Goal: Task Accomplishment & Management: Manage account settings

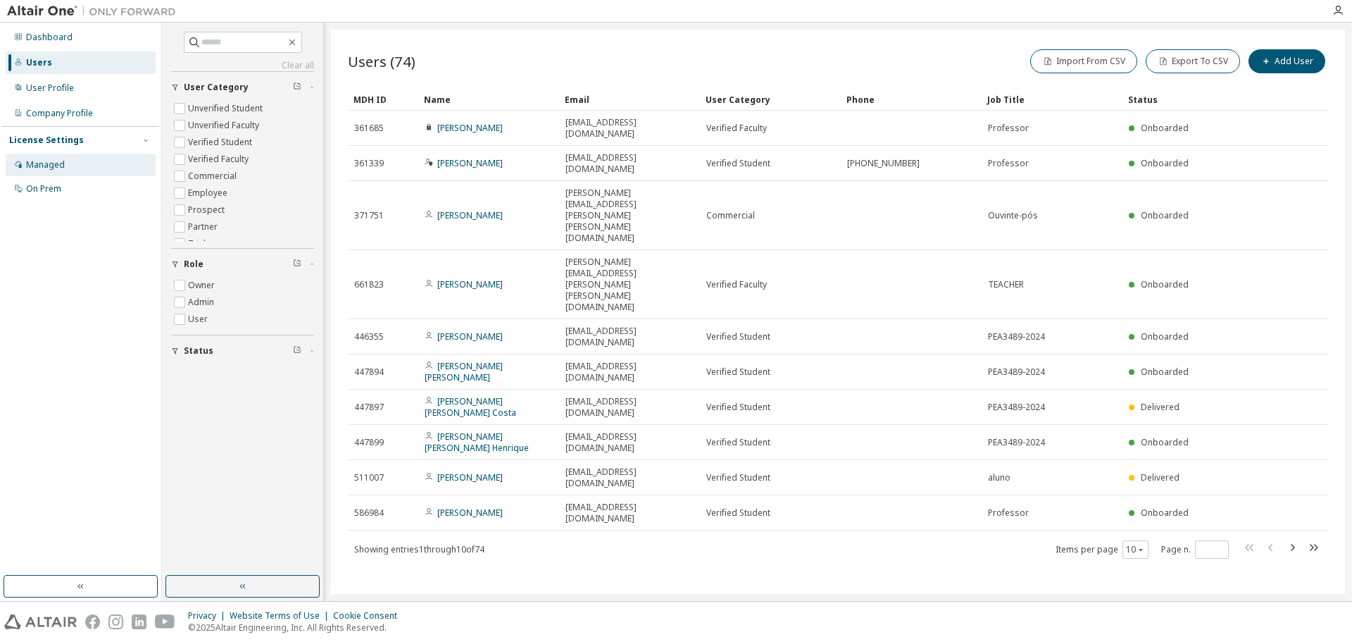
click at [53, 162] on div "Managed" at bounding box center [45, 164] width 39 height 11
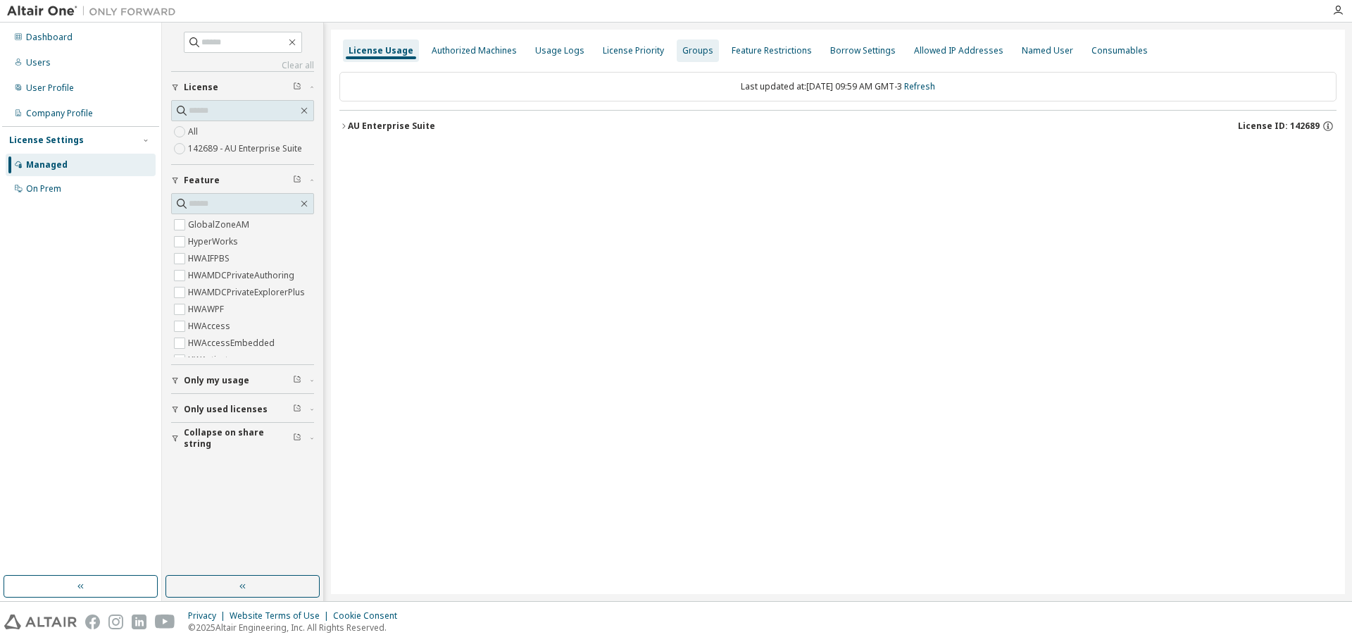
click at [695, 51] on div "Groups" at bounding box center [697, 50] width 31 height 11
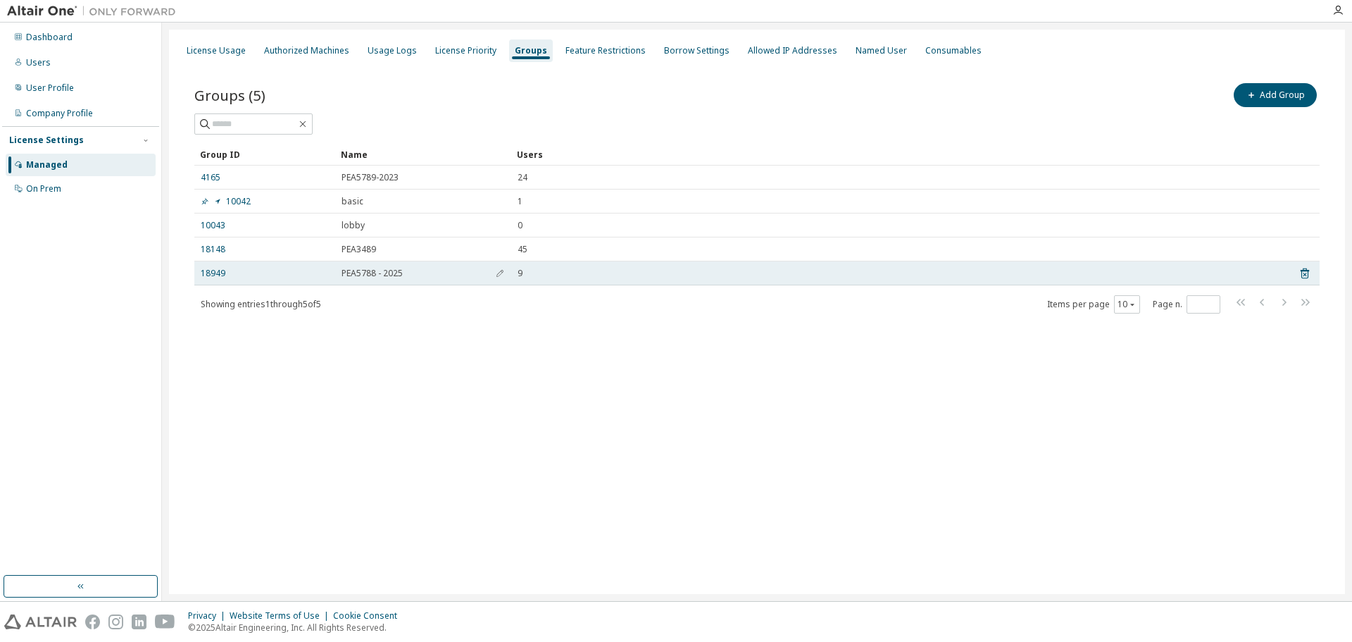
click at [391, 272] on span "PEA5788 - 2025" at bounding box center [372, 273] width 61 height 11
click at [498, 272] on icon "button" at bounding box center [500, 273] width 8 height 8
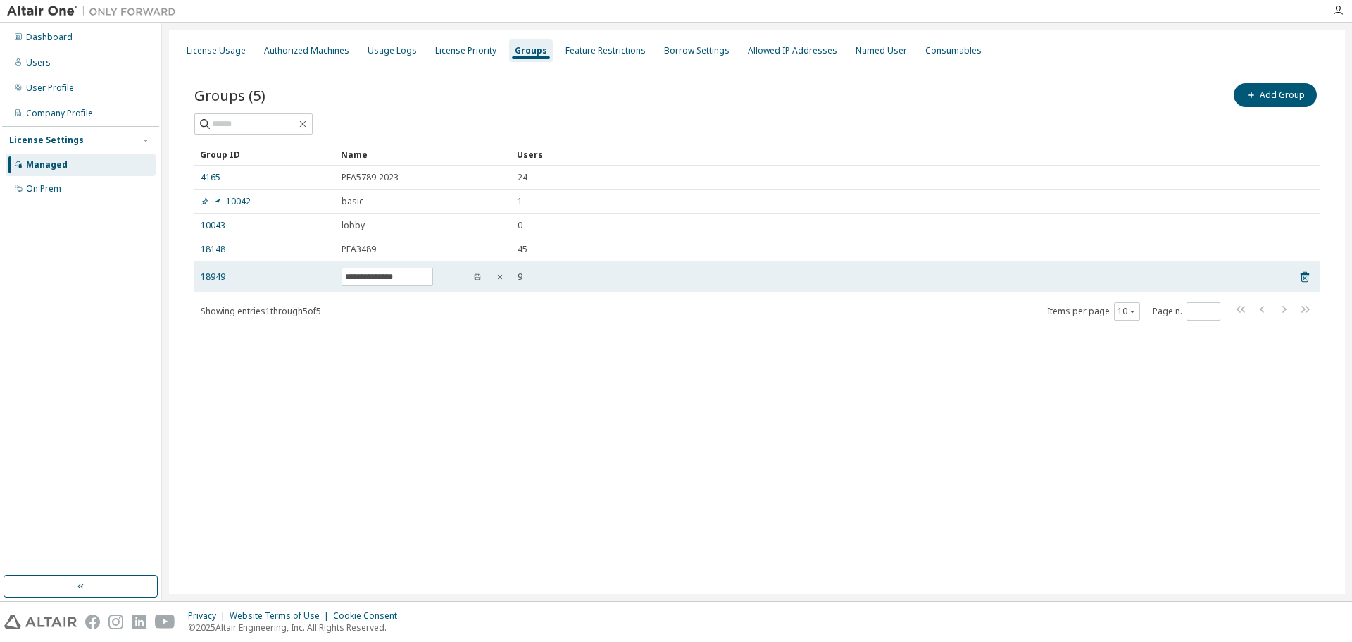
click at [575, 279] on div "9" at bounding box center [899, 276] width 762 height 11
click at [319, 280] on div "18949" at bounding box center [265, 276] width 128 height 11
click at [218, 276] on link "18949" at bounding box center [213, 276] width 25 height 11
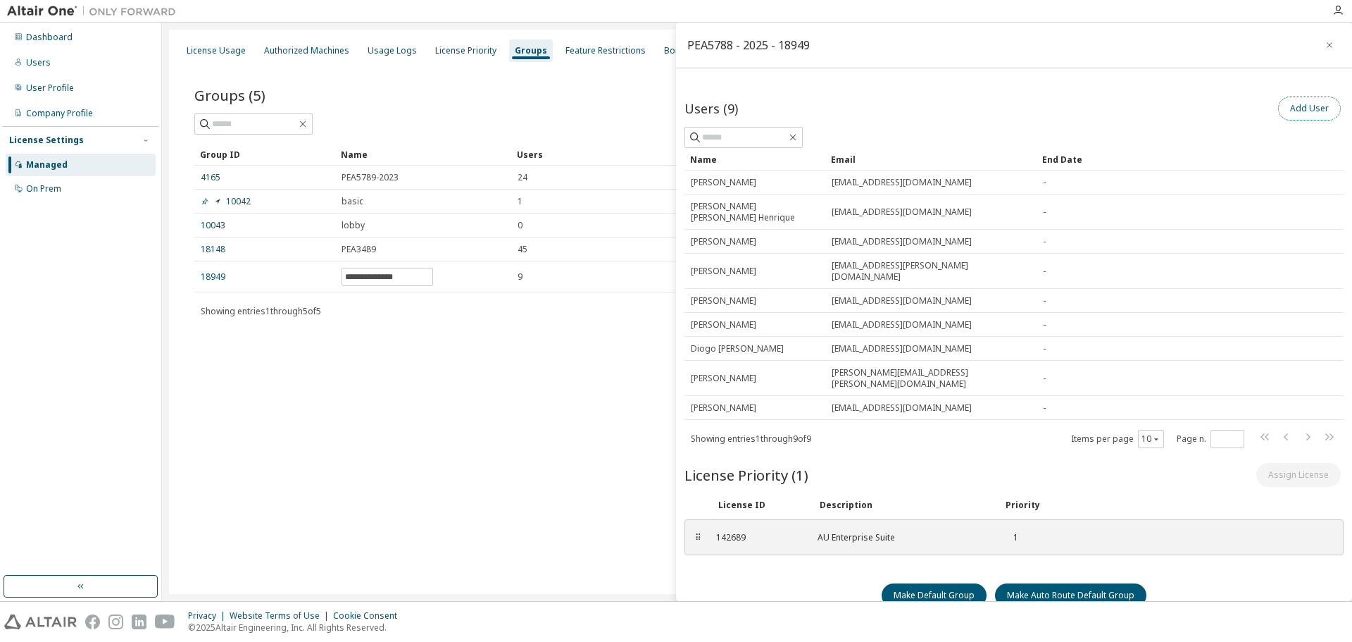
click at [1311, 102] on button "Add User" at bounding box center [1309, 108] width 63 height 24
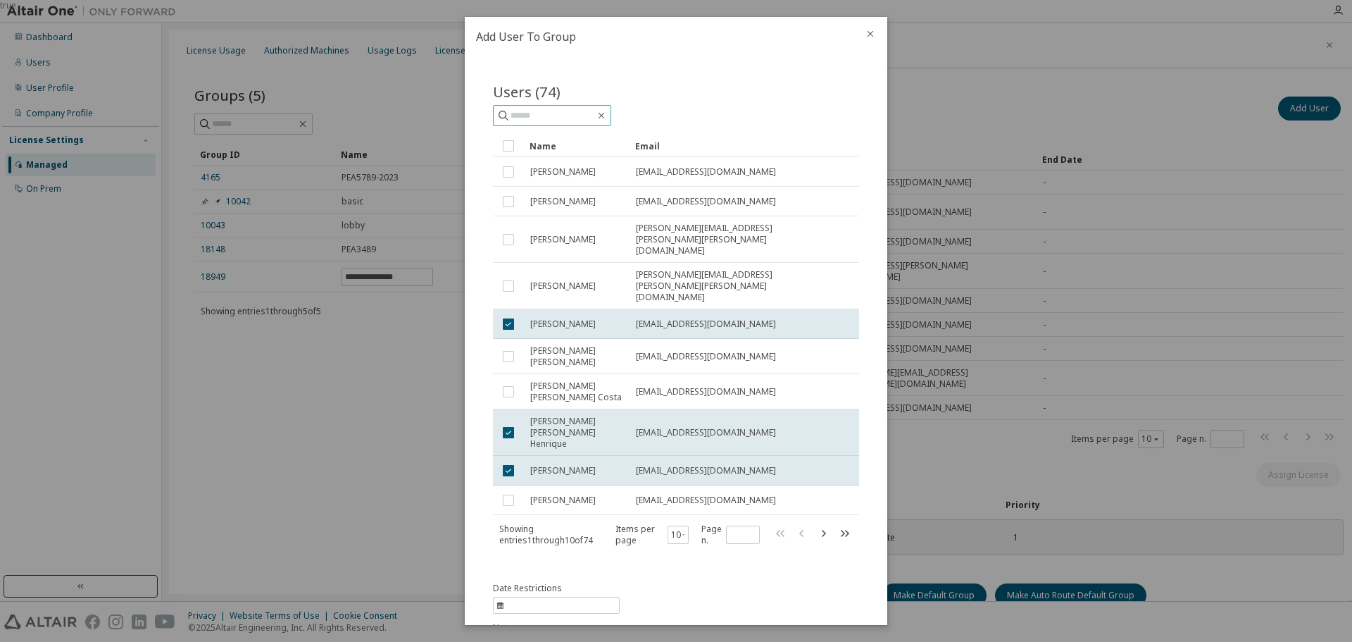
click at [588, 115] on input "text" at bounding box center [553, 115] width 85 height 14
type input "*******"
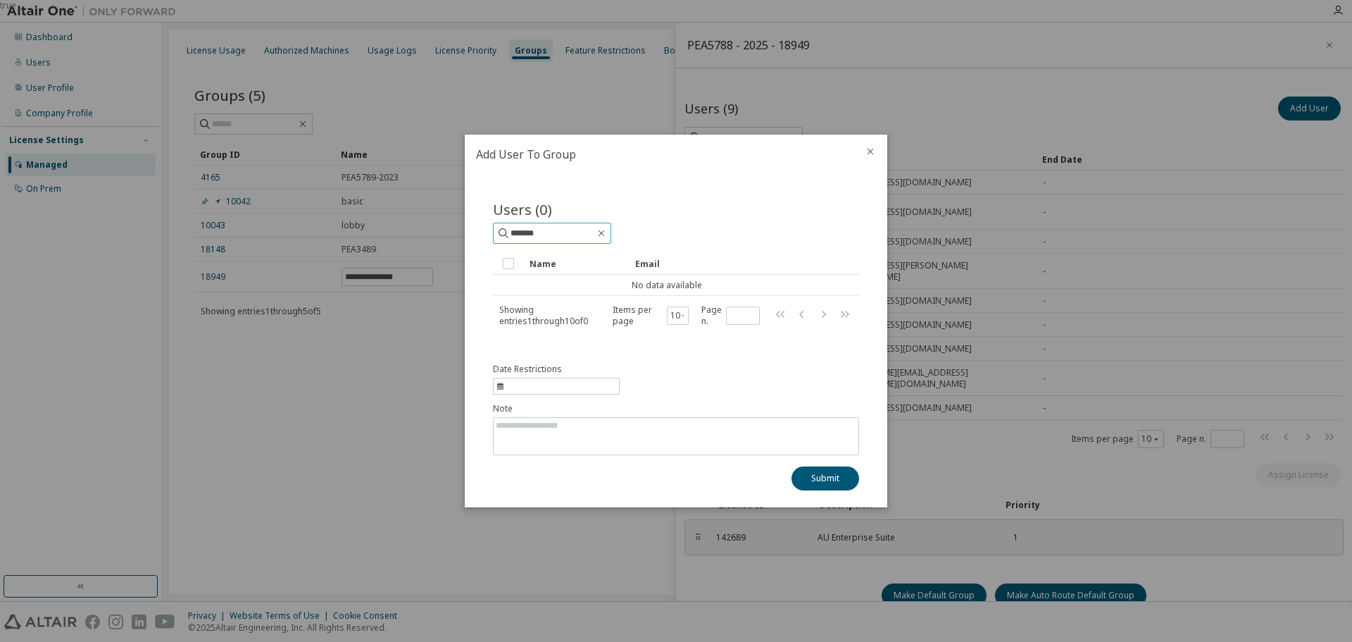
drag, startPoint x: 579, startPoint y: 234, endPoint x: 487, endPoint y: 234, distance: 92.2
click at [487, 234] on div "Users (0) ******* Clear Load Save Save As Field Operator Value Select filter Se…" at bounding box center [676, 272] width 400 height 181
click at [552, 232] on input "text" at bounding box center [553, 233] width 85 height 14
paste input "**********"
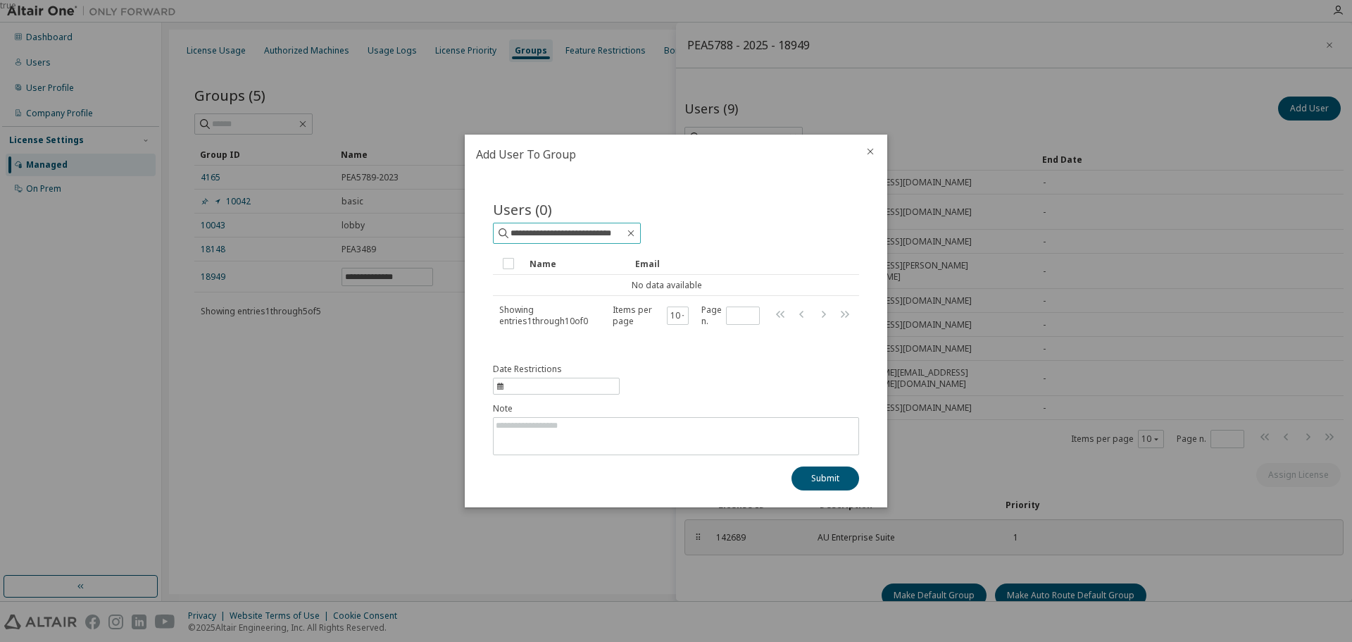
type input "**********"
click at [502, 236] on icon at bounding box center [504, 233] width 10 height 10
click at [502, 234] on icon at bounding box center [503, 233] width 14 height 14
click at [824, 478] on button "Submit" at bounding box center [826, 478] width 68 height 24
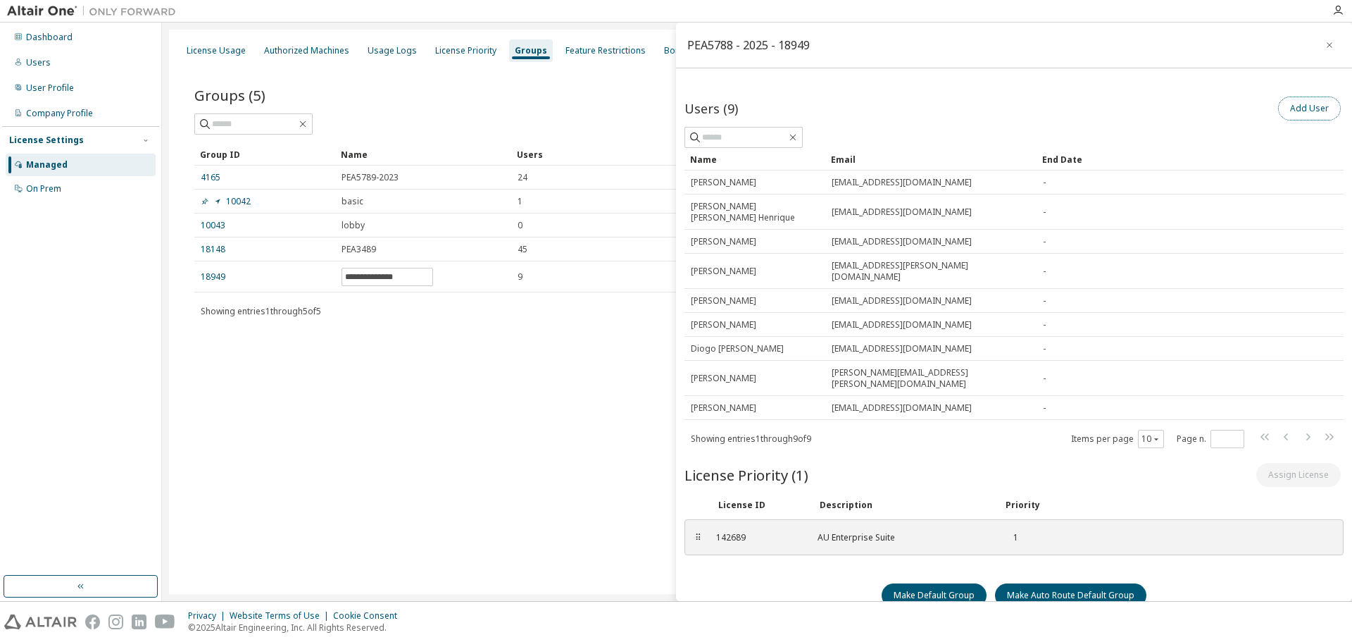
click at [1289, 105] on button "Add User" at bounding box center [1309, 108] width 63 height 24
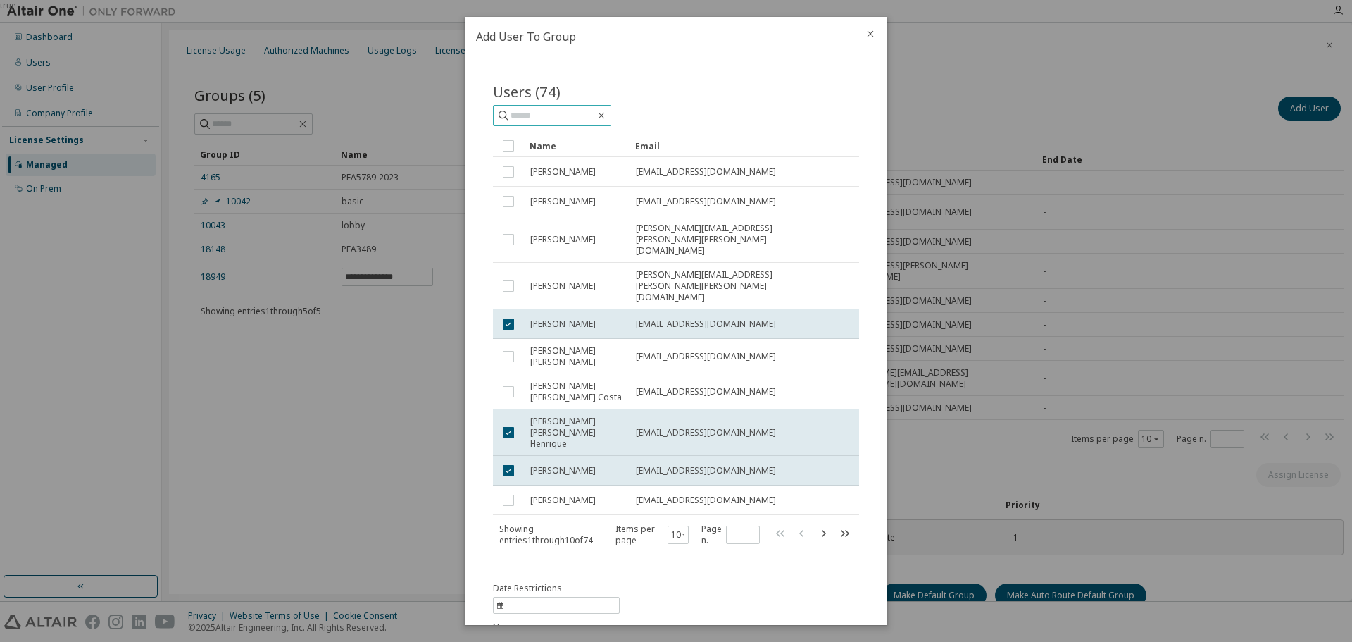
click at [534, 118] on input "text" at bounding box center [553, 115] width 85 height 14
paste input "**********"
type input "**********"
click at [501, 113] on icon at bounding box center [503, 115] width 14 height 14
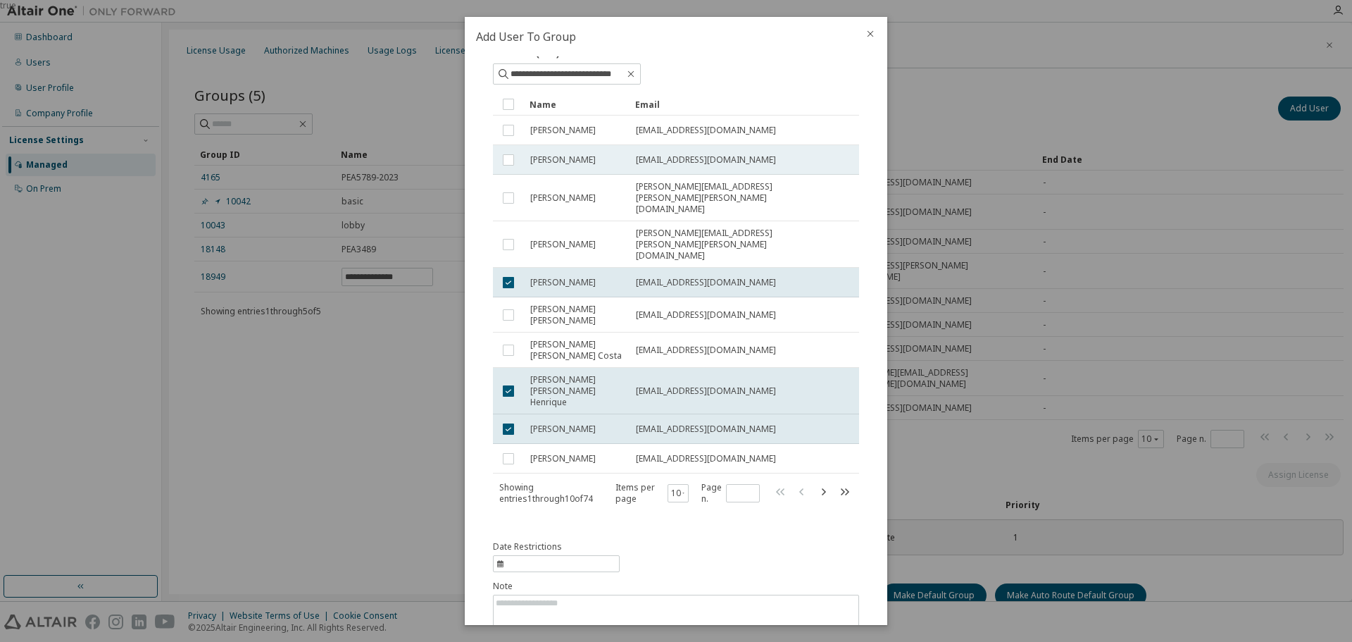
scroll to position [62, 0]
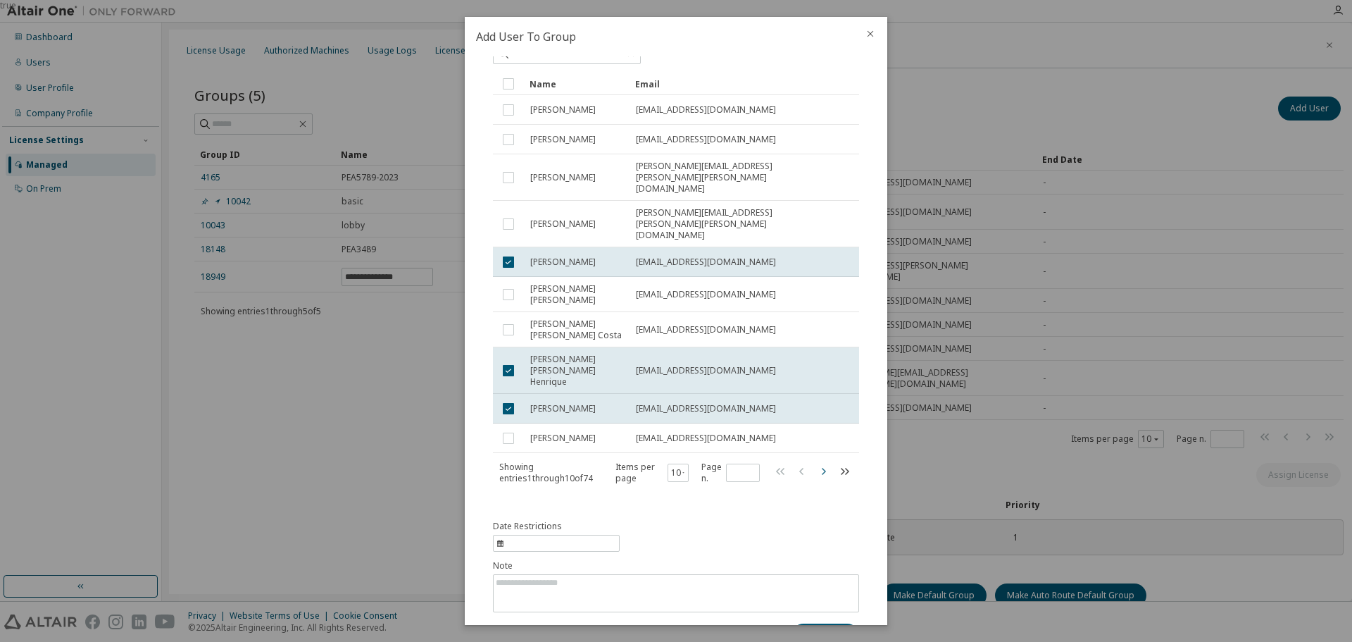
click at [818, 463] on icon "button" at bounding box center [823, 471] width 17 height 17
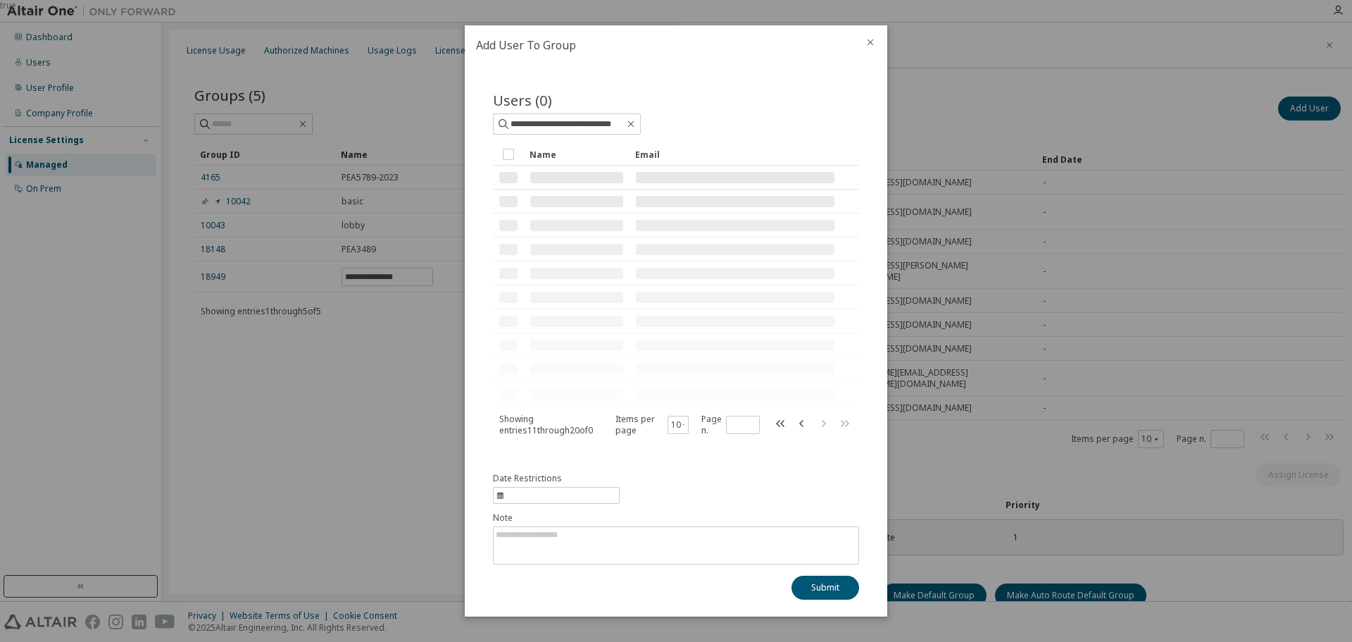
scroll to position [0, 0]
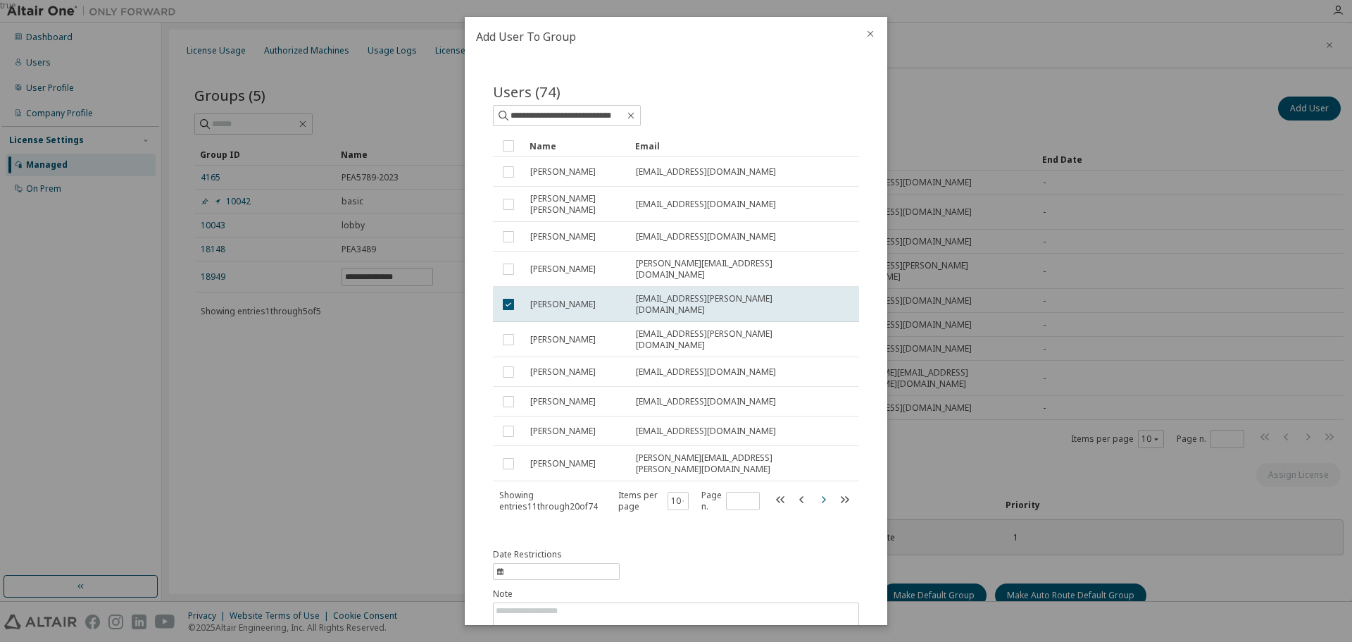
click at [820, 491] on icon "button" at bounding box center [823, 499] width 17 height 17
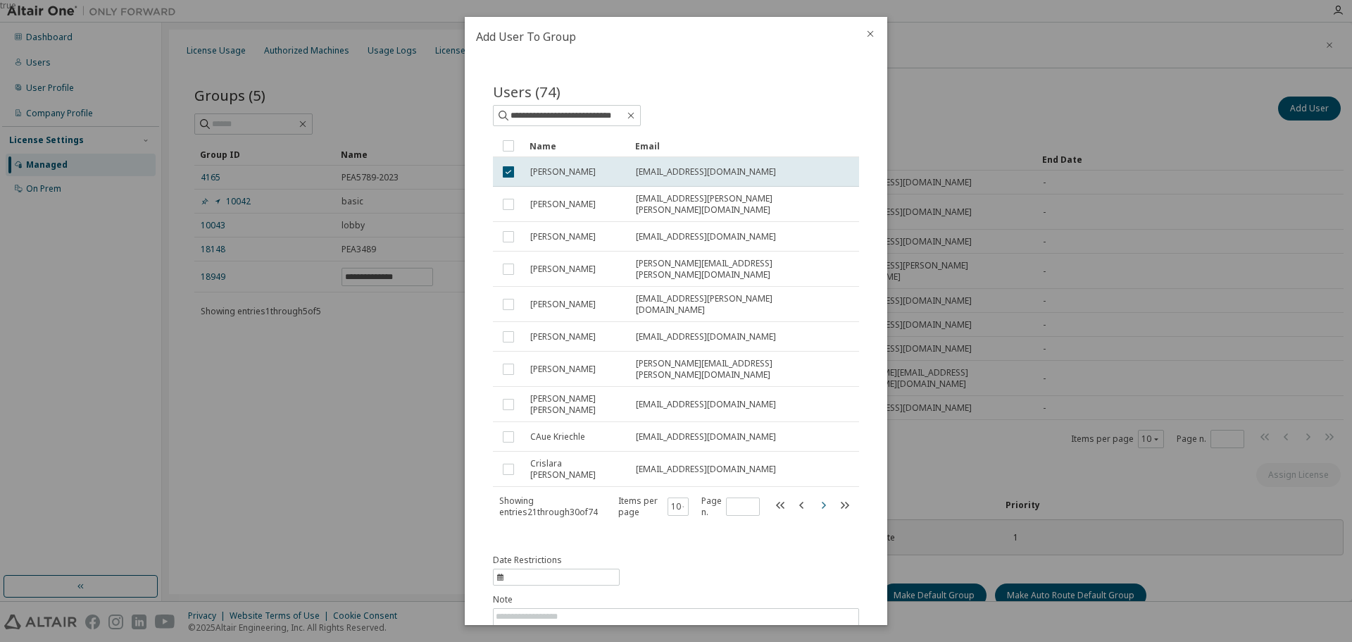
click at [822, 501] on icon "button" at bounding box center [824, 504] width 4 height 7
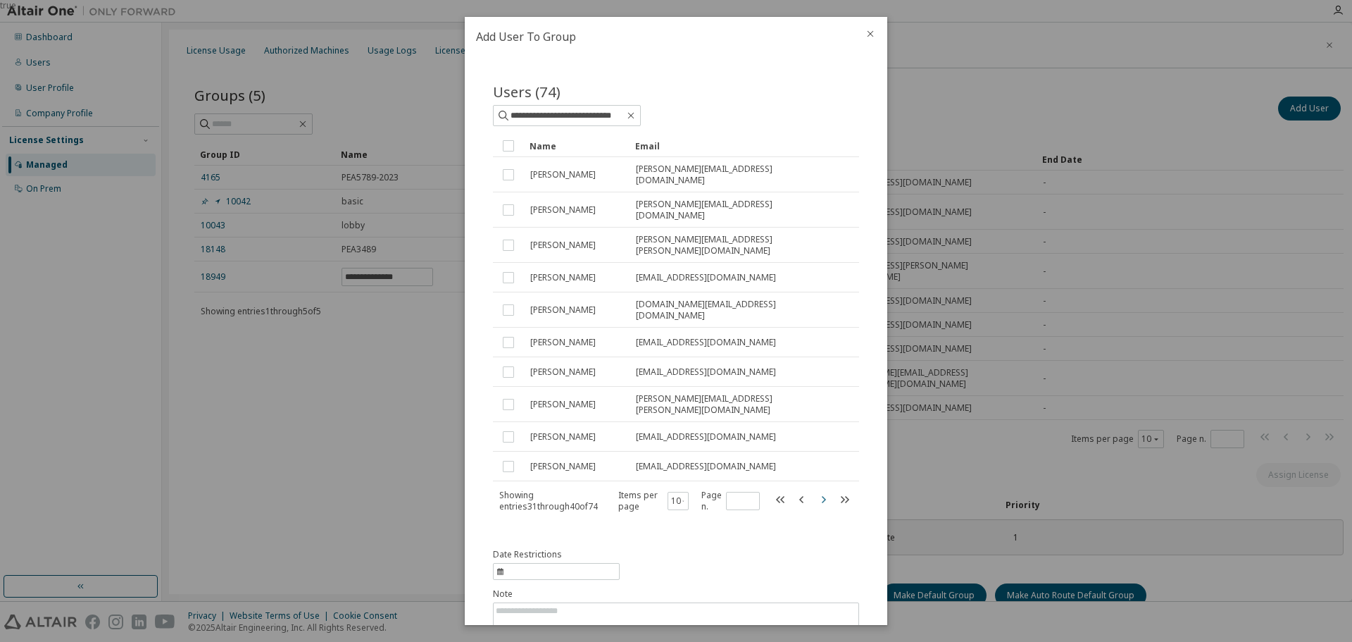
click at [822, 495] on icon "button" at bounding box center [824, 498] width 4 height 7
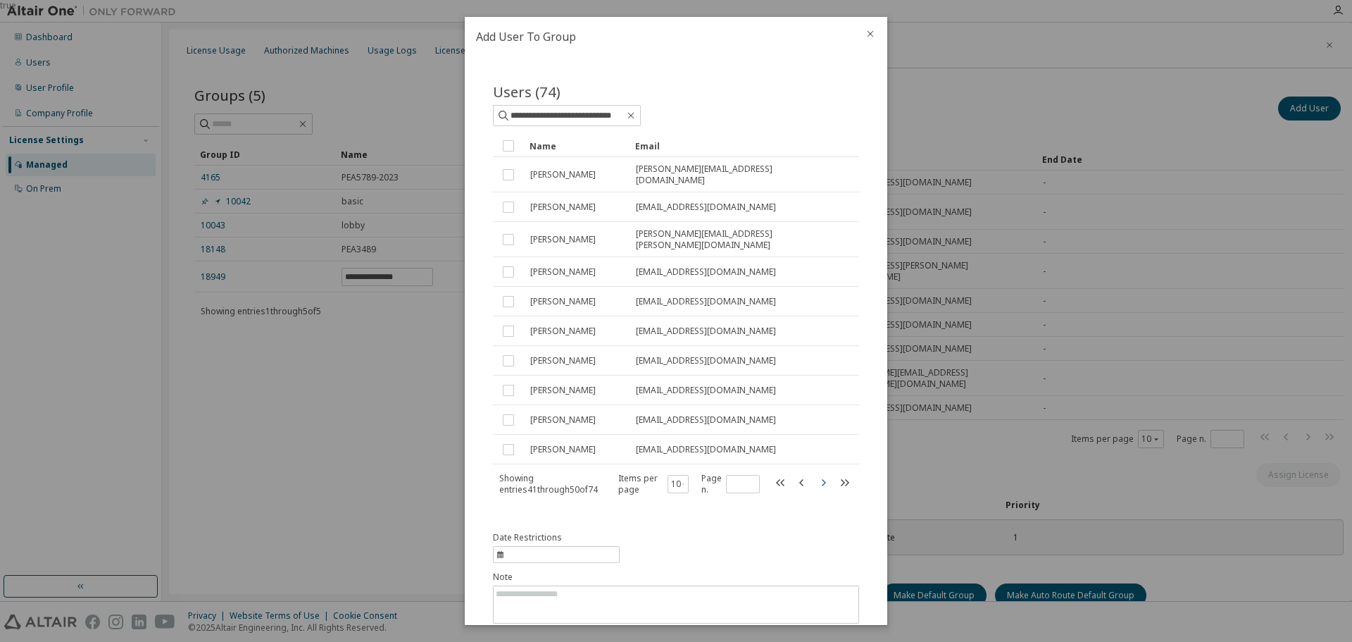
click at [822, 478] on icon "button" at bounding box center [824, 481] width 4 height 7
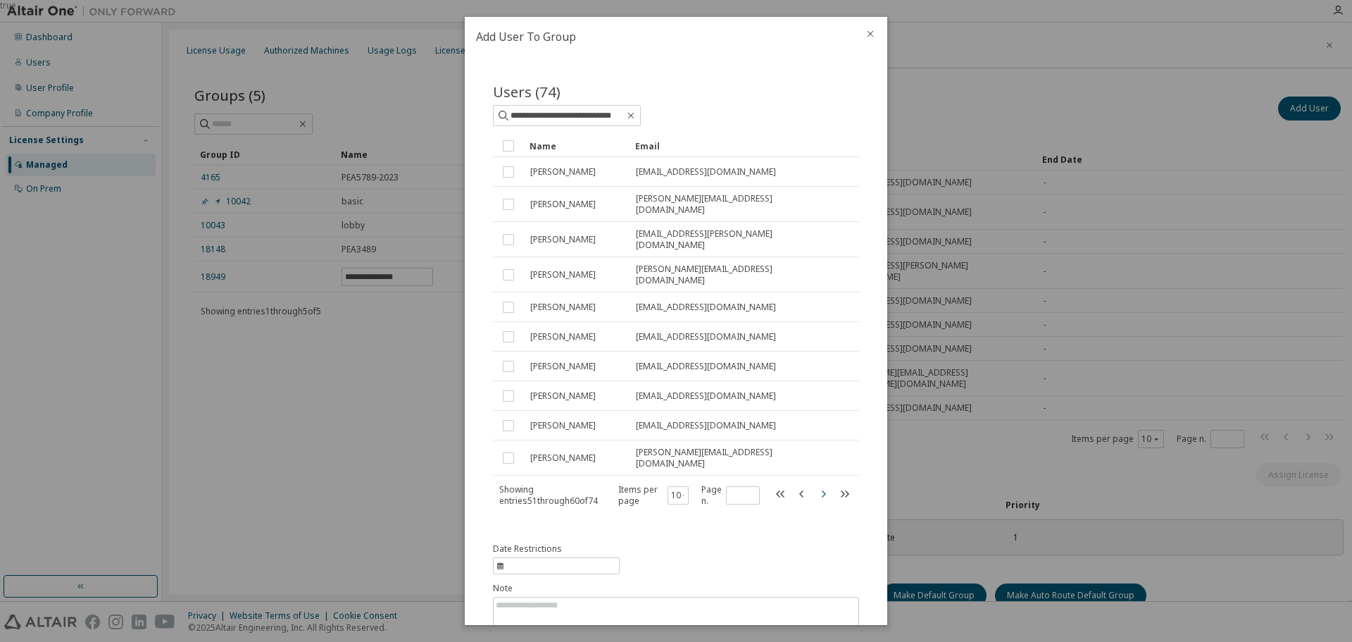
click at [822, 489] on icon "button" at bounding box center [824, 492] width 4 height 7
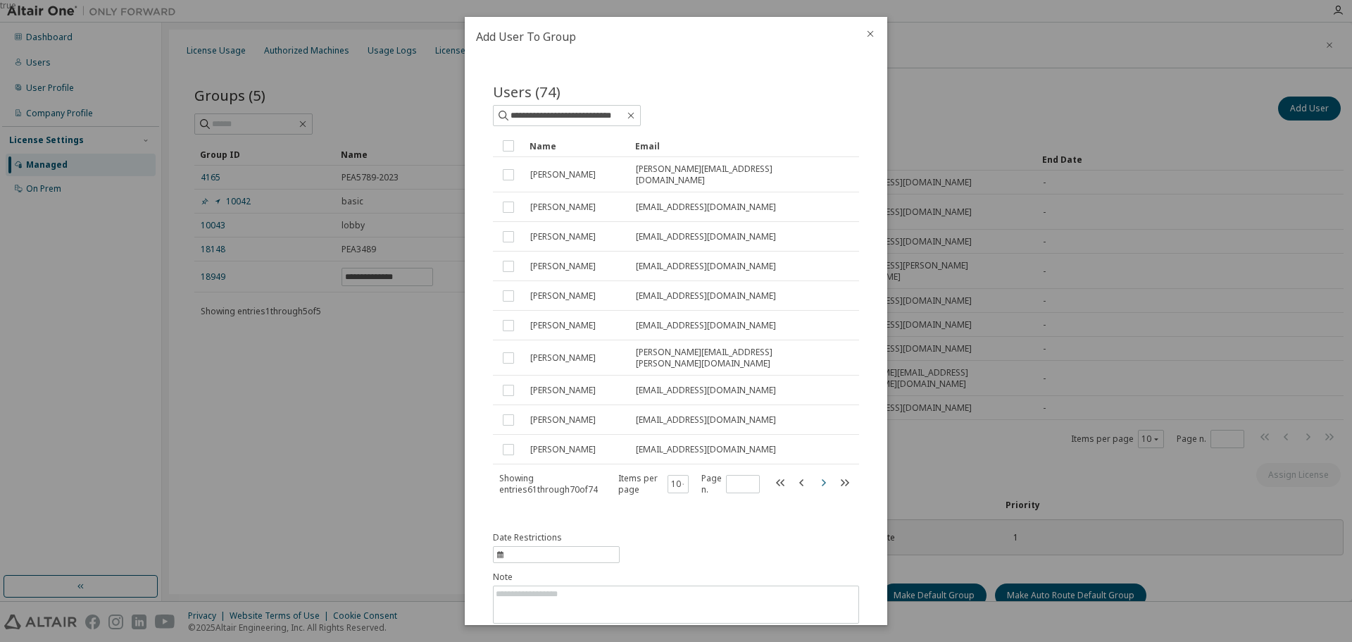
click at [822, 478] on icon "button" at bounding box center [824, 481] width 4 height 7
type input "*"
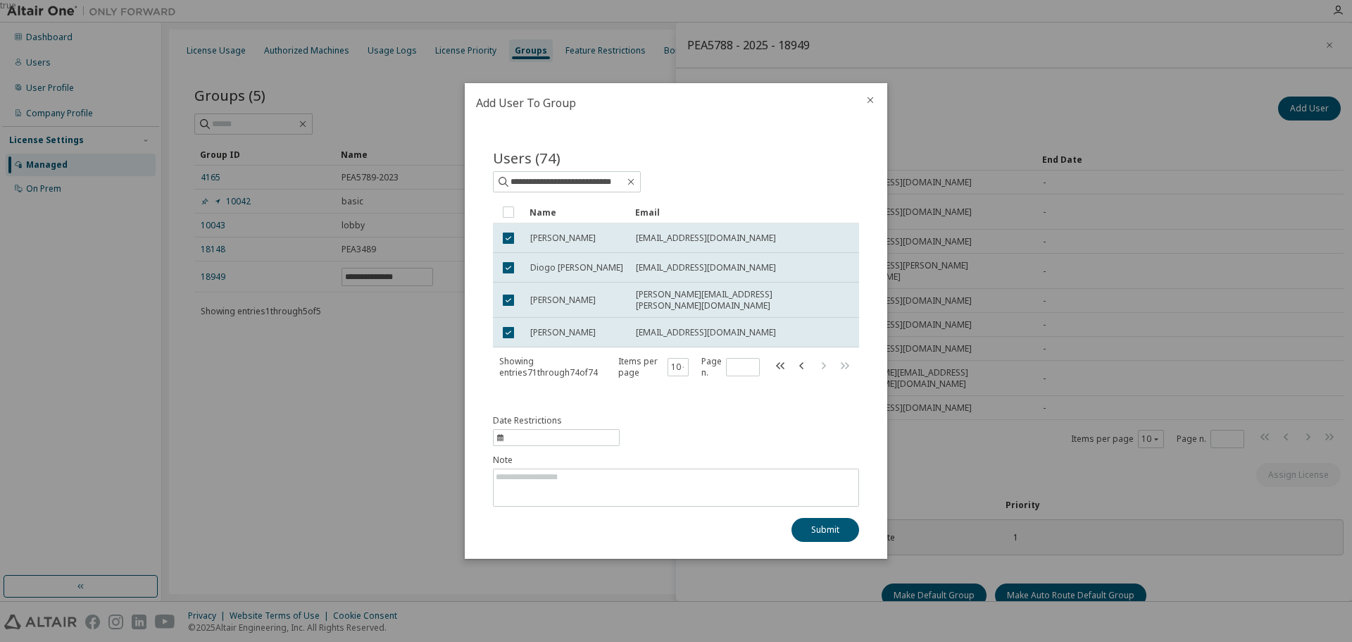
click at [870, 94] on icon "close" at bounding box center [870, 99] width 11 height 11
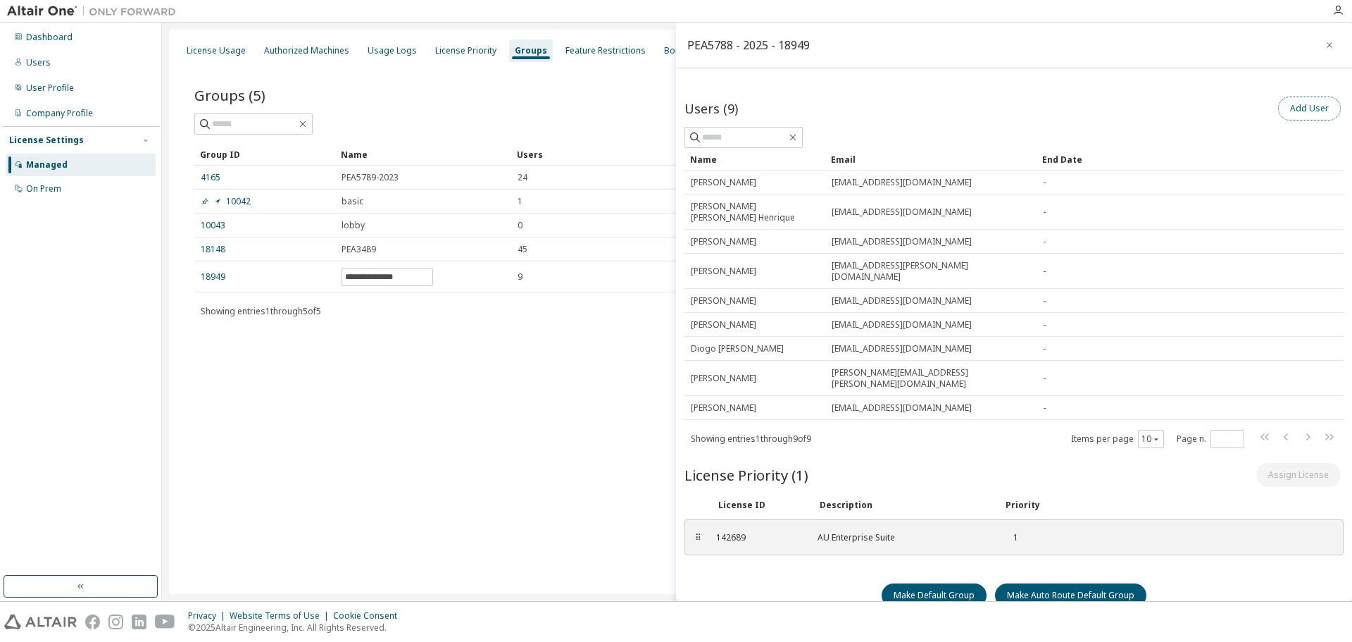
click at [1294, 108] on button "Add User" at bounding box center [1309, 108] width 63 height 24
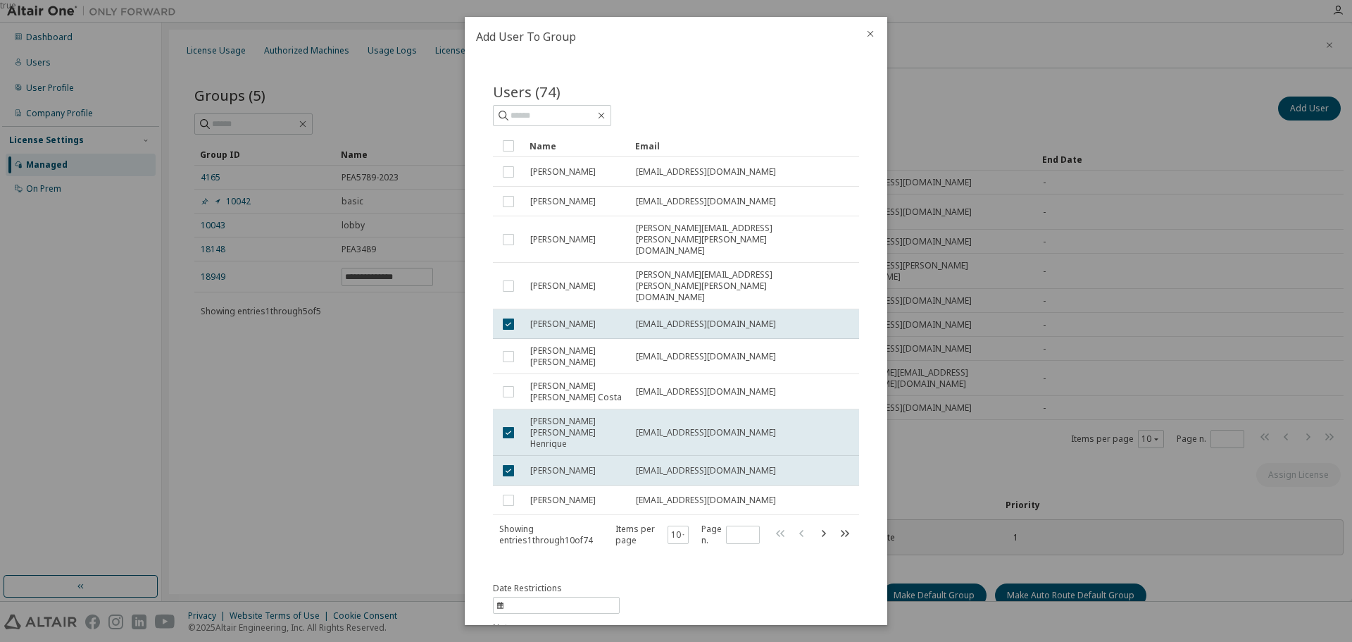
click at [872, 35] on icon "close" at bounding box center [870, 33] width 11 height 11
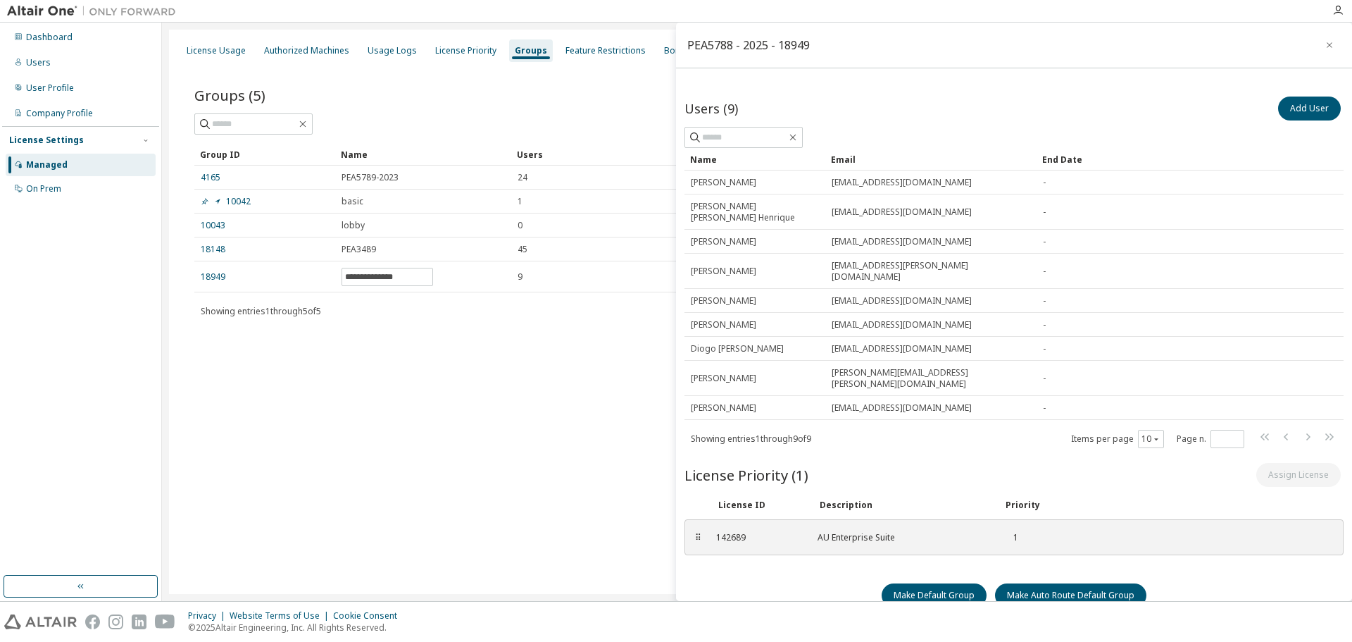
click at [59, 168] on div "Managed" at bounding box center [47, 164] width 42 height 11
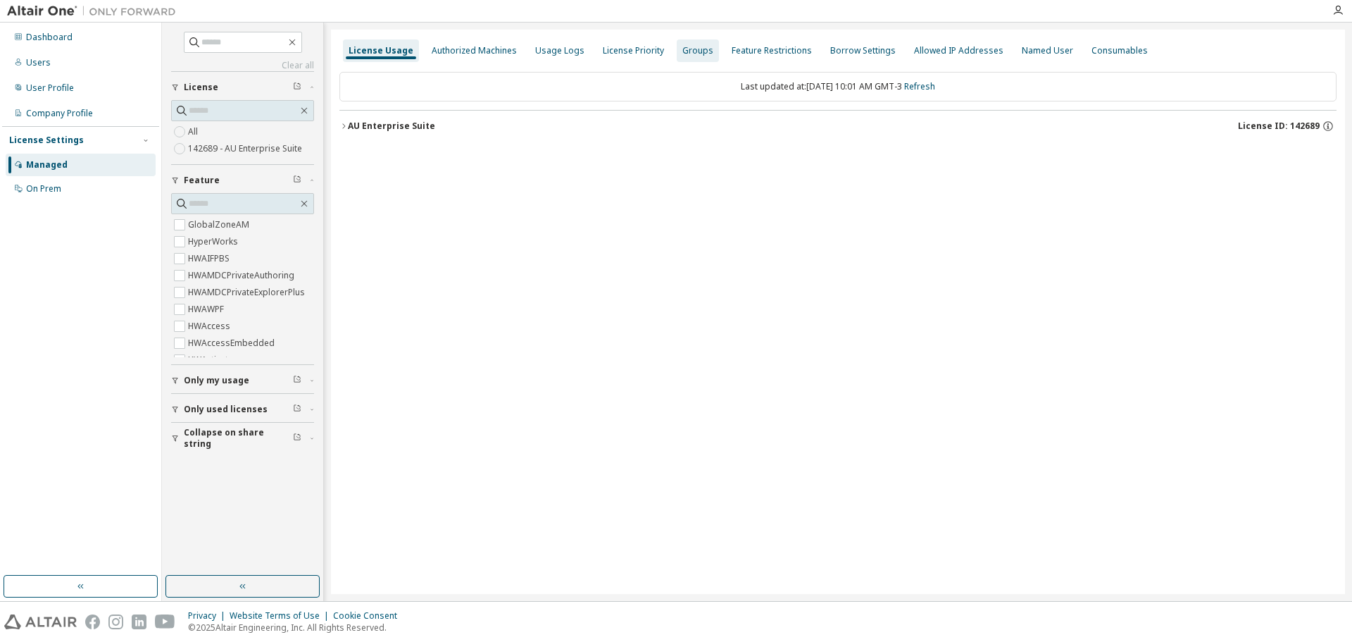
click at [682, 51] on div "Groups" at bounding box center [697, 50] width 31 height 11
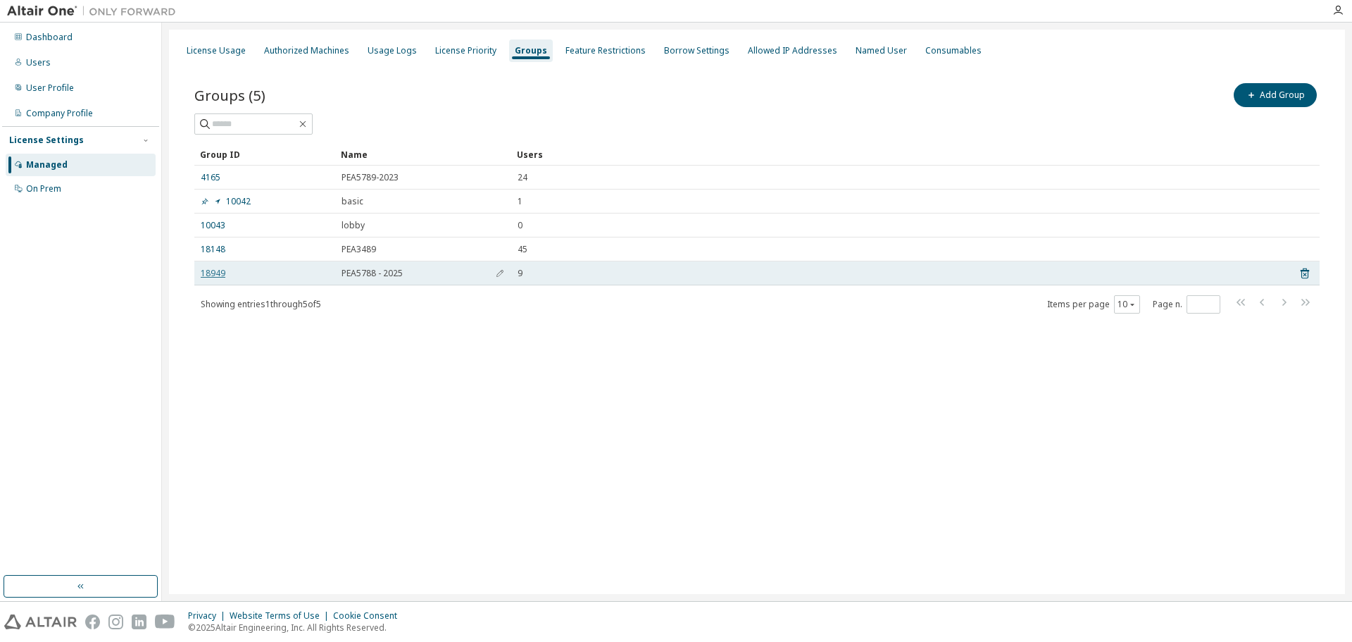
click at [215, 273] on link "18949" at bounding box center [213, 273] width 25 height 11
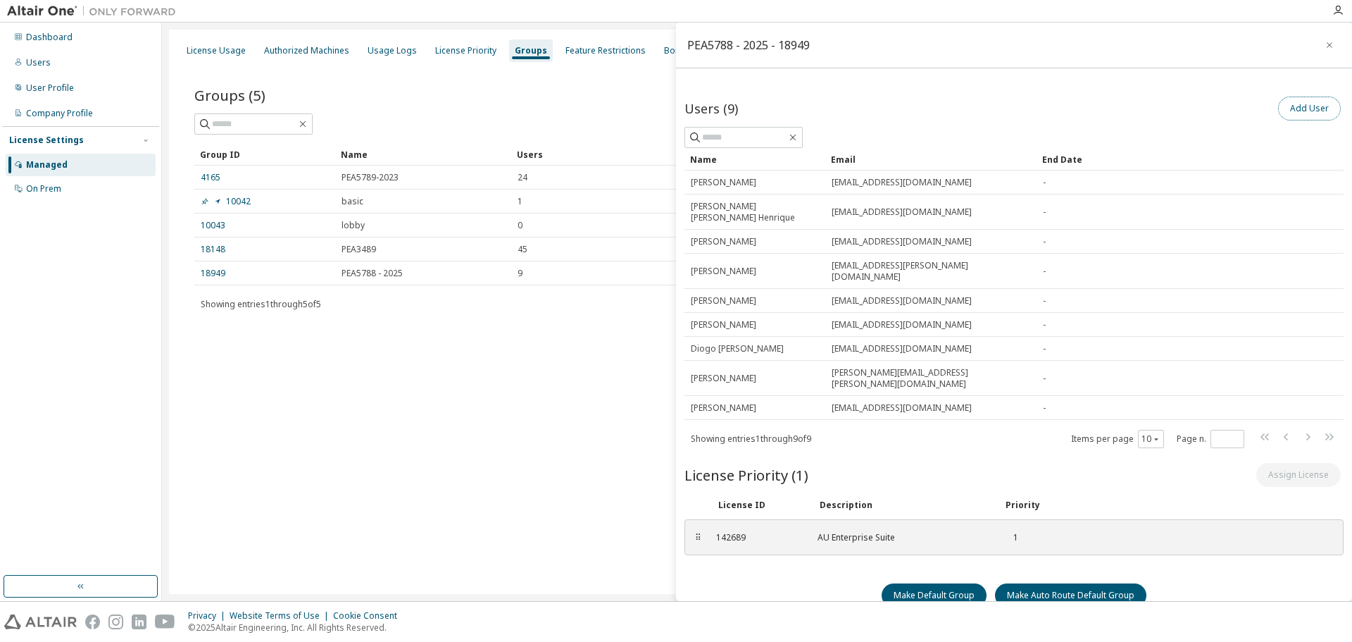
click at [1301, 111] on button "Add User" at bounding box center [1309, 108] width 63 height 24
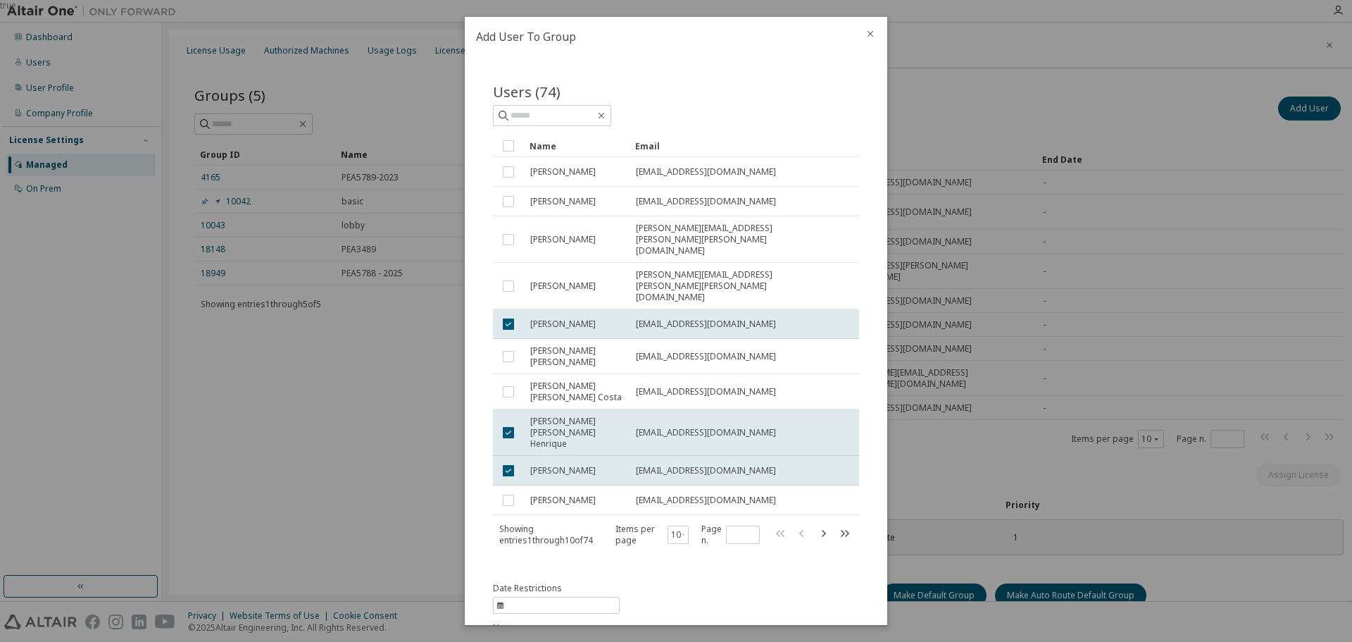
click at [867, 36] on icon "close" at bounding box center [870, 33] width 11 height 11
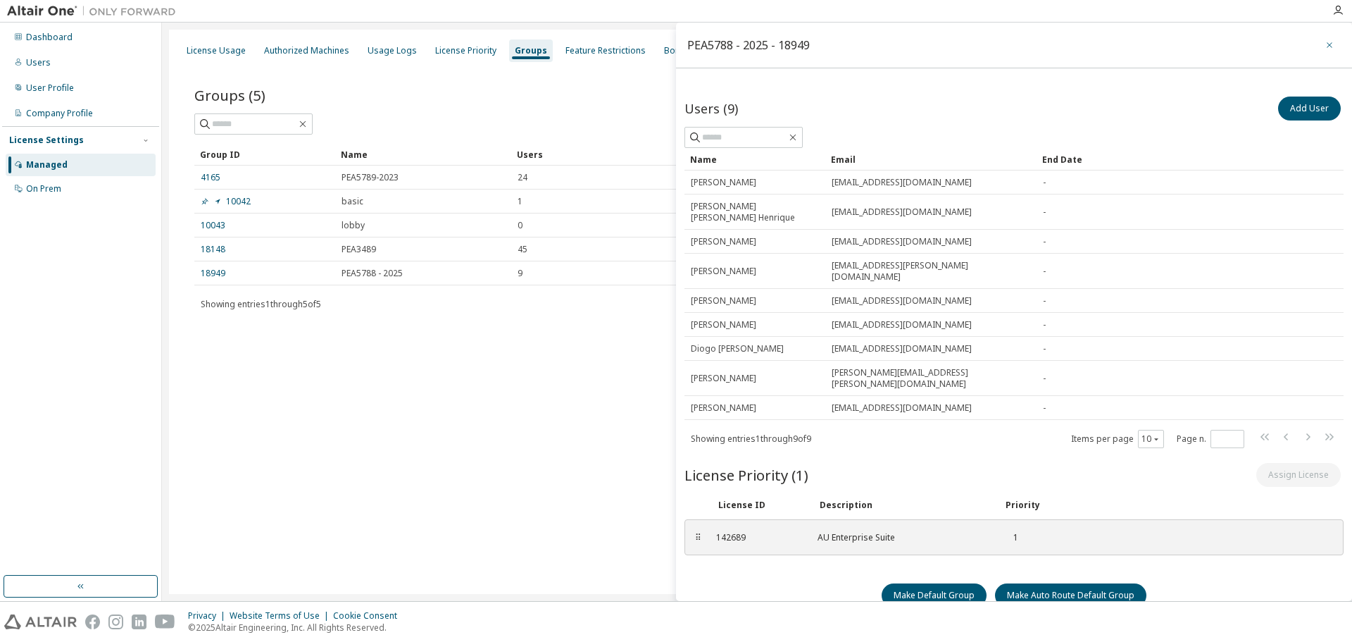
click at [1325, 46] on icon "button" at bounding box center [1330, 44] width 10 height 11
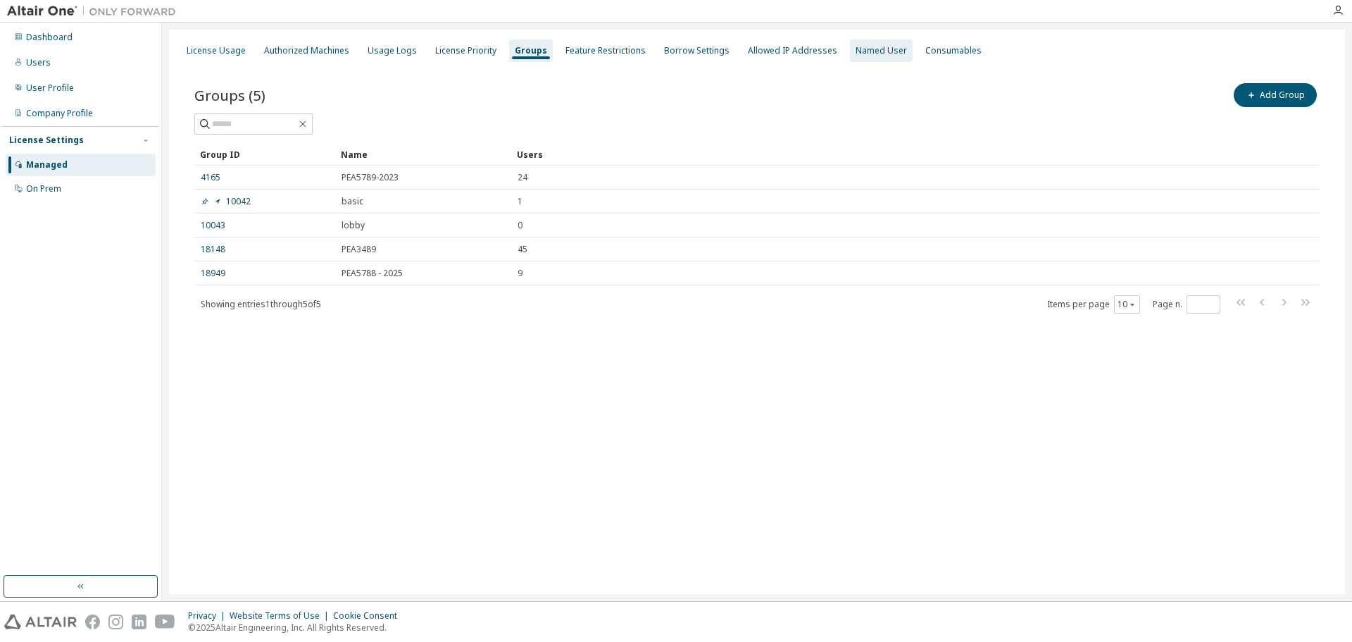
click at [856, 53] on div "Named User" at bounding box center [881, 50] width 51 height 11
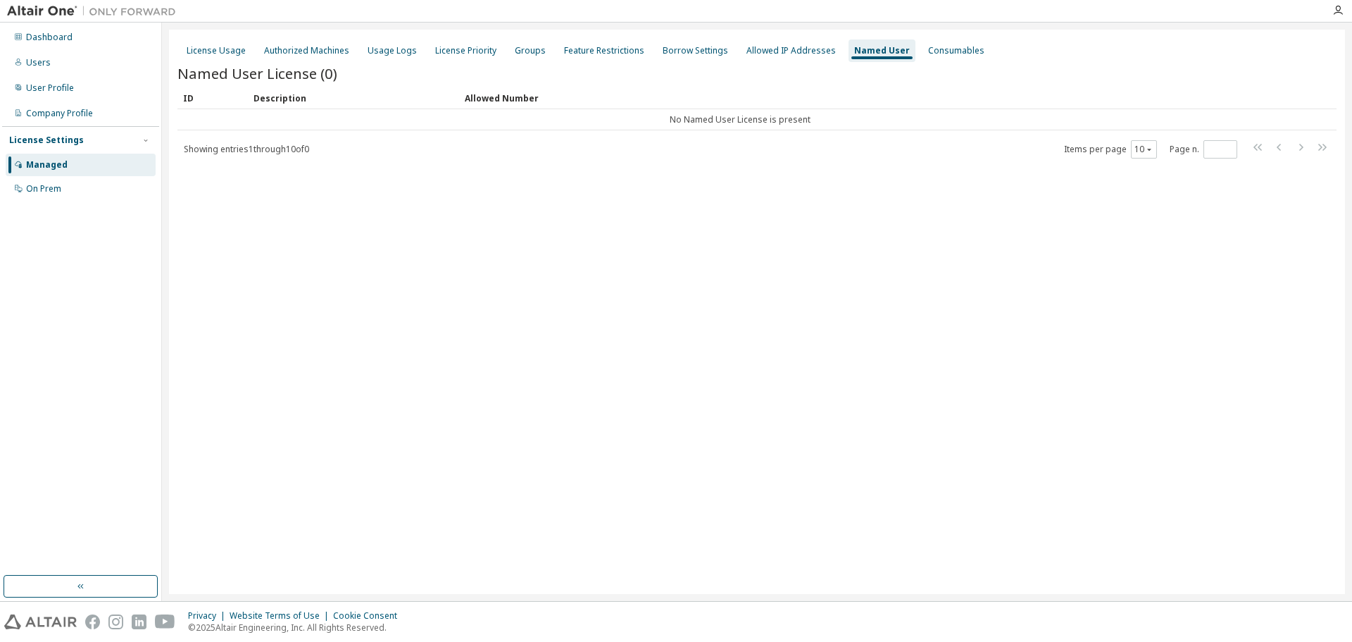
click at [44, 165] on div "Managed" at bounding box center [47, 164] width 42 height 11
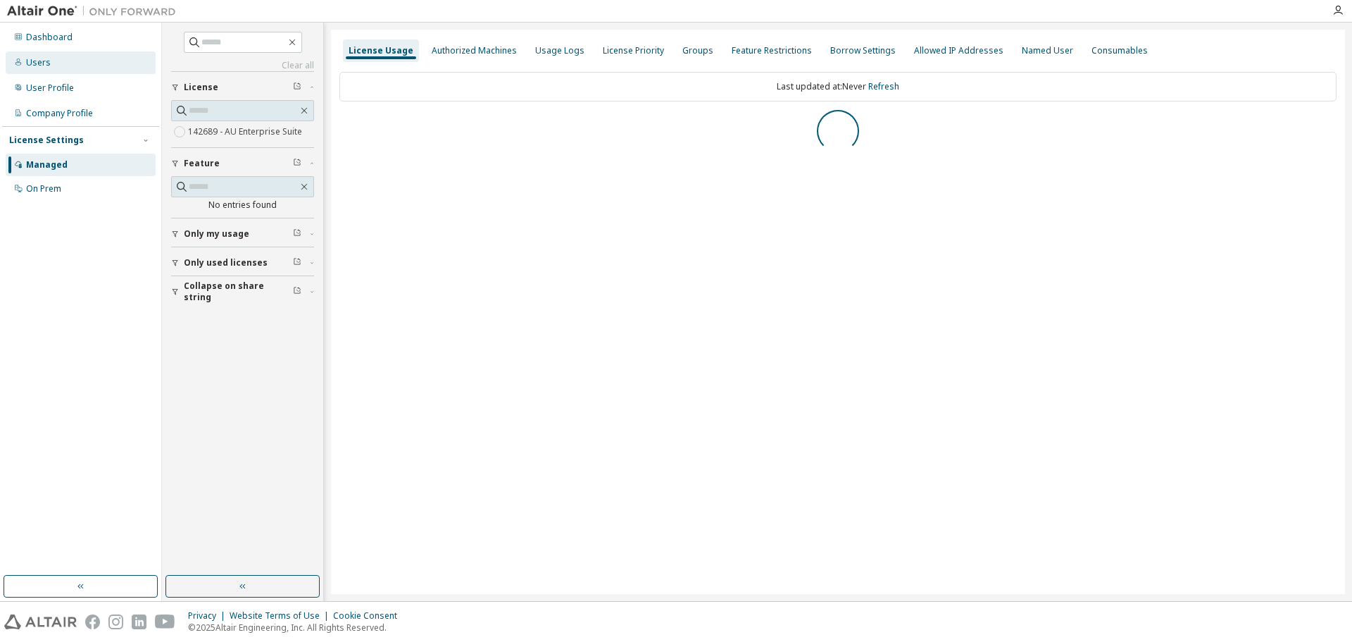
click at [33, 65] on div "Users" at bounding box center [38, 62] width 25 height 11
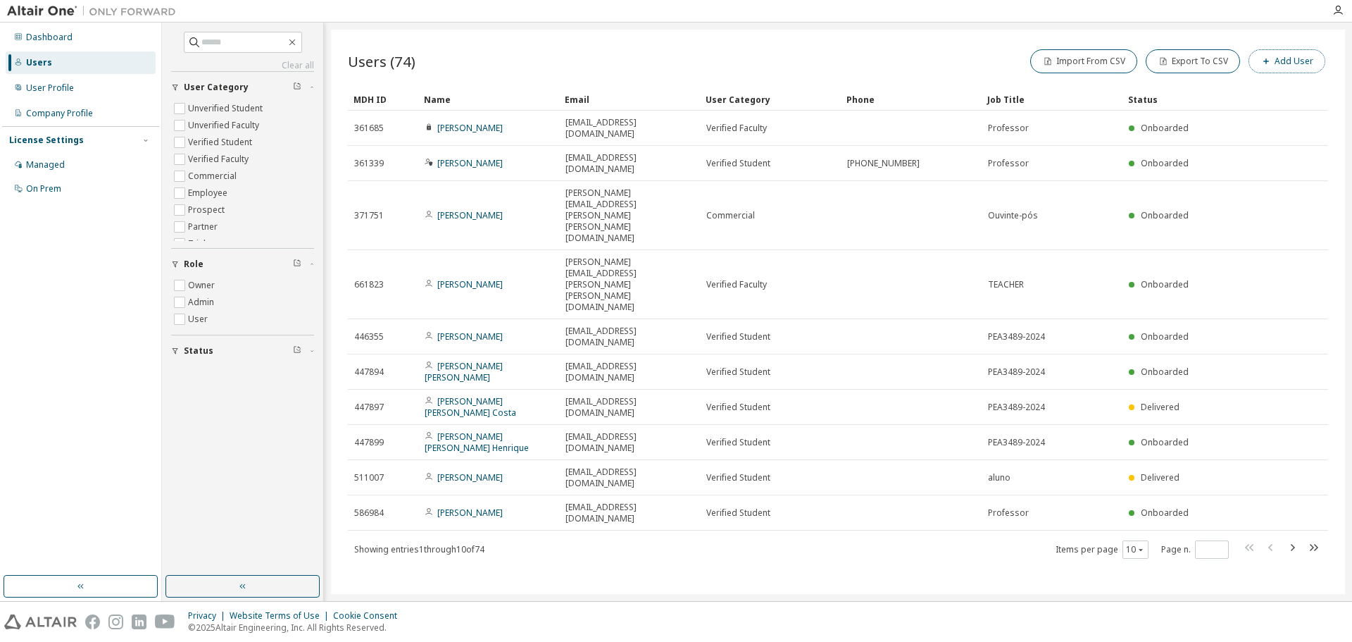
click at [1272, 59] on span "button" at bounding box center [1265, 61] width 11 height 11
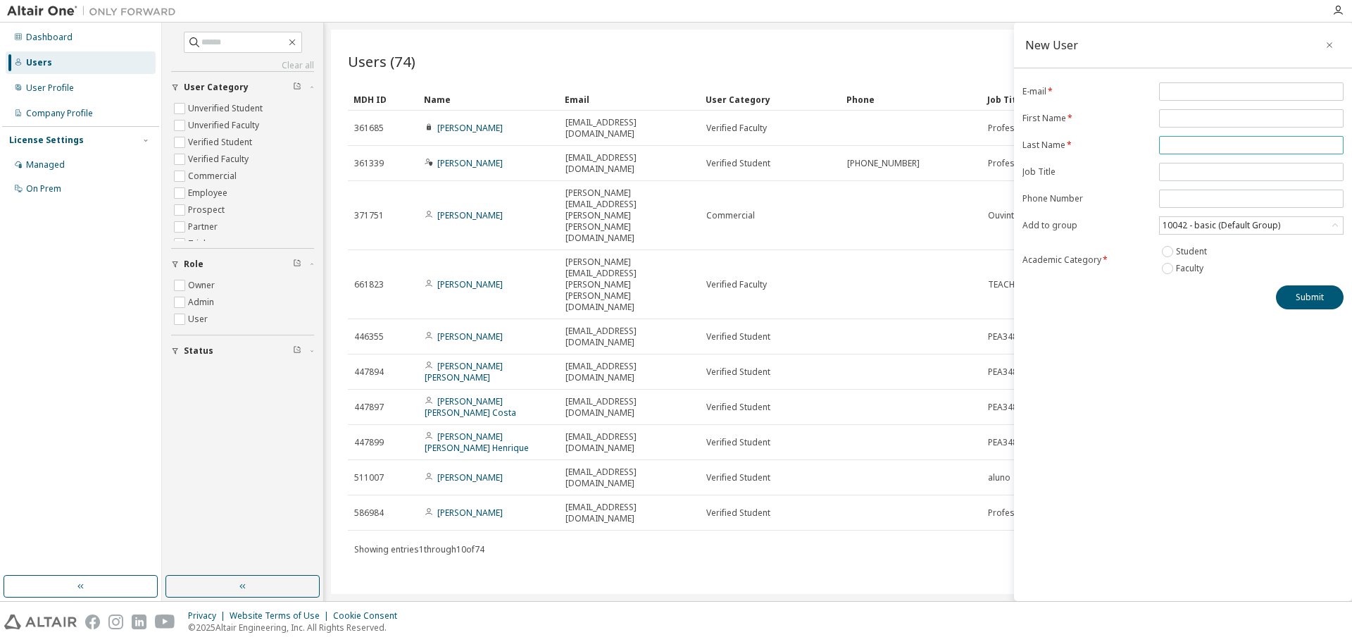
click at [1181, 145] on input "text" at bounding box center [1251, 144] width 177 height 11
paste input "**********"
drag, startPoint x: 1181, startPoint y: 145, endPoint x: 1115, endPoint y: 148, distance: 66.3
click at [1115, 148] on form "**********" at bounding box center [1182, 179] width 321 height 194
type input "**********"
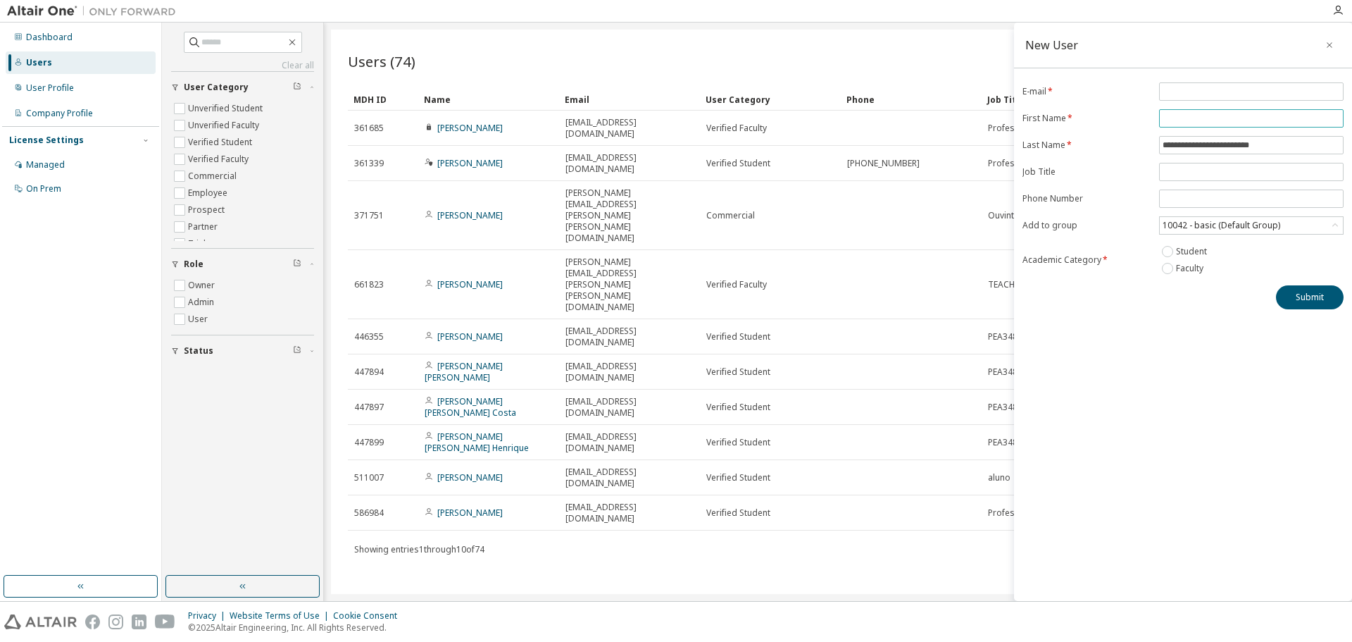
click at [1182, 117] on input "text" at bounding box center [1251, 118] width 177 height 11
paste input "****"
type input "****"
click at [1168, 144] on input "**********" at bounding box center [1251, 144] width 177 height 11
click at [1166, 146] on input "**********" at bounding box center [1251, 144] width 177 height 11
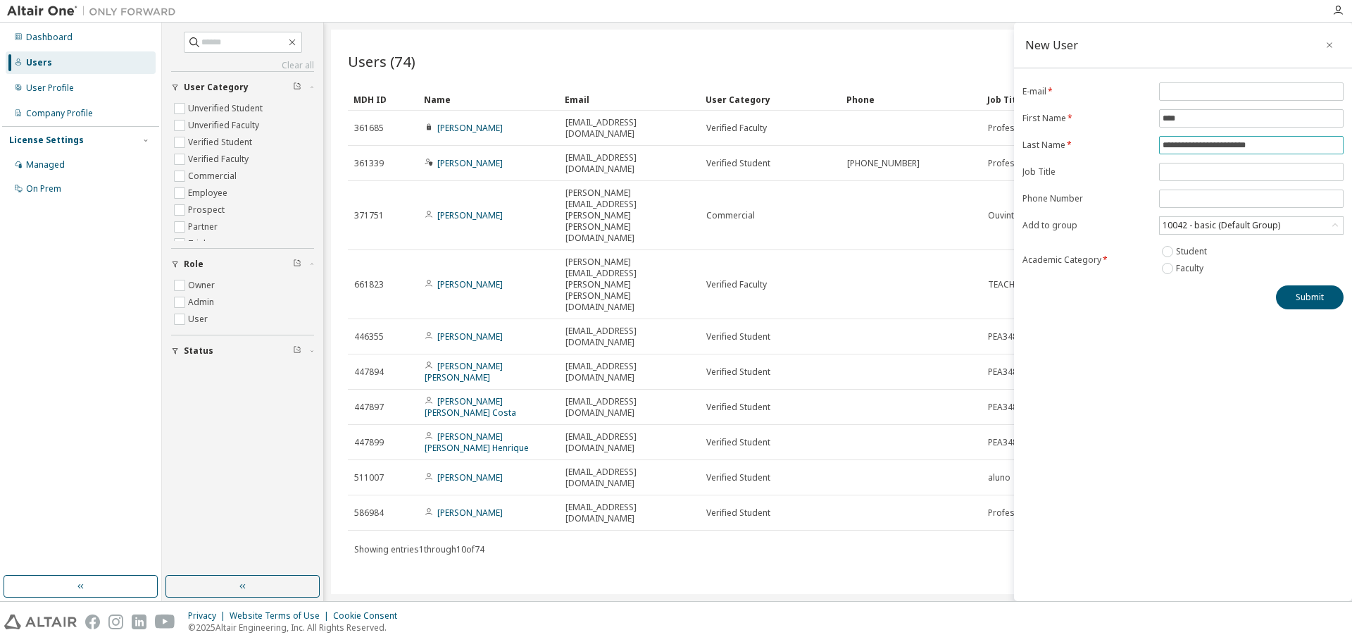
type input "**********"
click at [1187, 94] on input "email" at bounding box center [1251, 91] width 177 height 11
paste input "**********"
type input "**********"
click at [1300, 298] on button "Submit" at bounding box center [1310, 297] width 68 height 24
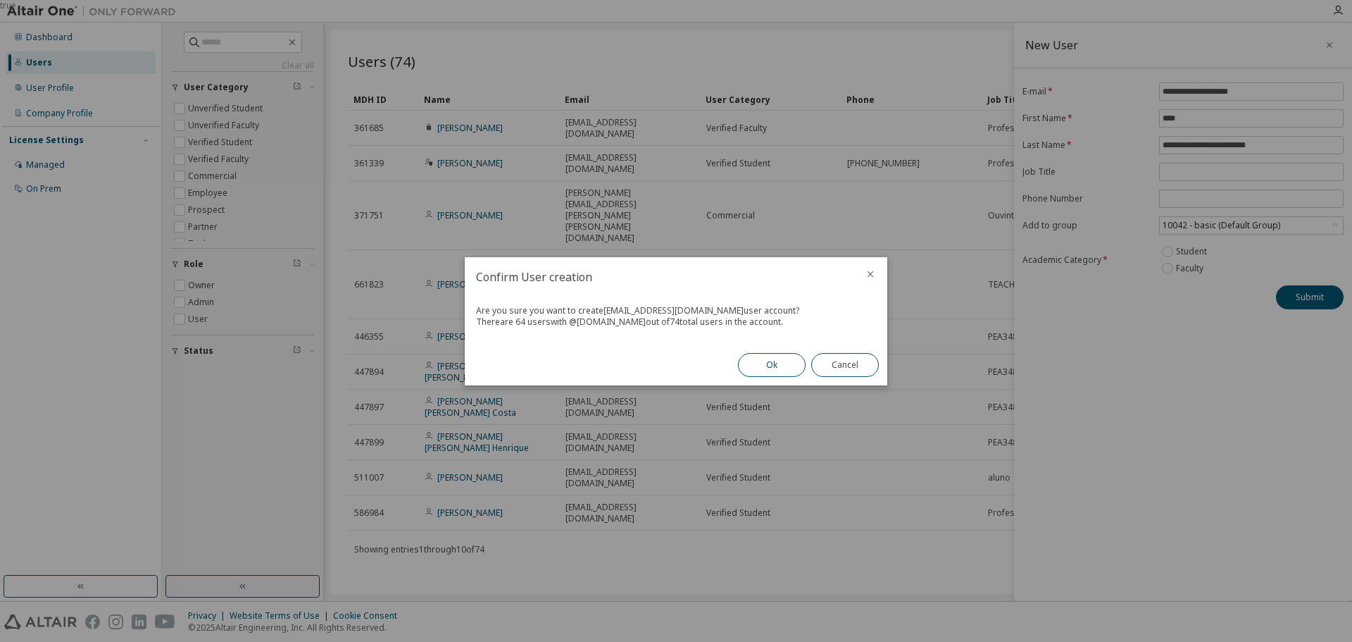
click at [765, 366] on button "Ok" at bounding box center [772, 365] width 68 height 24
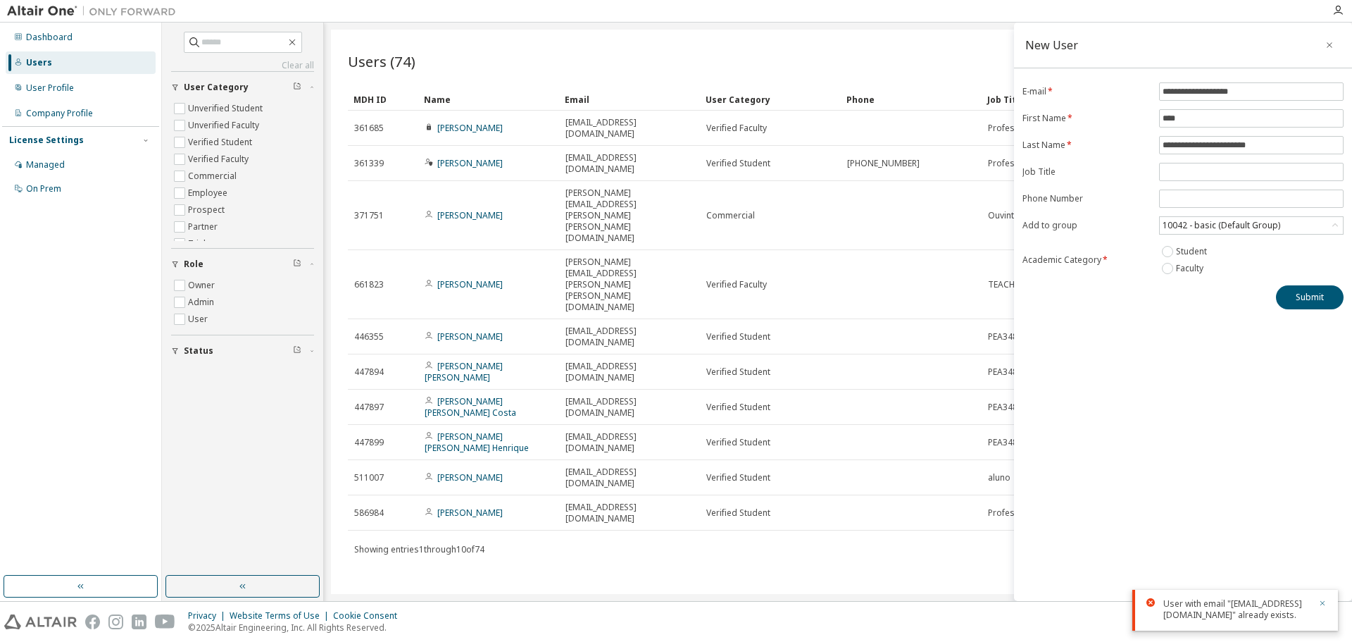
click at [1325, 599] on icon "button" at bounding box center [1322, 603] width 8 height 8
click at [1329, 42] on icon "button" at bounding box center [1330, 44] width 10 height 11
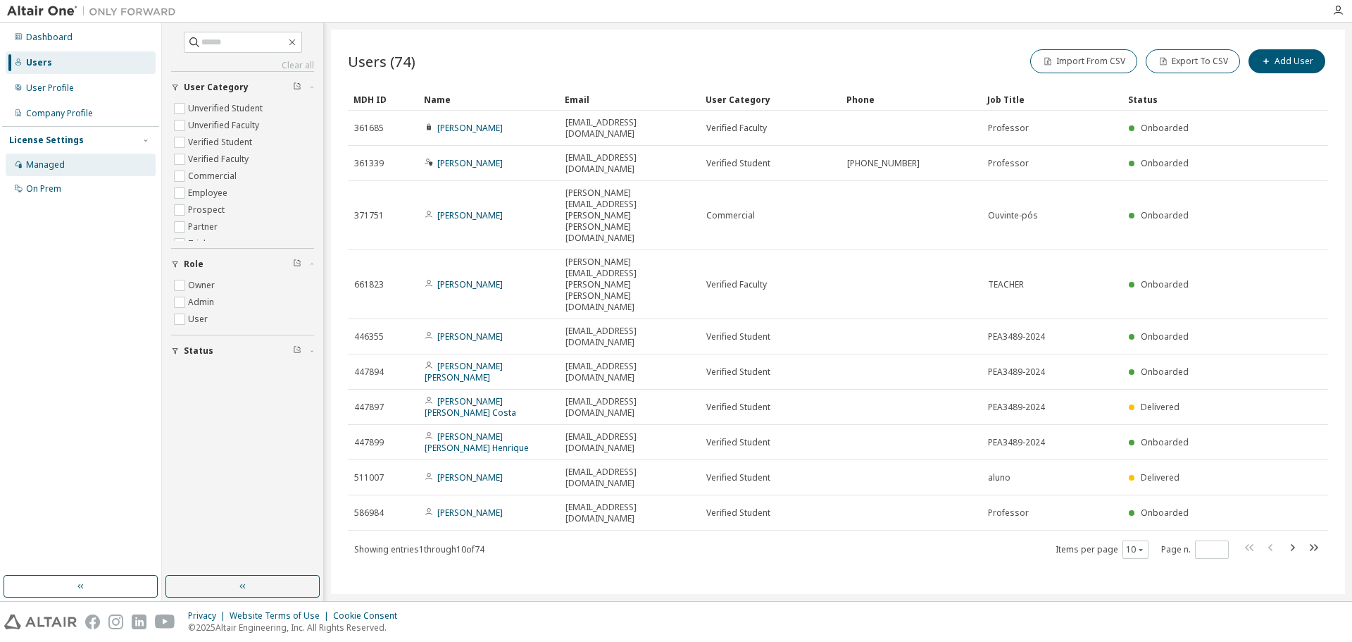
click at [45, 166] on div "Managed" at bounding box center [45, 164] width 39 height 11
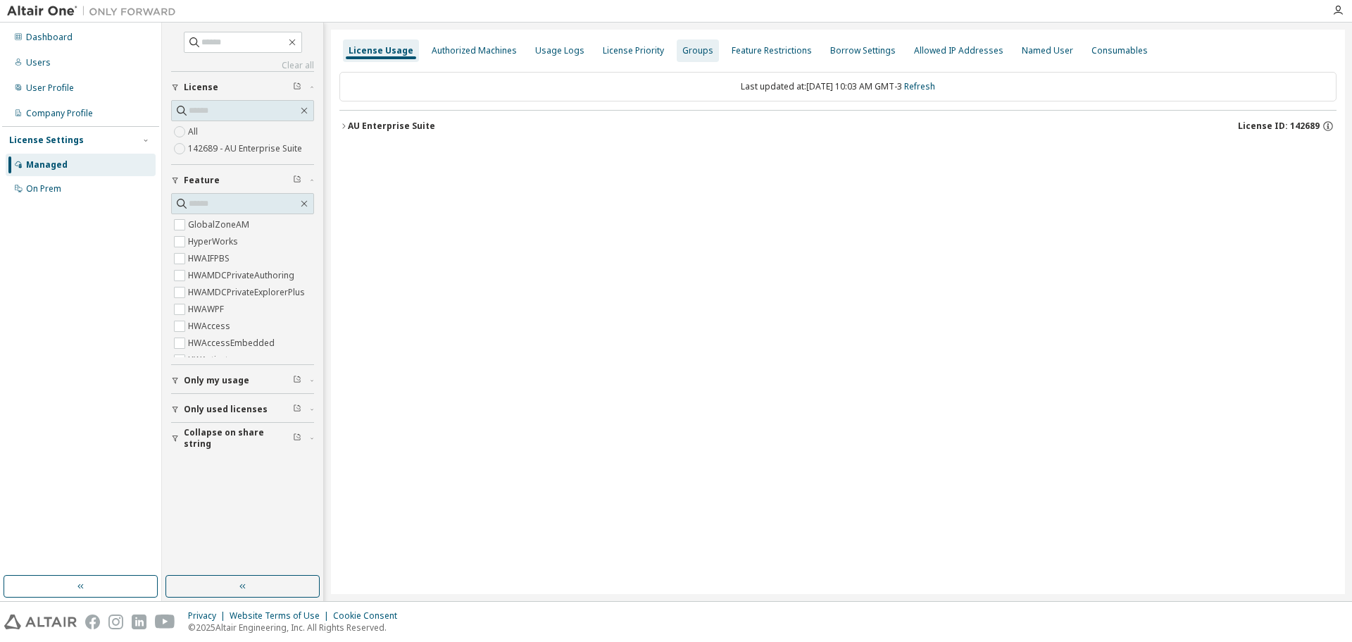
click at [684, 46] on div "Groups" at bounding box center [697, 50] width 31 height 11
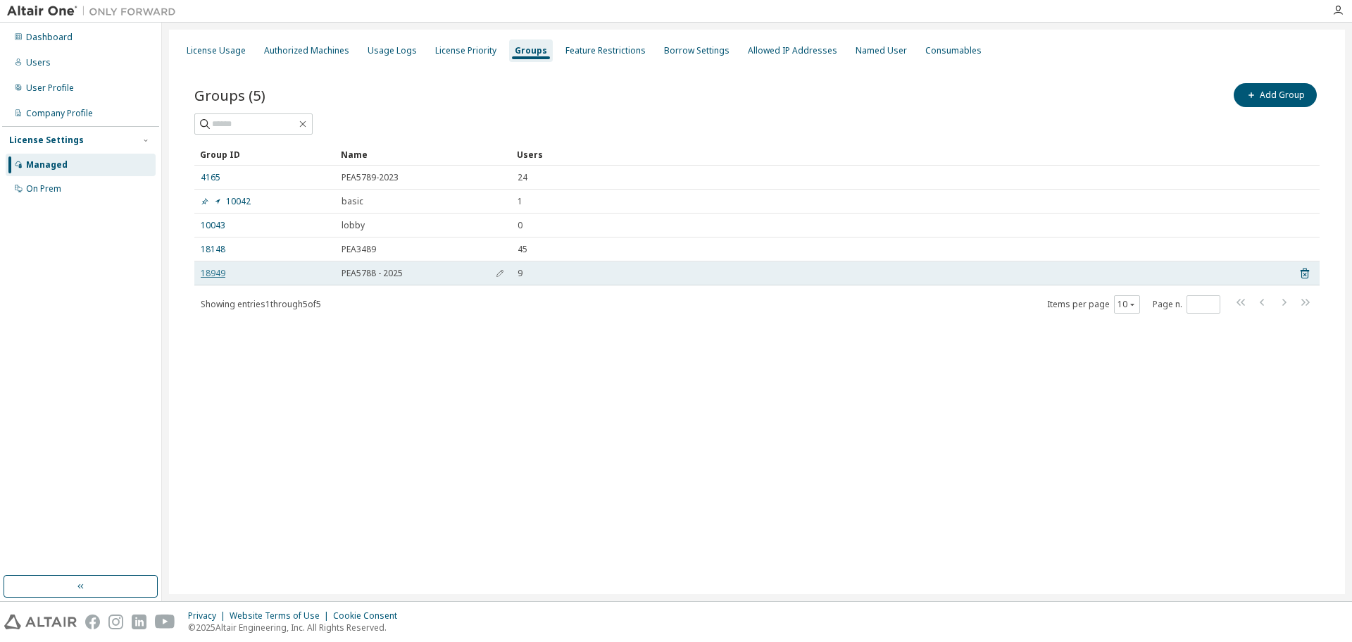
click at [206, 275] on link "18949" at bounding box center [213, 273] width 25 height 11
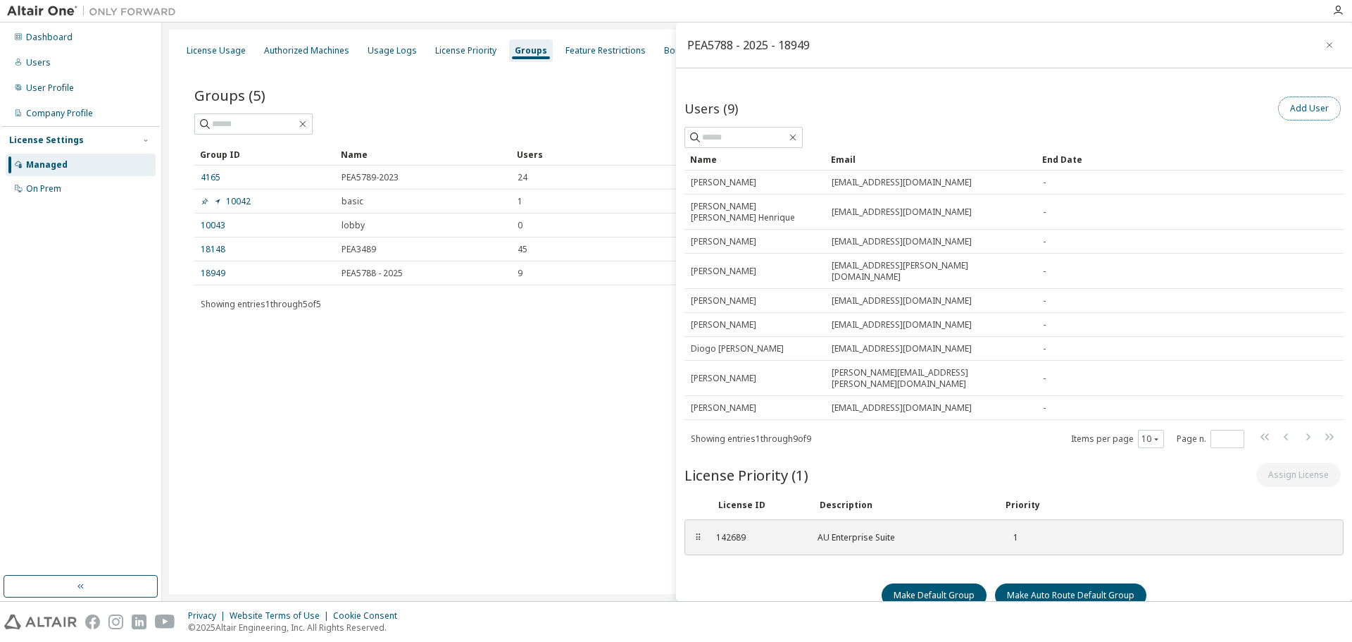
click at [1306, 106] on button "Add User" at bounding box center [1309, 108] width 63 height 24
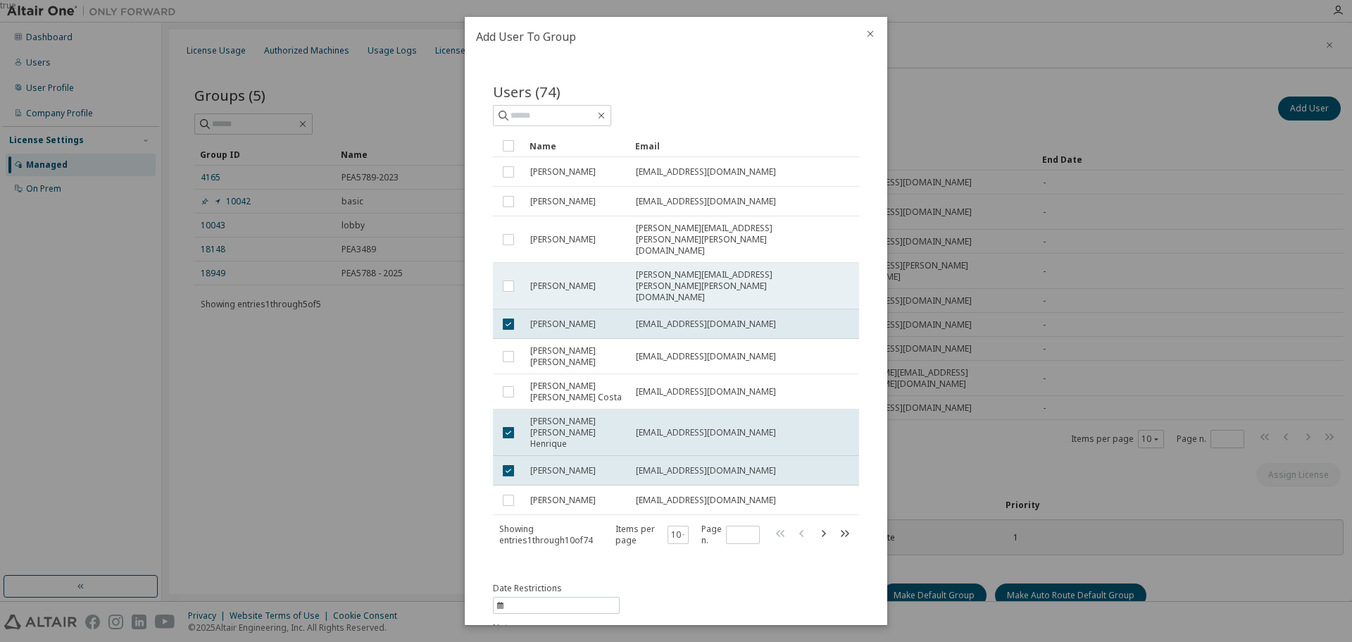
scroll to position [62, 0]
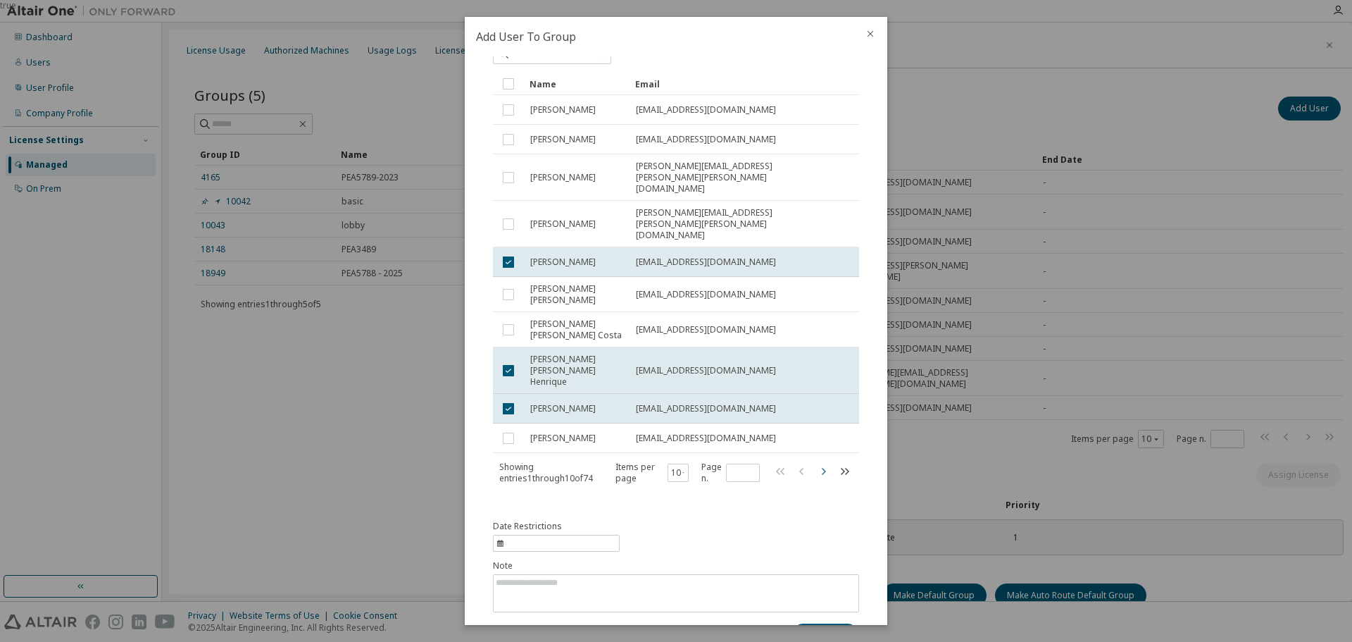
click at [815, 463] on icon "button" at bounding box center [823, 471] width 17 height 17
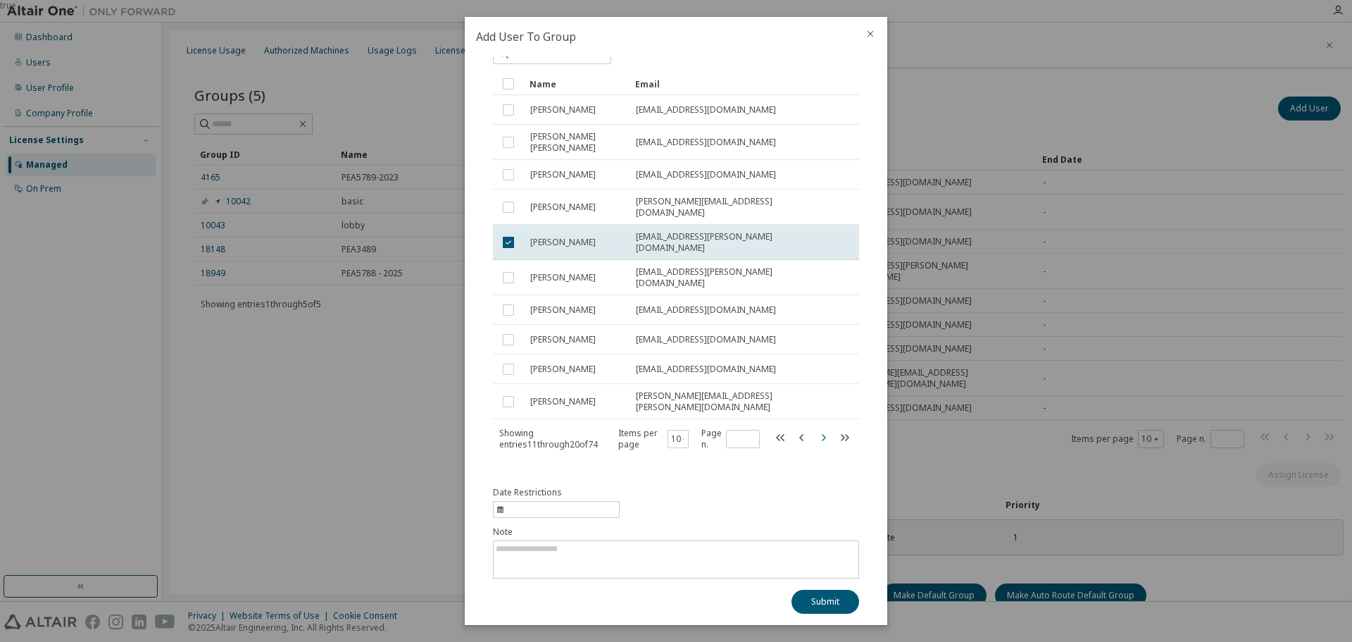
scroll to position [39, 0]
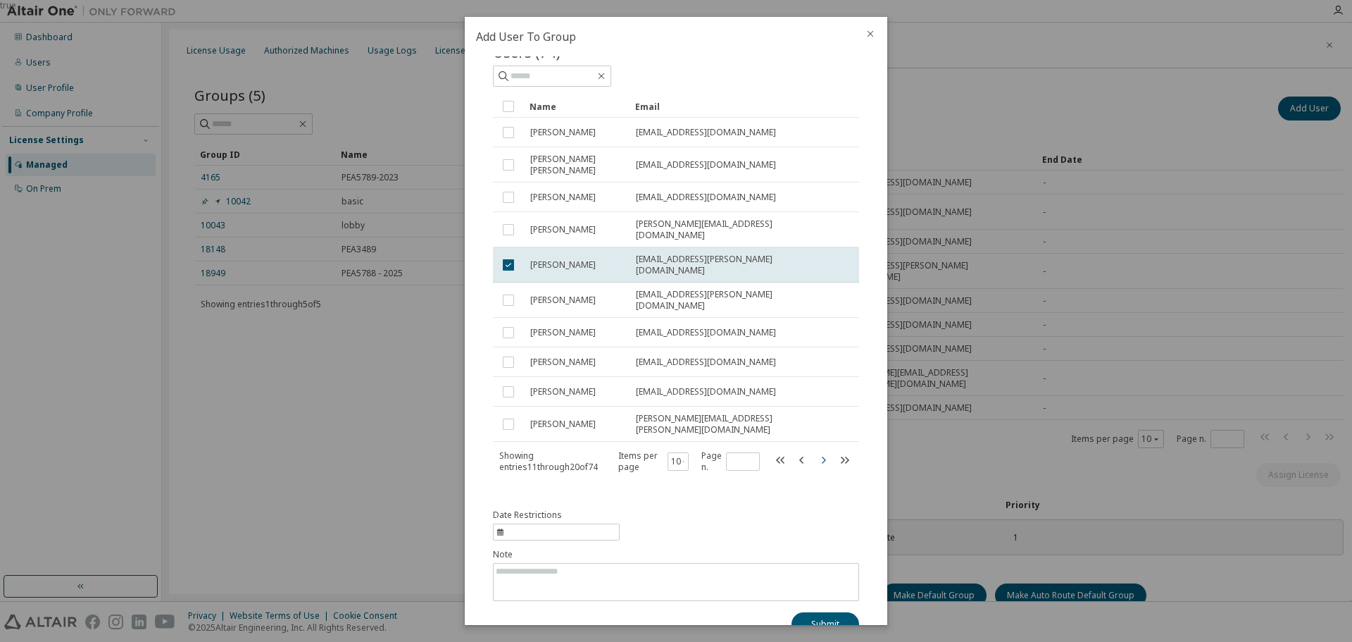
click at [815, 451] on icon "button" at bounding box center [823, 459] width 17 height 17
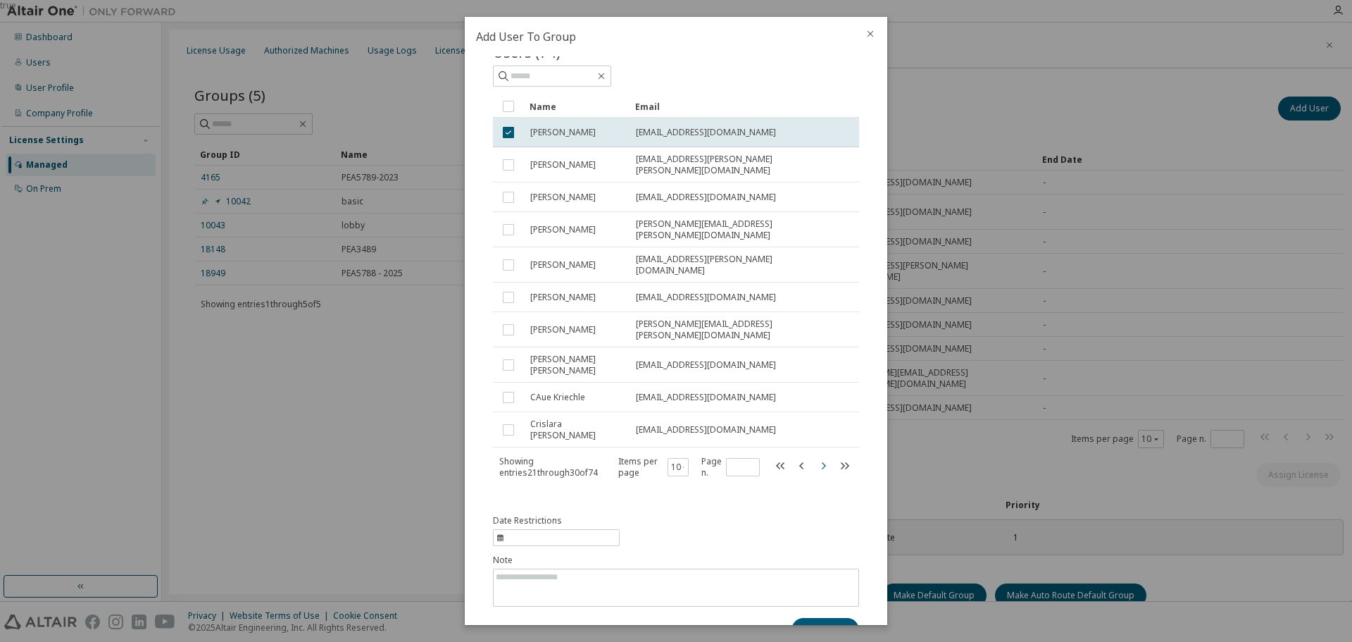
click at [815, 457] on icon "button" at bounding box center [823, 465] width 17 height 17
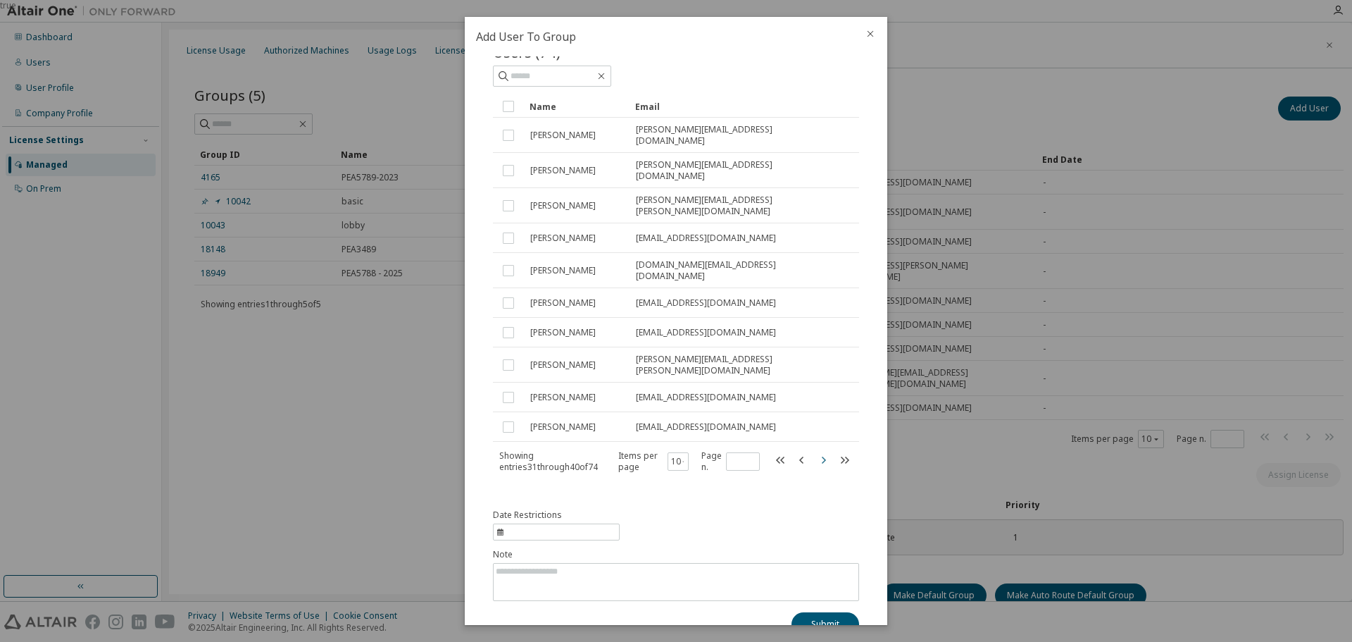
click at [815, 451] on icon "button" at bounding box center [823, 459] width 17 height 17
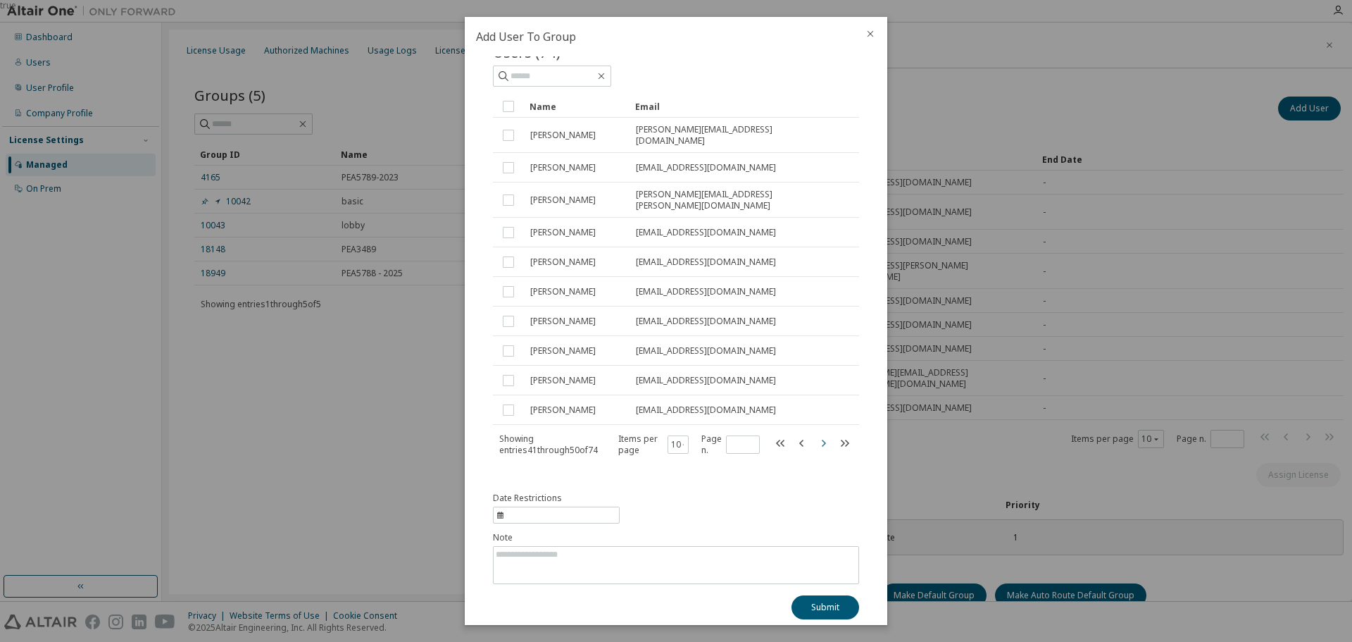
click at [815, 434] on icon "button" at bounding box center [823, 442] width 17 height 17
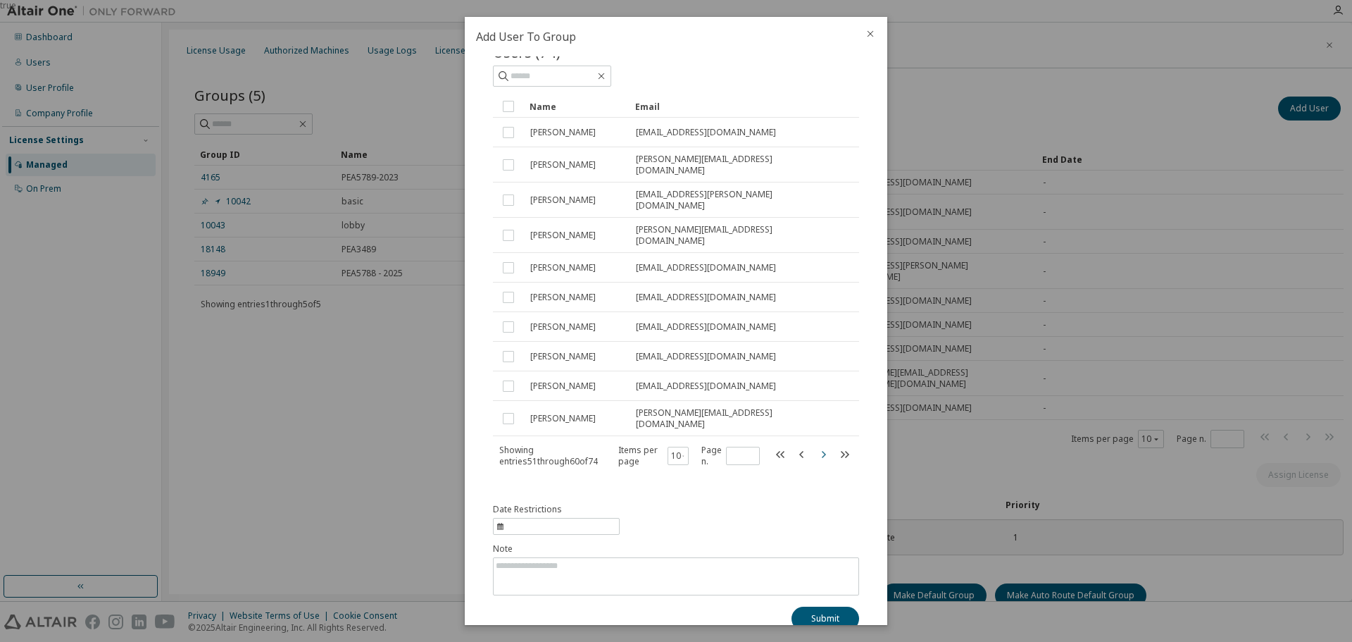
click at [815, 446] on icon "button" at bounding box center [823, 454] width 17 height 17
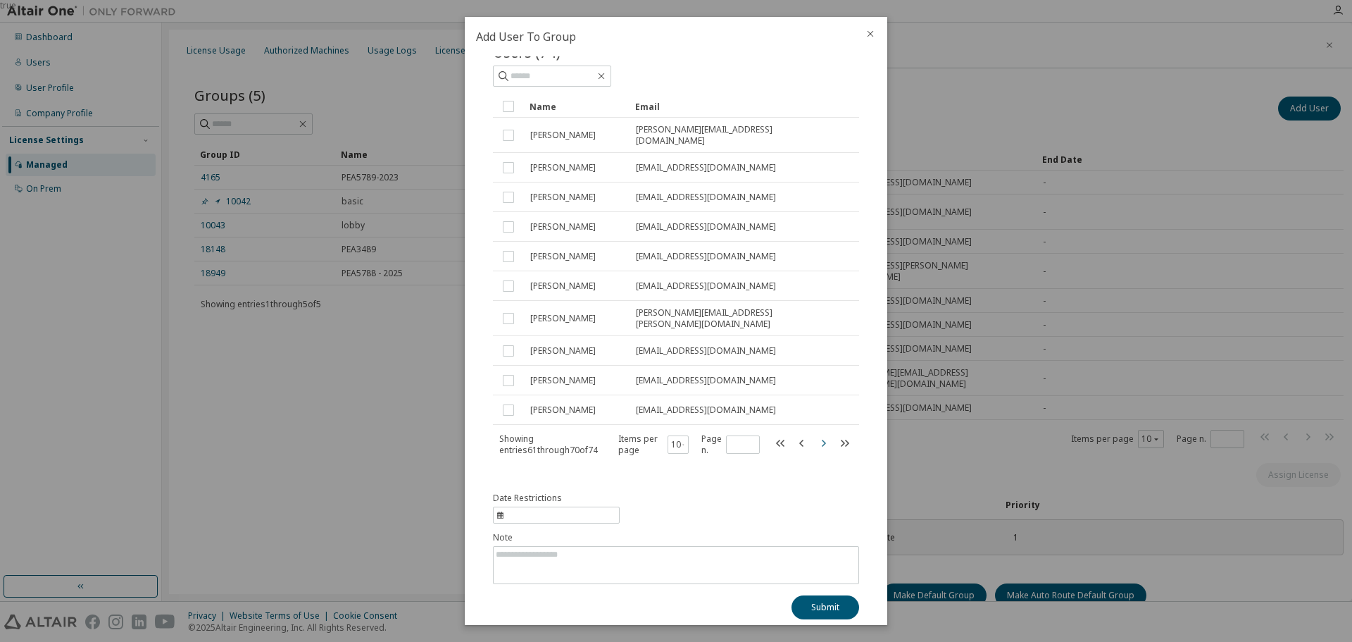
click at [815, 434] on icon "button" at bounding box center [823, 442] width 17 height 17
type input "*"
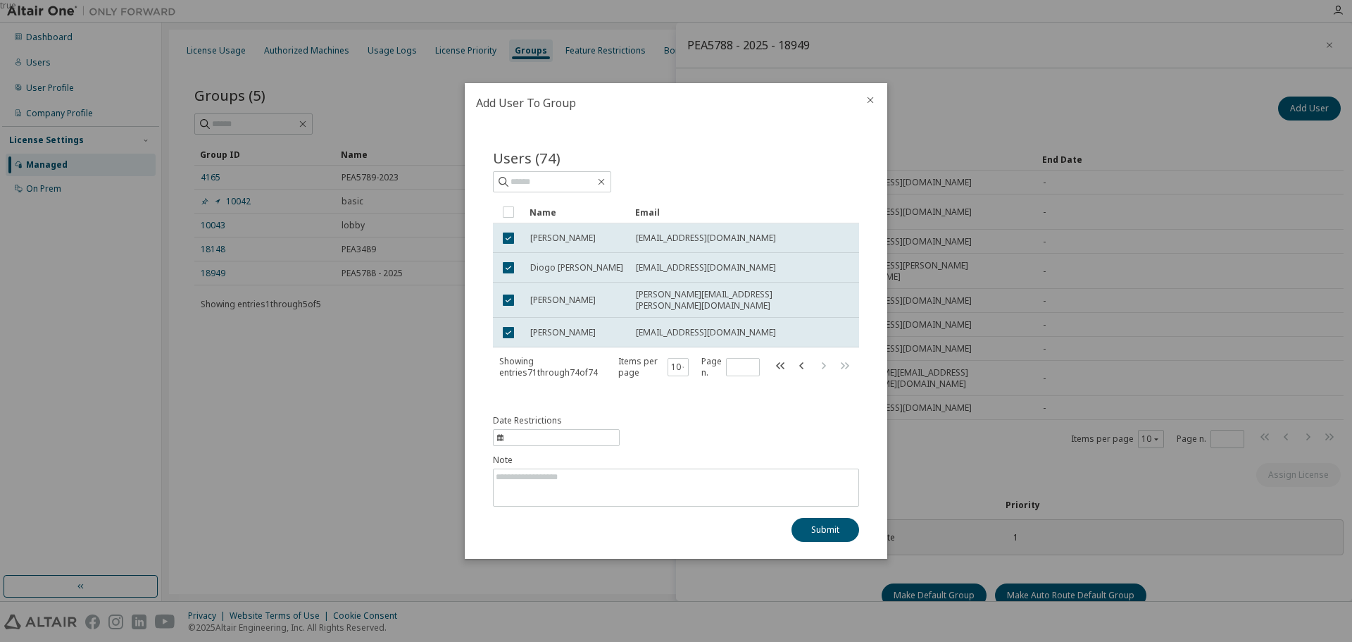
scroll to position [0, 0]
click at [547, 175] on input "text" at bounding box center [553, 182] width 85 height 14
paste input "**********"
type input "**********"
type input "*"
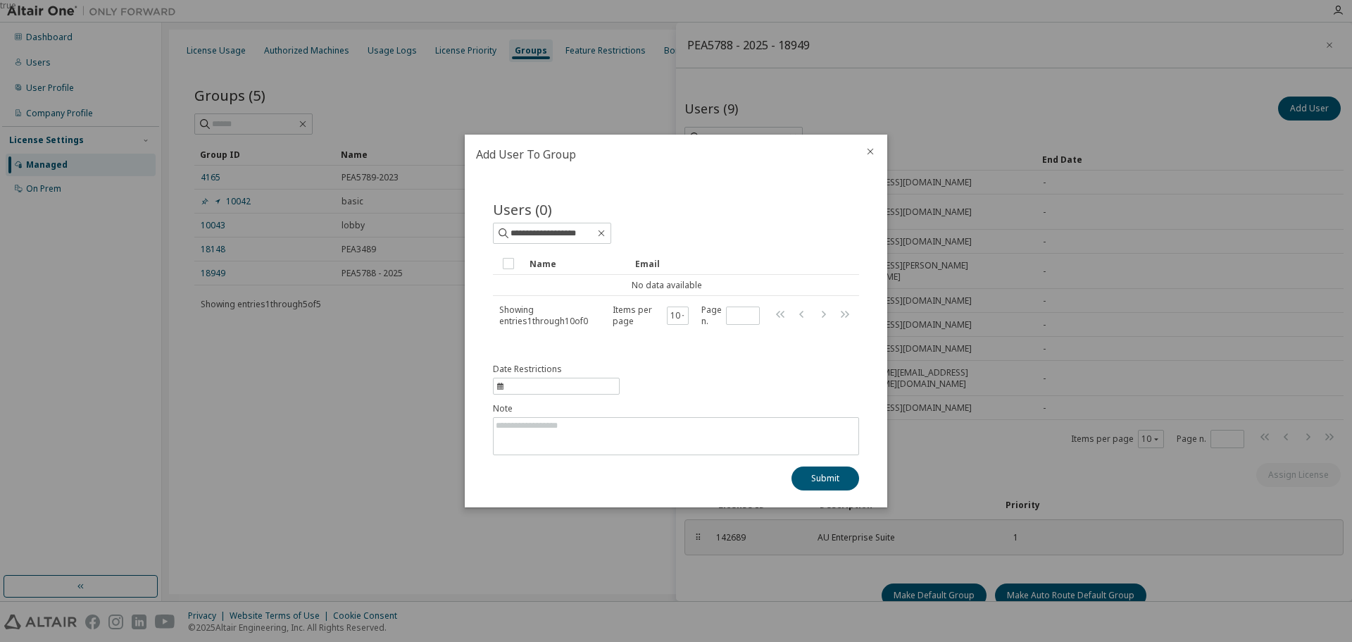
click at [871, 152] on icon "close" at bounding box center [871, 152] width 6 height 6
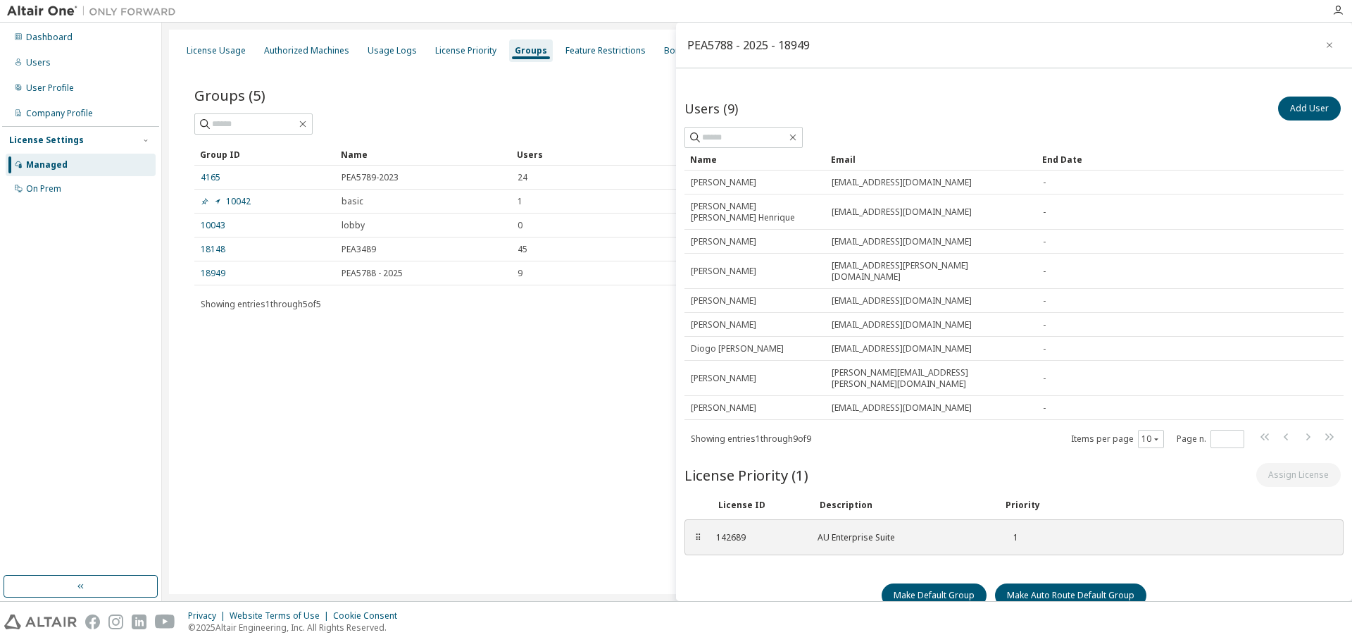
click at [52, 164] on div "Managed" at bounding box center [47, 164] width 42 height 11
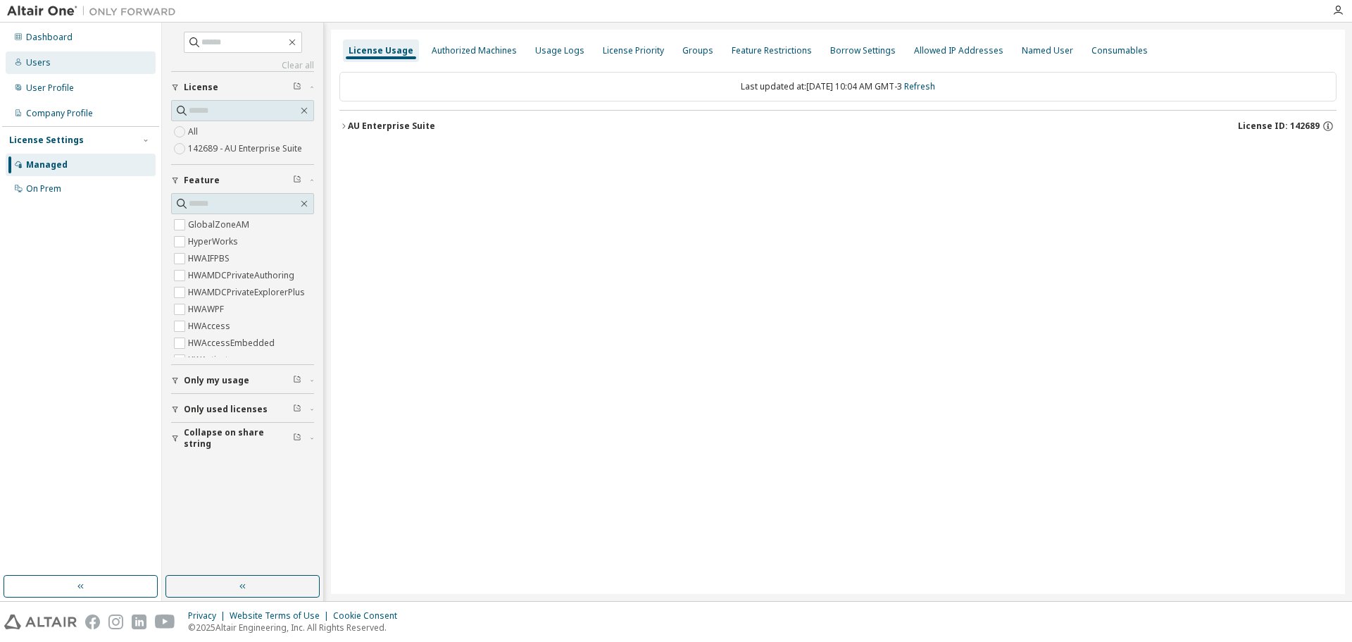
click at [35, 58] on div "Users" at bounding box center [38, 62] width 25 height 11
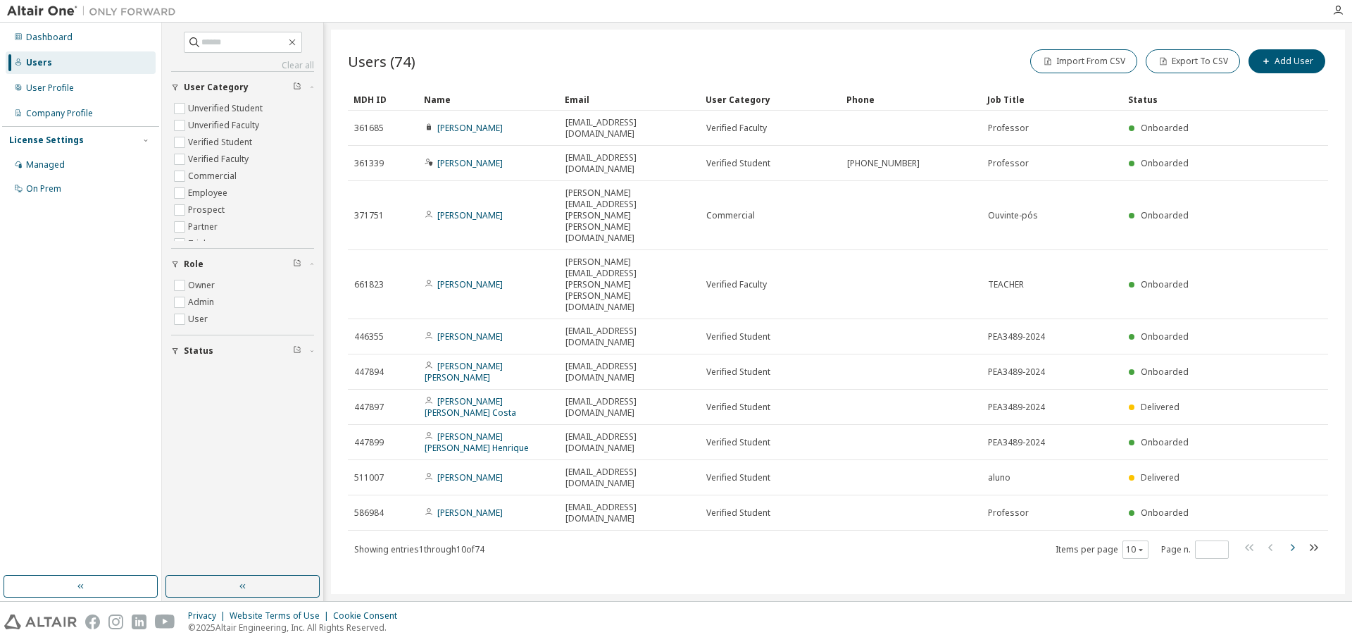
click at [1292, 539] on icon "button" at bounding box center [1292, 547] width 17 height 17
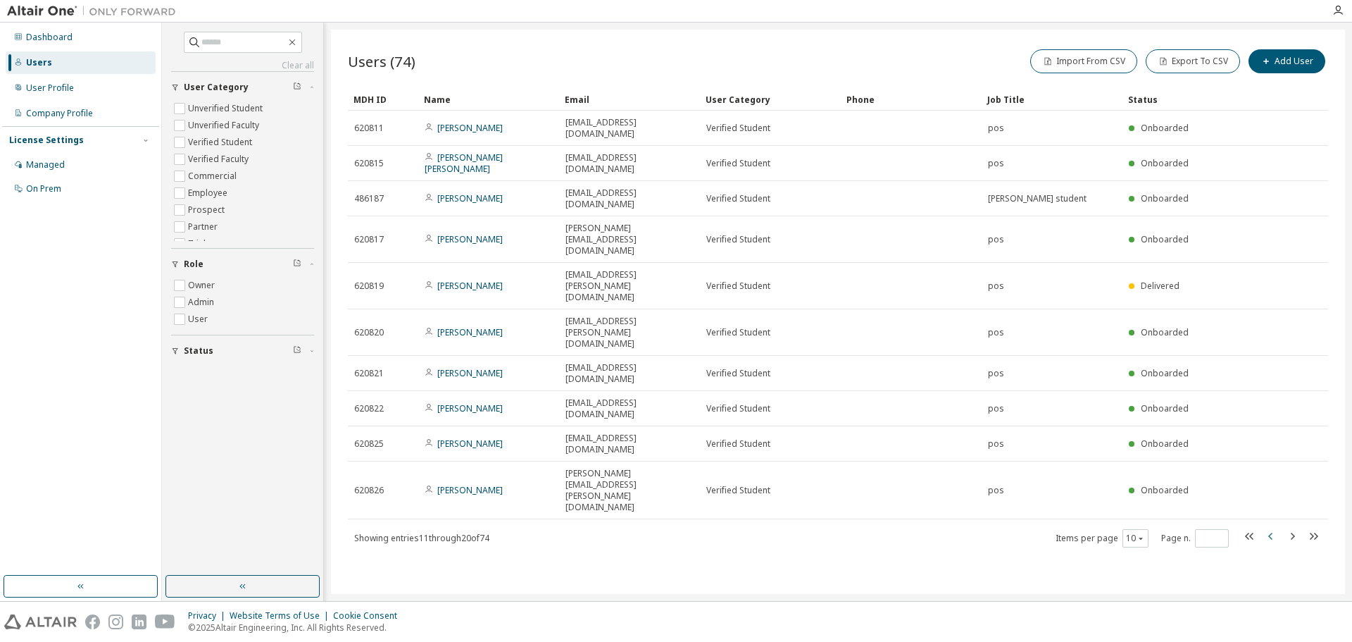
click at [1270, 532] on icon "button" at bounding box center [1270, 535] width 4 height 7
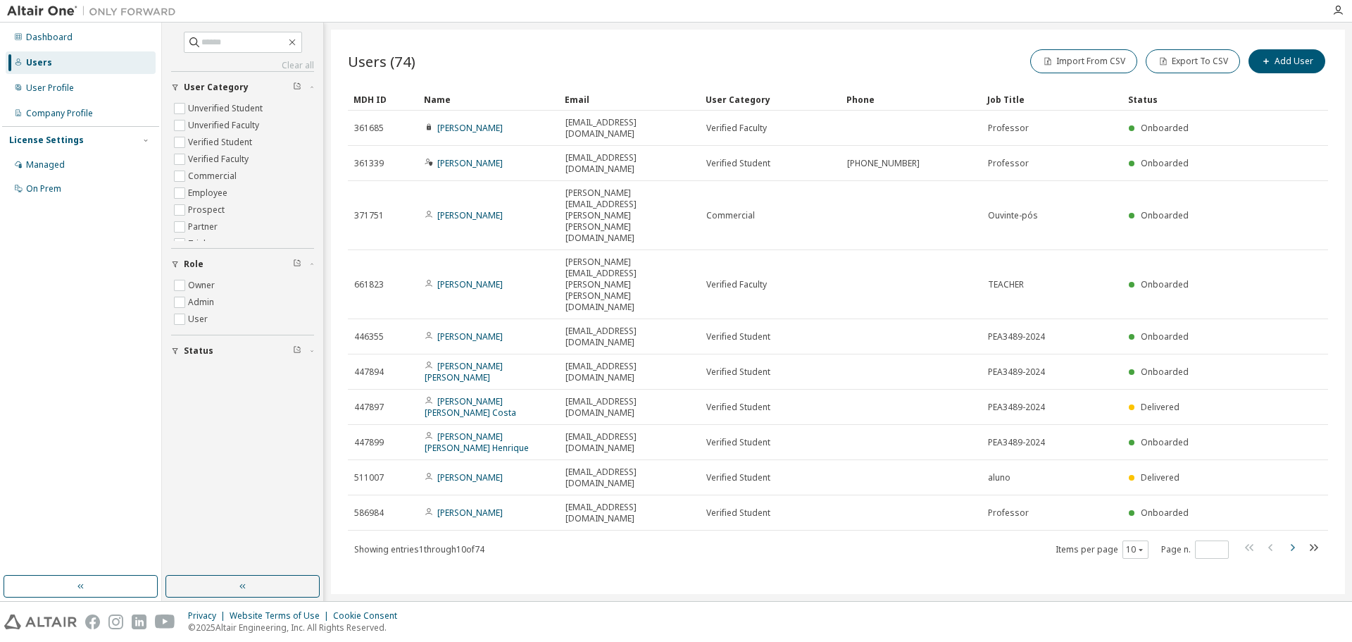
click at [1294, 539] on icon "button" at bounding box center [1292, 547] width 17 height 17
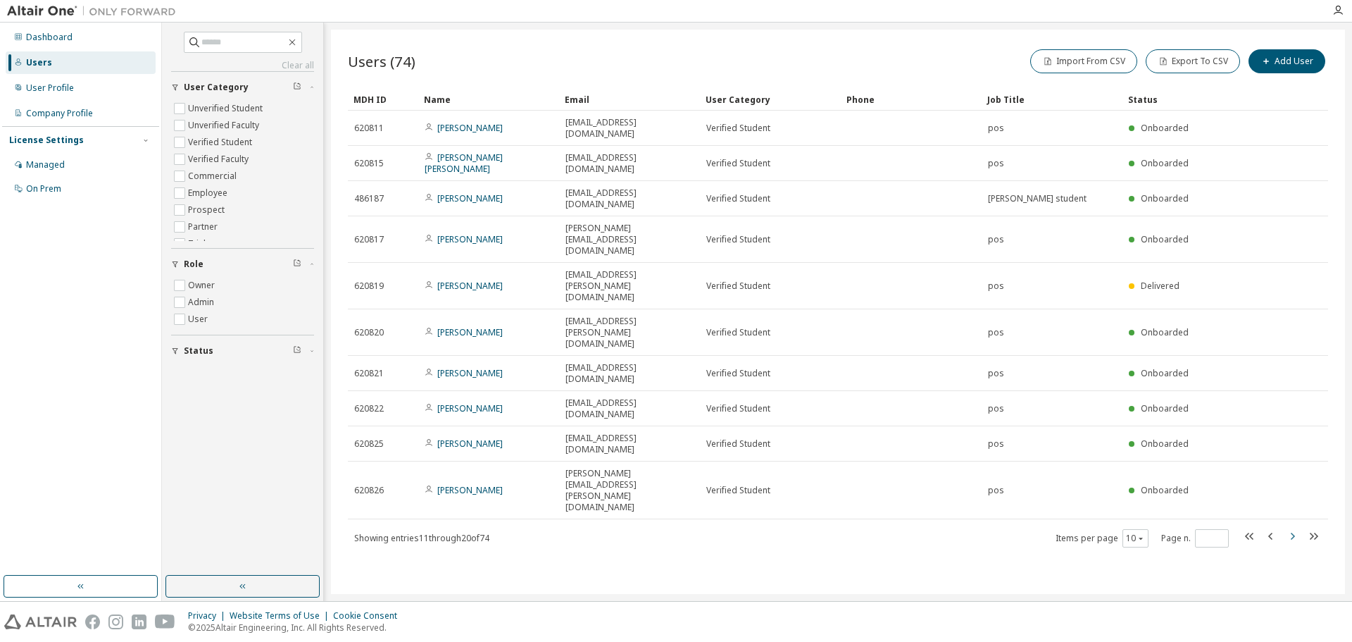
click at [1294, 527] on icon "button" at bounding box center [1292, 535] width 17 height 17
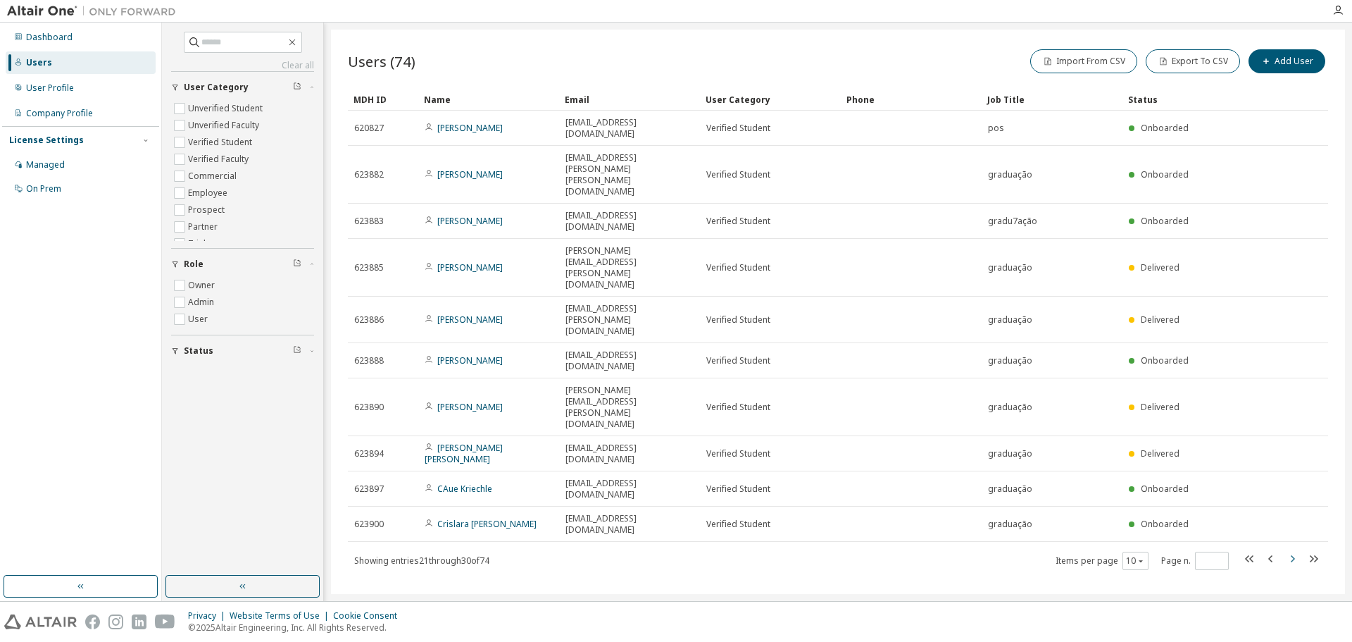
click at [1291, 550] on icon "button" at bounding box center [1292, 558] width 17 height 17
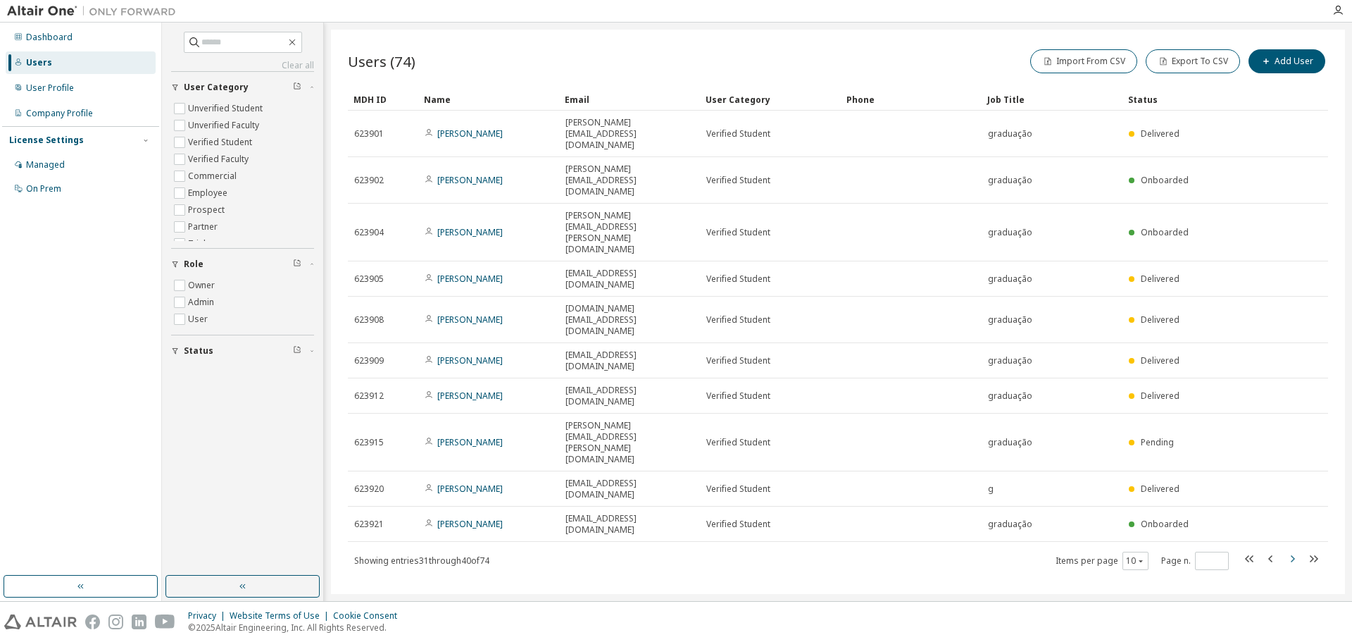
click at [1291, 550] on icon "button" at bounding box center [1292, 558] width 17 height 17
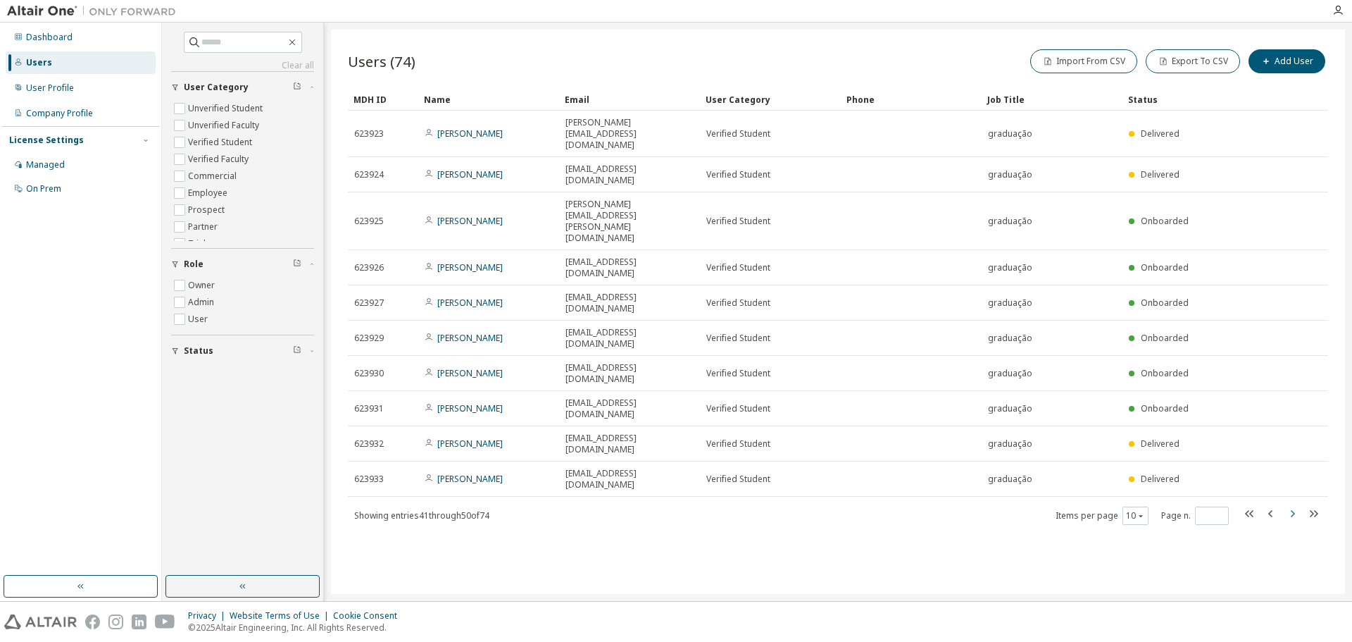
click at [1291, 505] on icon "button" at bounding box center [1292, 513] width 17 height 17
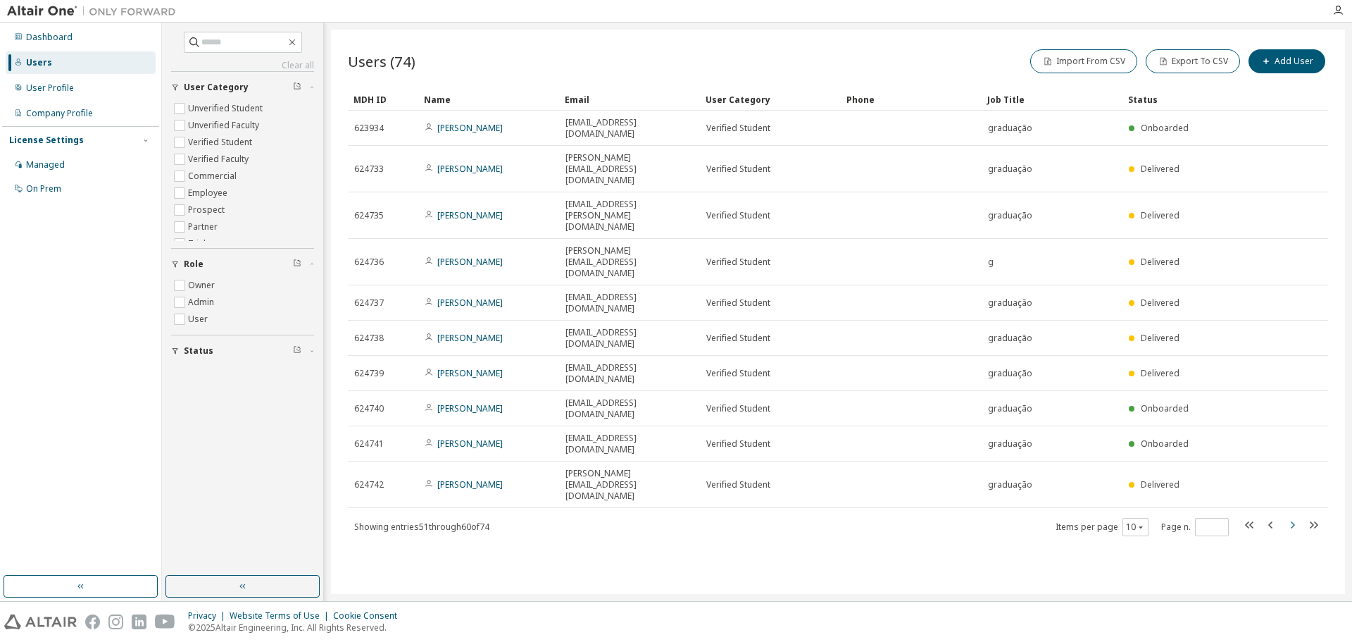
click at [1291, 516] on icon "button" at bounding box center [1292, 524] width 17 height 17
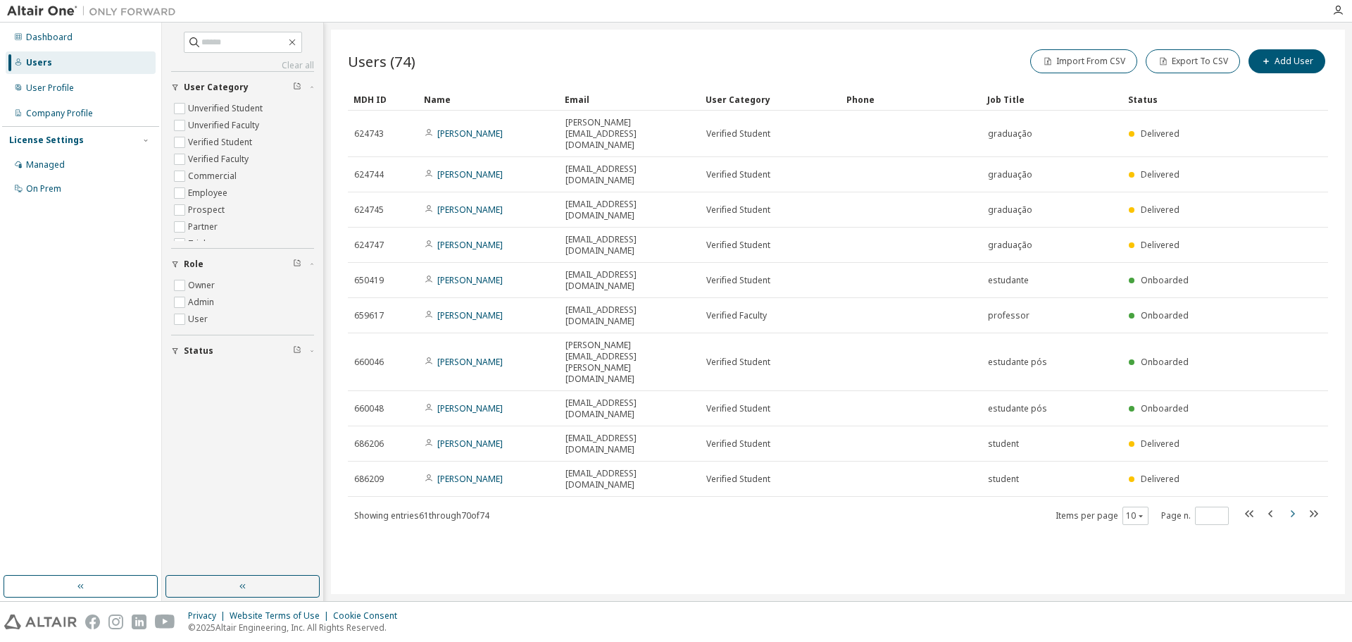
click at [1291, 505] on icon "button" at bounding box center [1292, 513] width 17 height 17
type input "*"
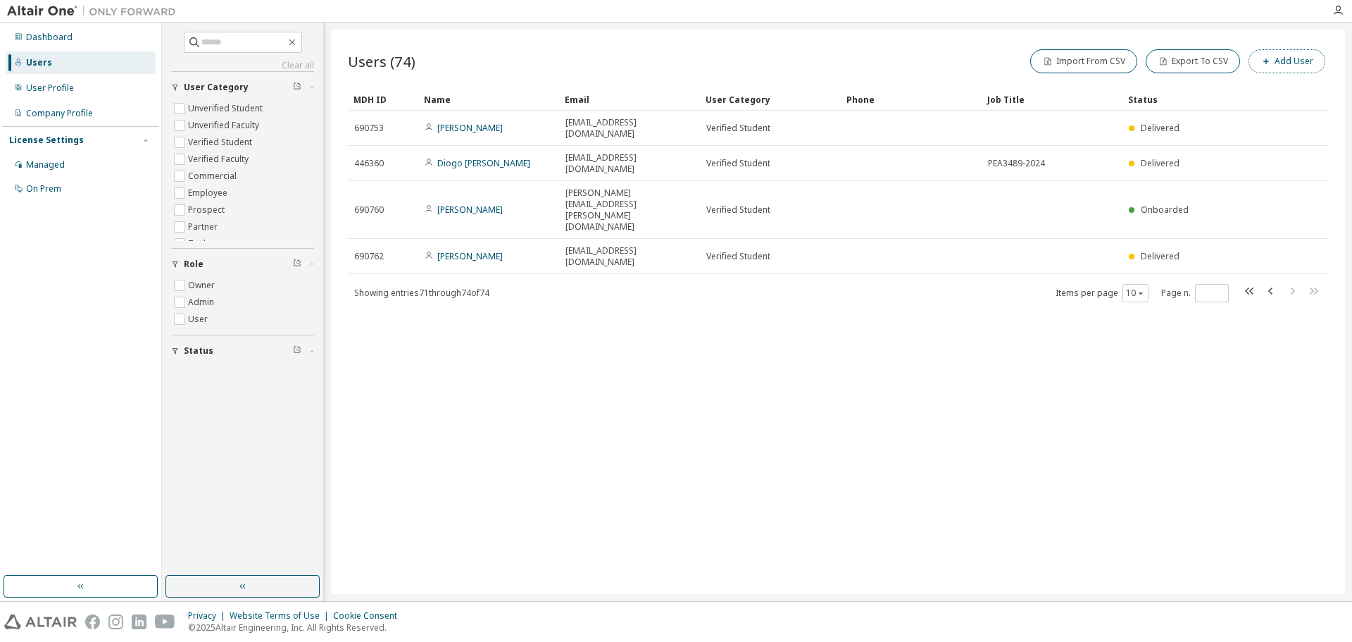
click at [1289, 65] on button "Add User" at bounding box center [1287, 61] width 77 height 24
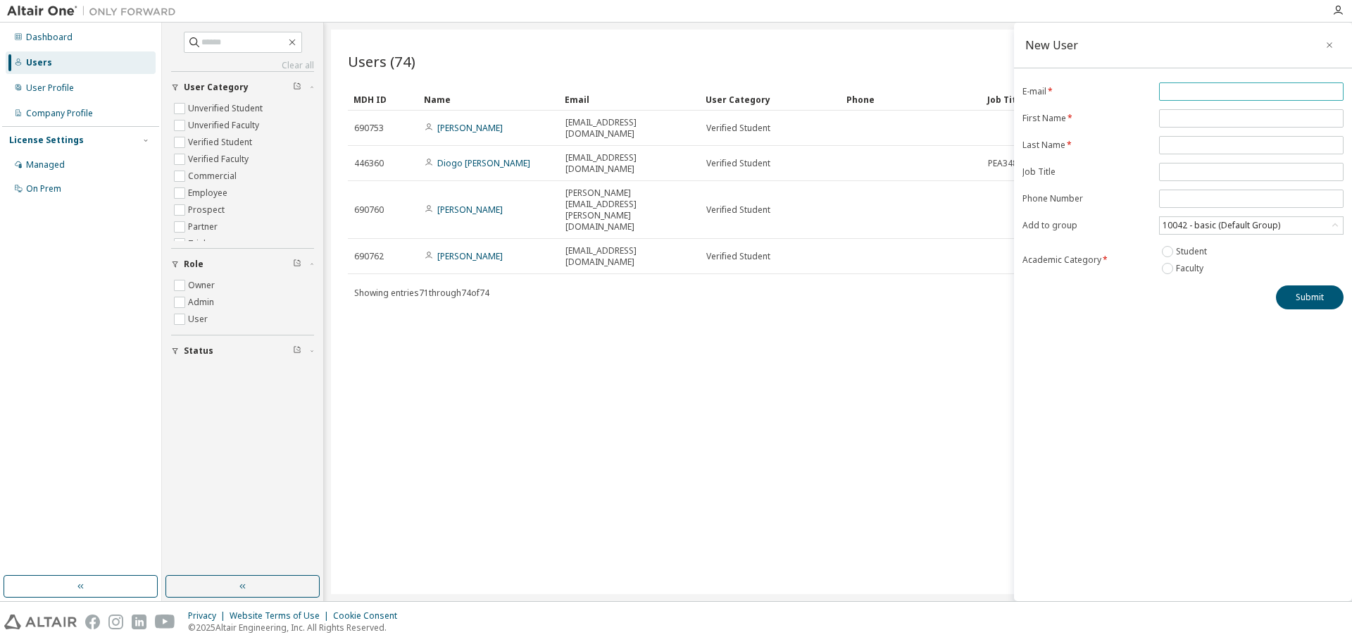
click at [1197, 95] on input "email" at bounding box center [1251, 91] width 177 height 11
paste input "**********"
type input "**********"
click at [1196, 120] on input "text" at bounding box center [1251, 118] width 177 height 11
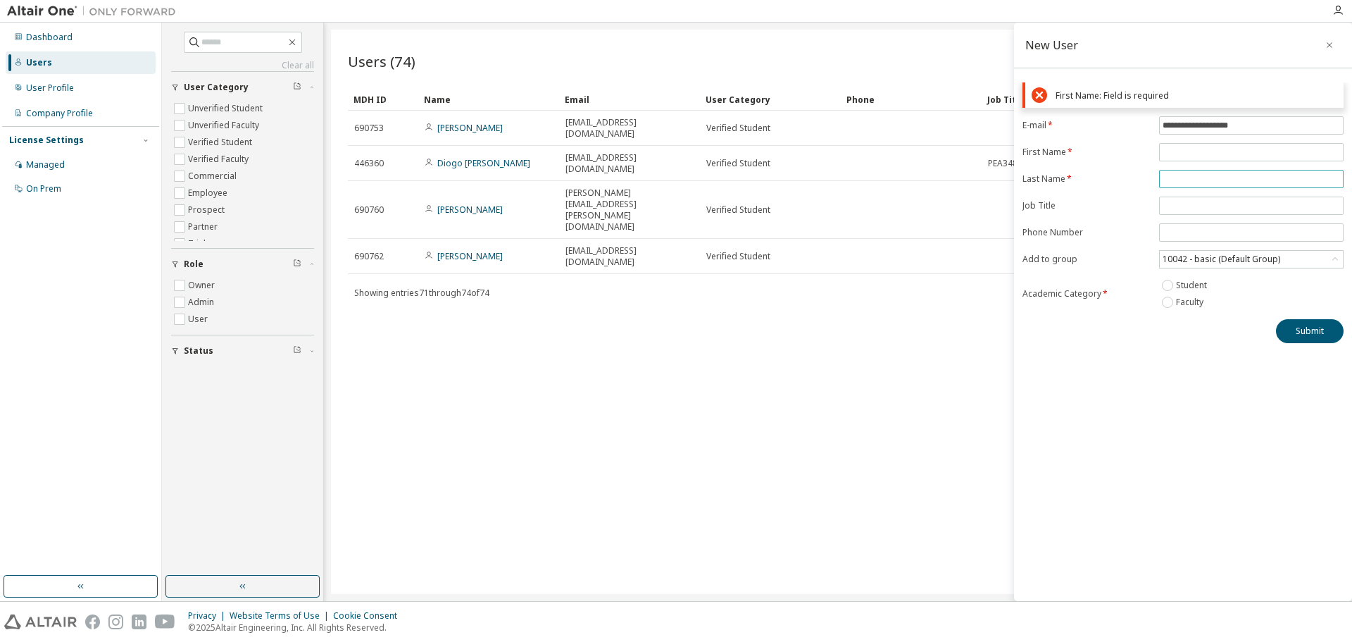
click at [1180, 179] on input "text" at bounding box center [1251, 178] width 177 height 11
paste input "**********"
type input "**********"
click at [1184, 154] on input "text" at bounding box center [1251, 151] width 177 height 11
paste input "**********"
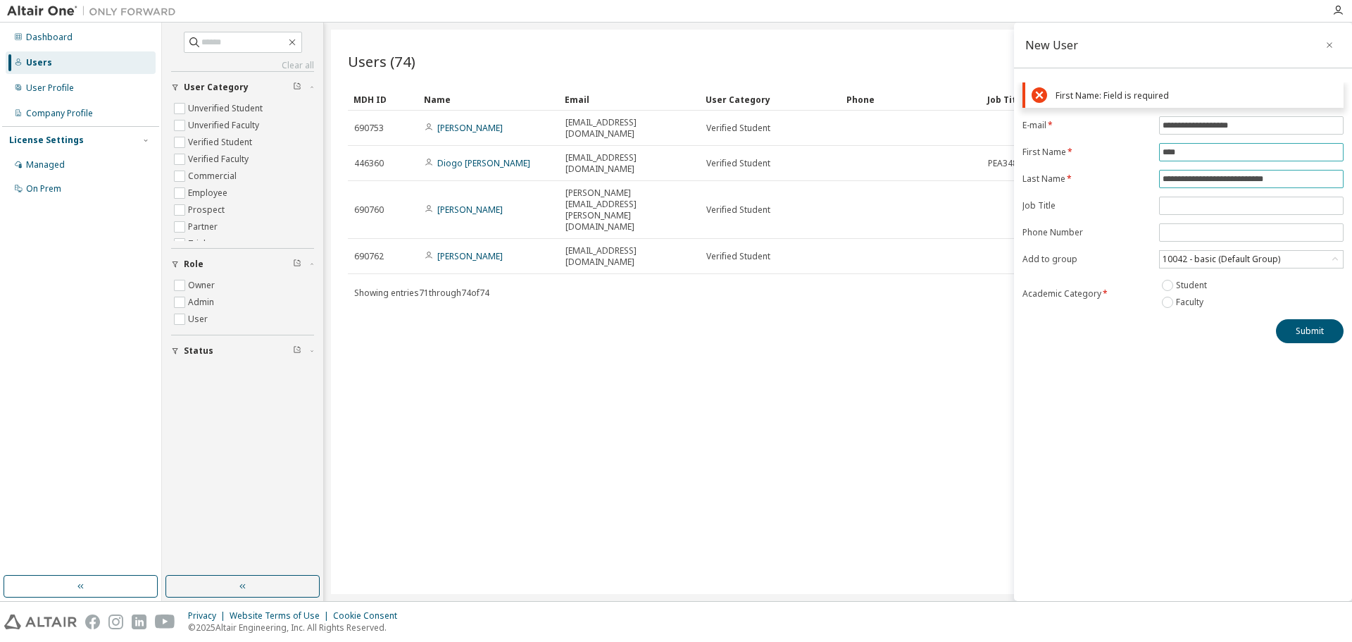
type input "****"
click at [1184, 180] on form "**********" at bounding box center [1182, 213] width 321 height 194
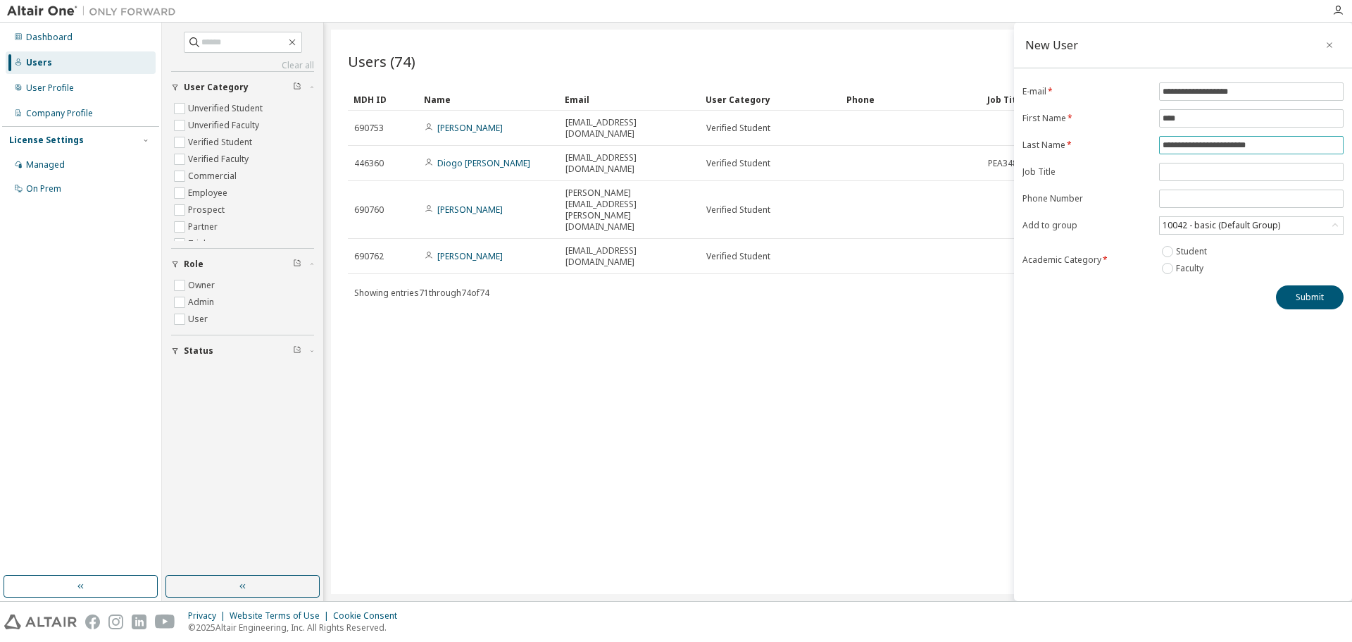
type input "**********"
click at [1215, 349] on div "**********" at bounding box center [1183, 312] width 338 height 578
click at [1312, 300] on button "Submit" at bounding box center [1310, 297] width 68 height 24
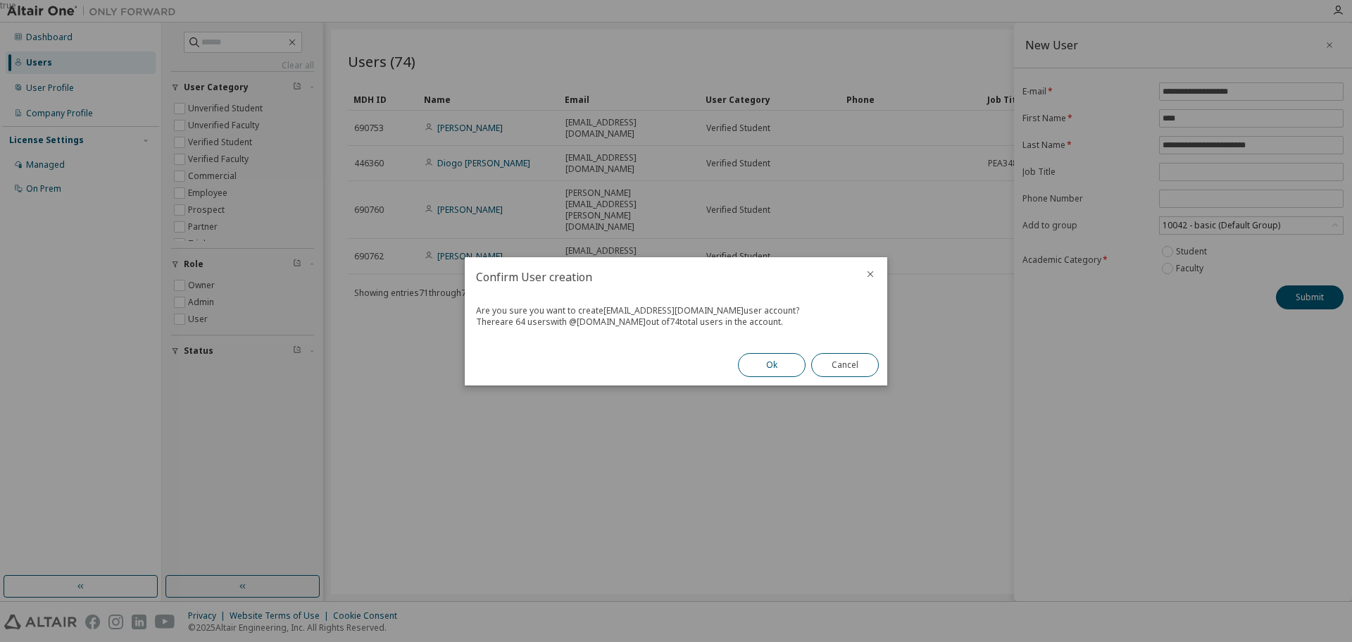
click at [778, 365] on button "Ok" at bounding box center [772, 365] width 68 height 24
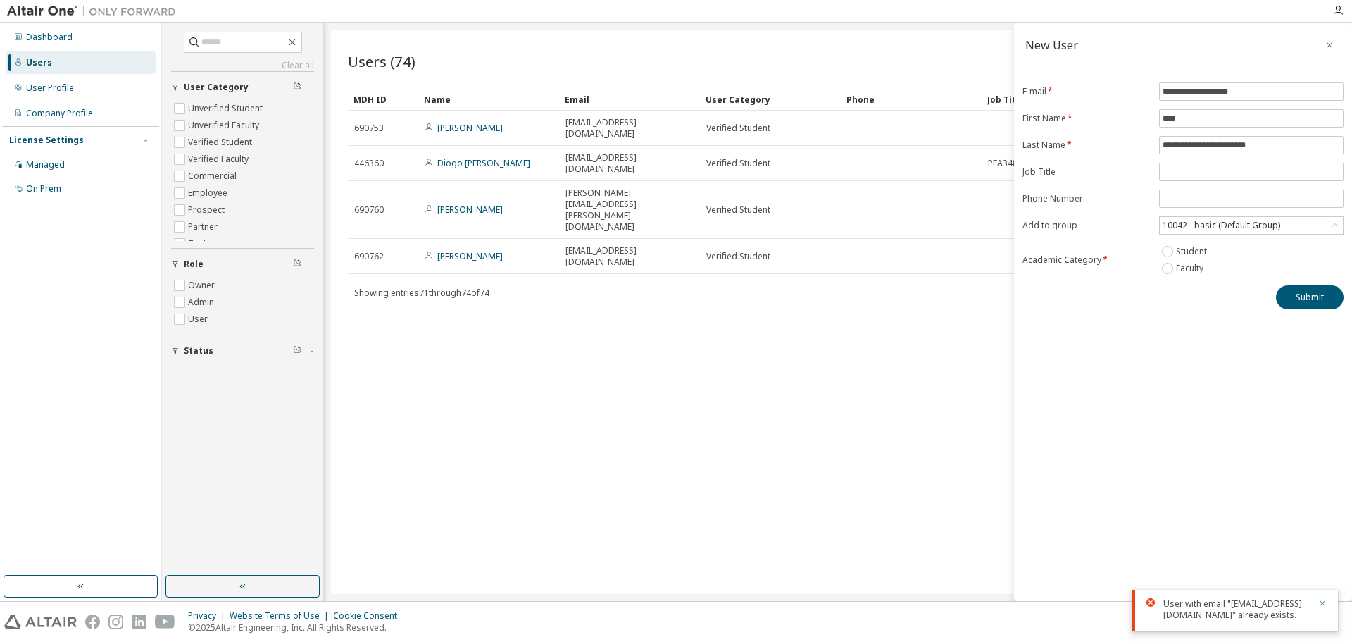
click at [1321, 599] on icon "button" at bounding box center [1322, 603] width 8 height 8
click at [1331, 44] on icon "button" at bounding box center [1330, 44] width 10 height 11
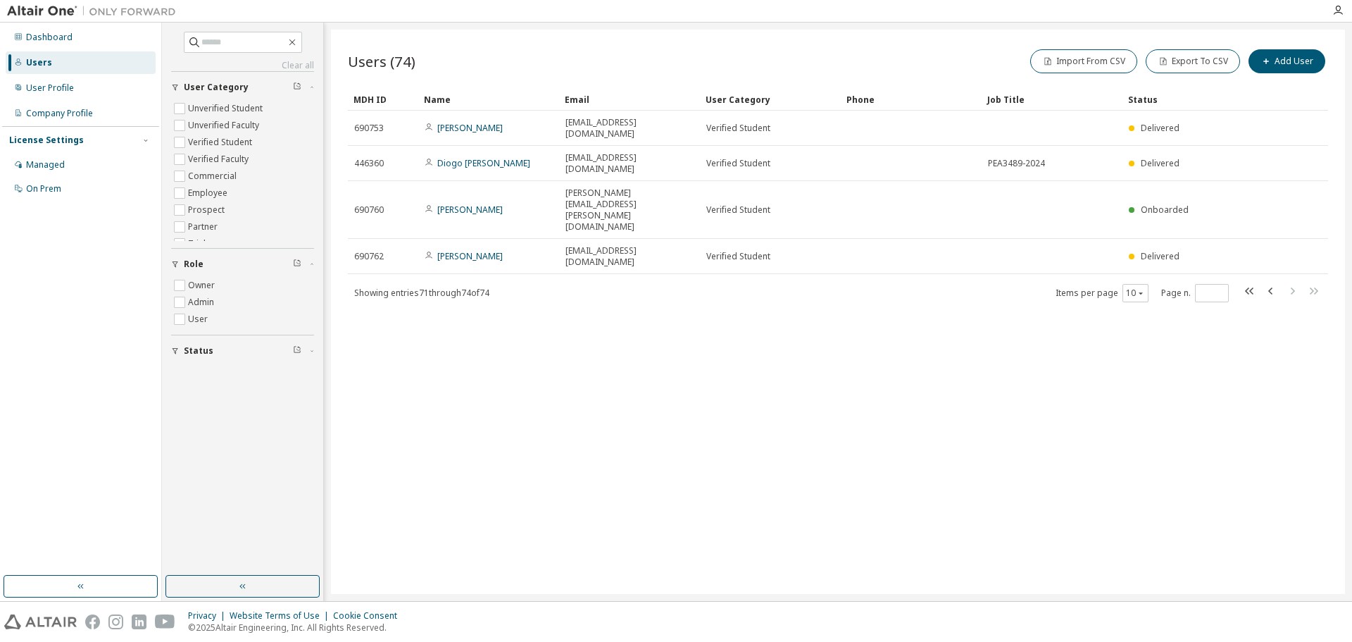
click at [39, 60] on div "Users" at bounding box center [39, 62] width 26 height 11
click at [1142, 289] on icon "button" at bounding box center [1141, 293] width 8 height 8
click at [1139, 273] on div "20" at bounding box center [1178, 272] width 113 height 17
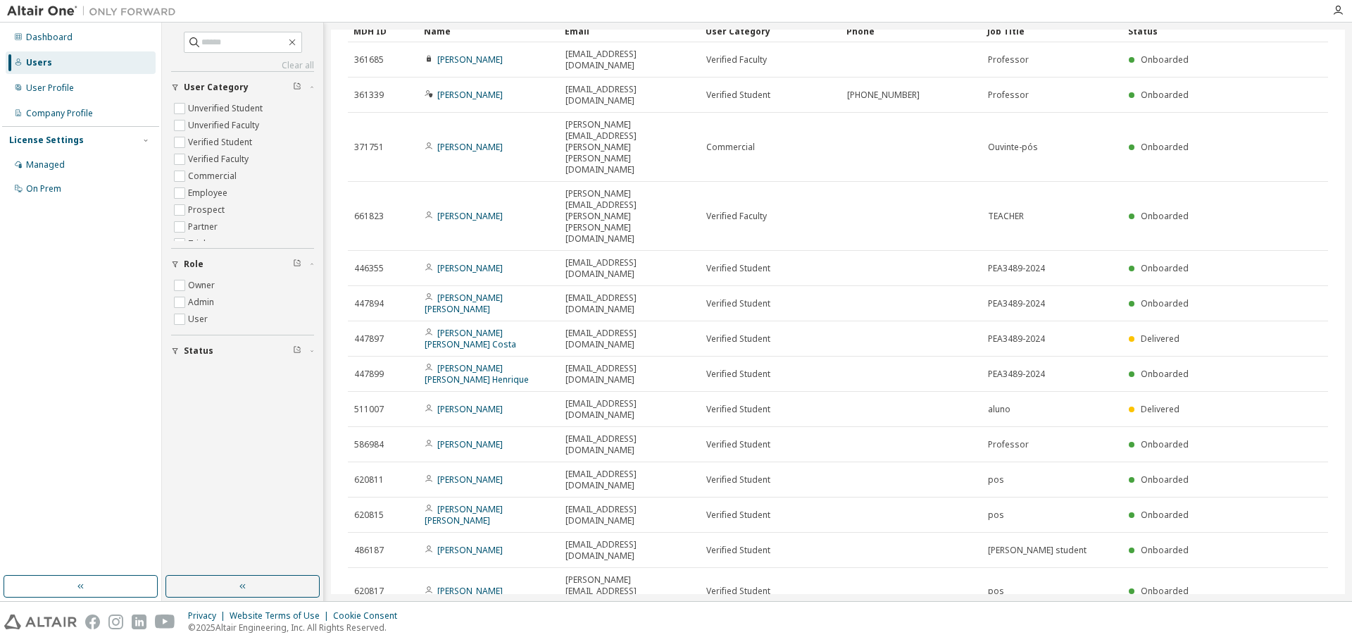
scroll to position [73, 0]
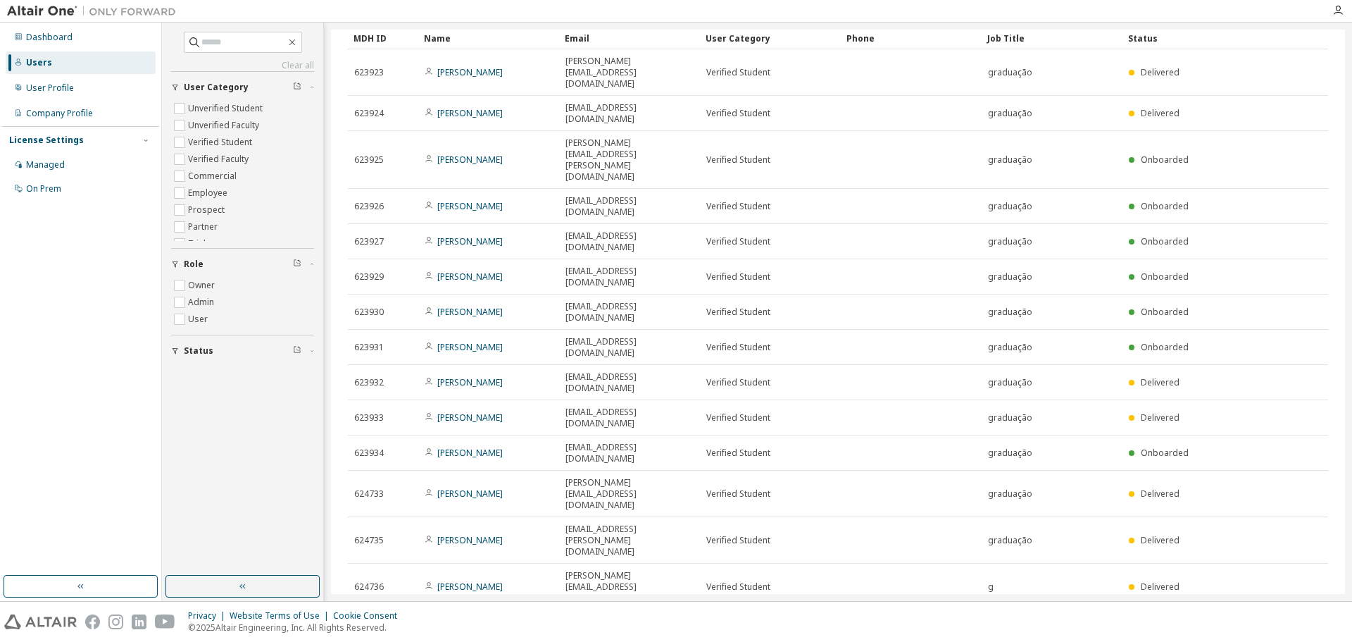
type input "*"
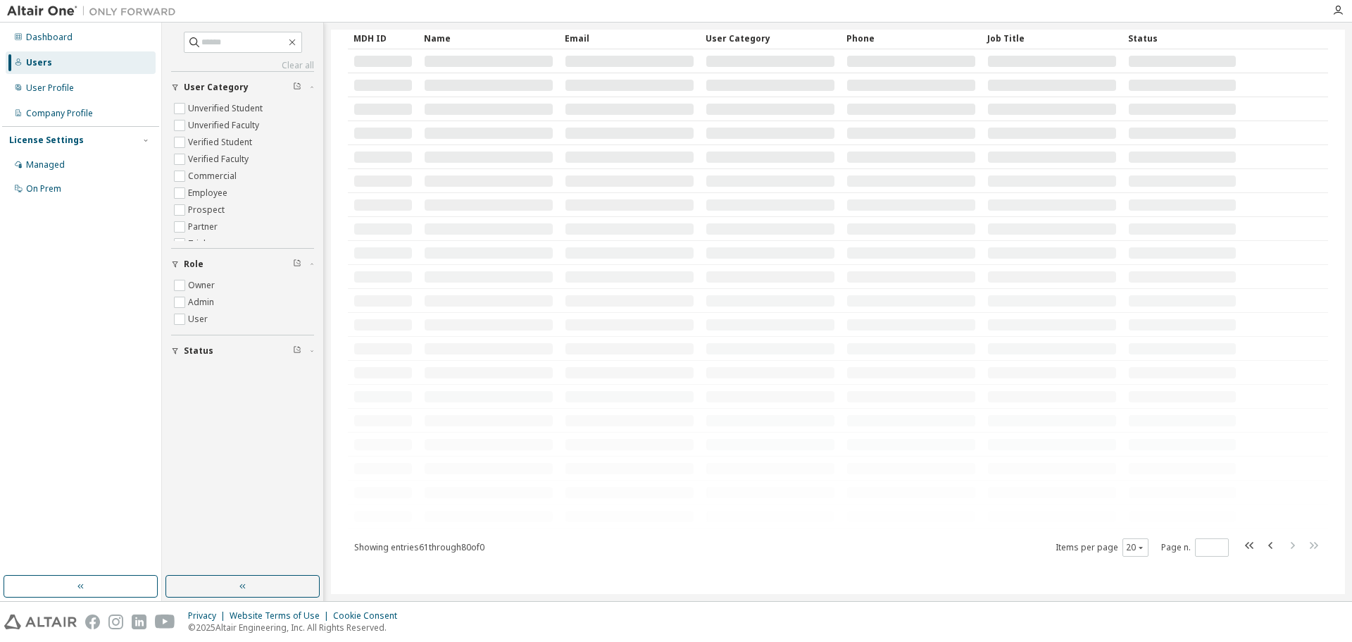
scroll to position [0, 0]
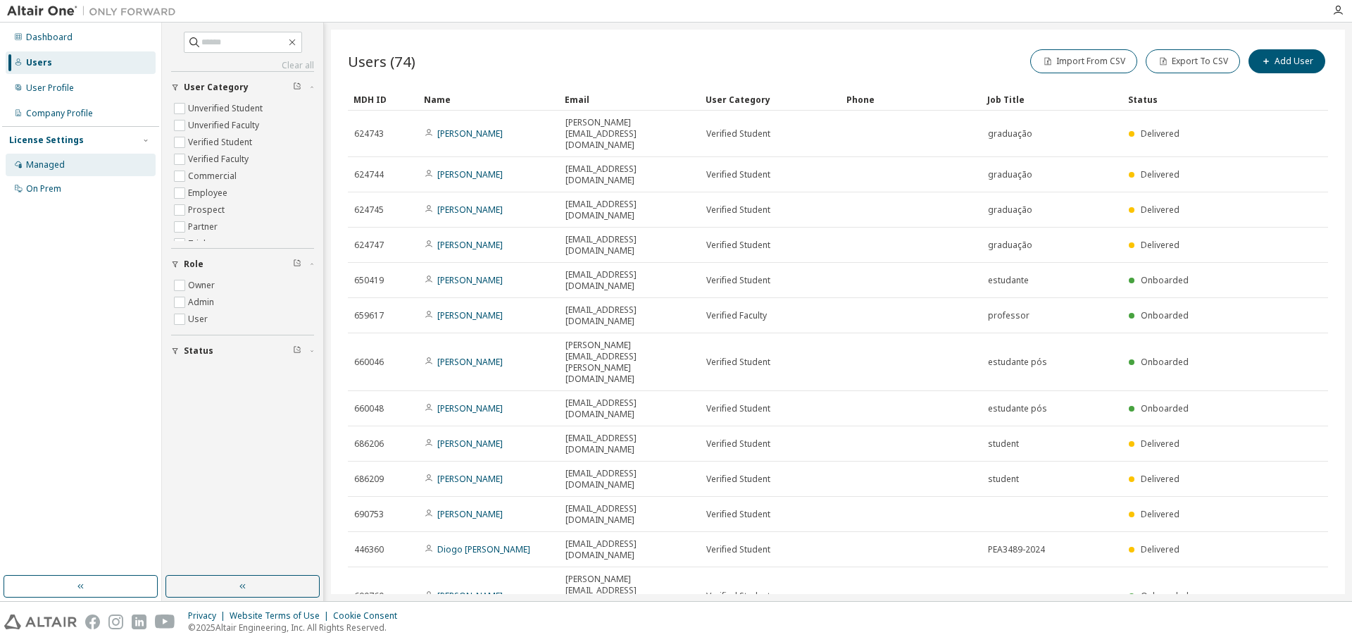
click at [37, 165] on div "Managed" at bounding box center [45, 164] width 39 height 11
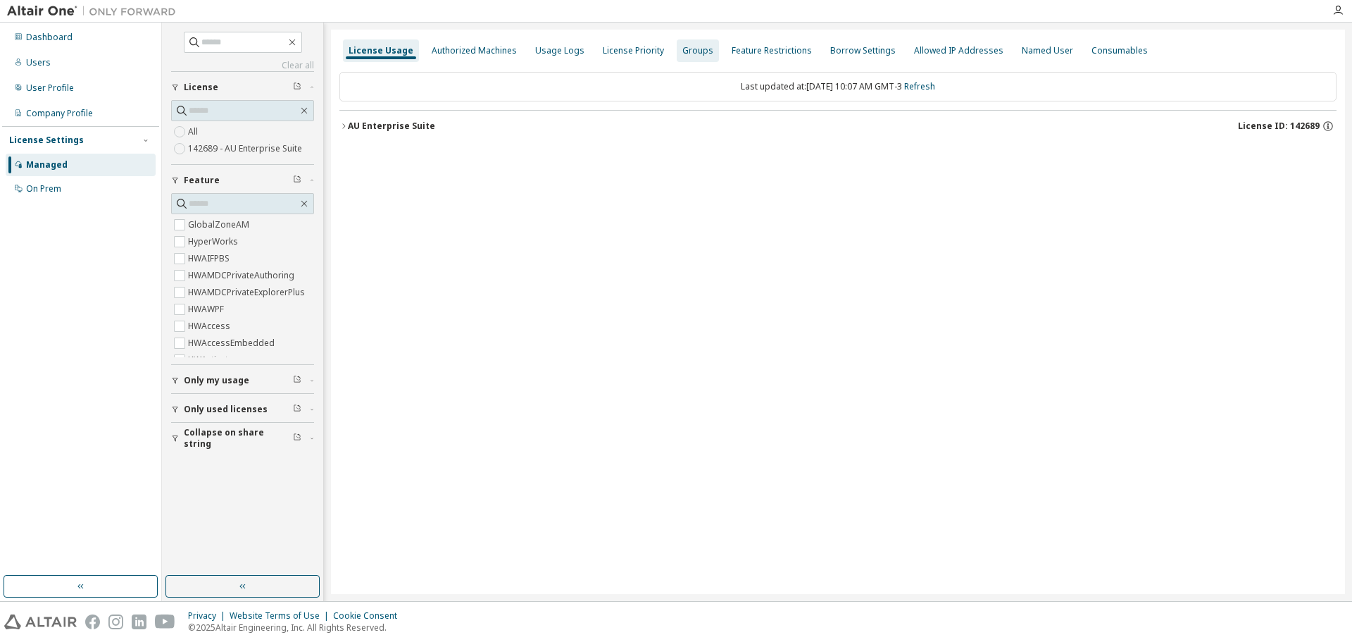
click at [685, 47] on div "Groups" at bounding box center [697, 50] width 31 height 11
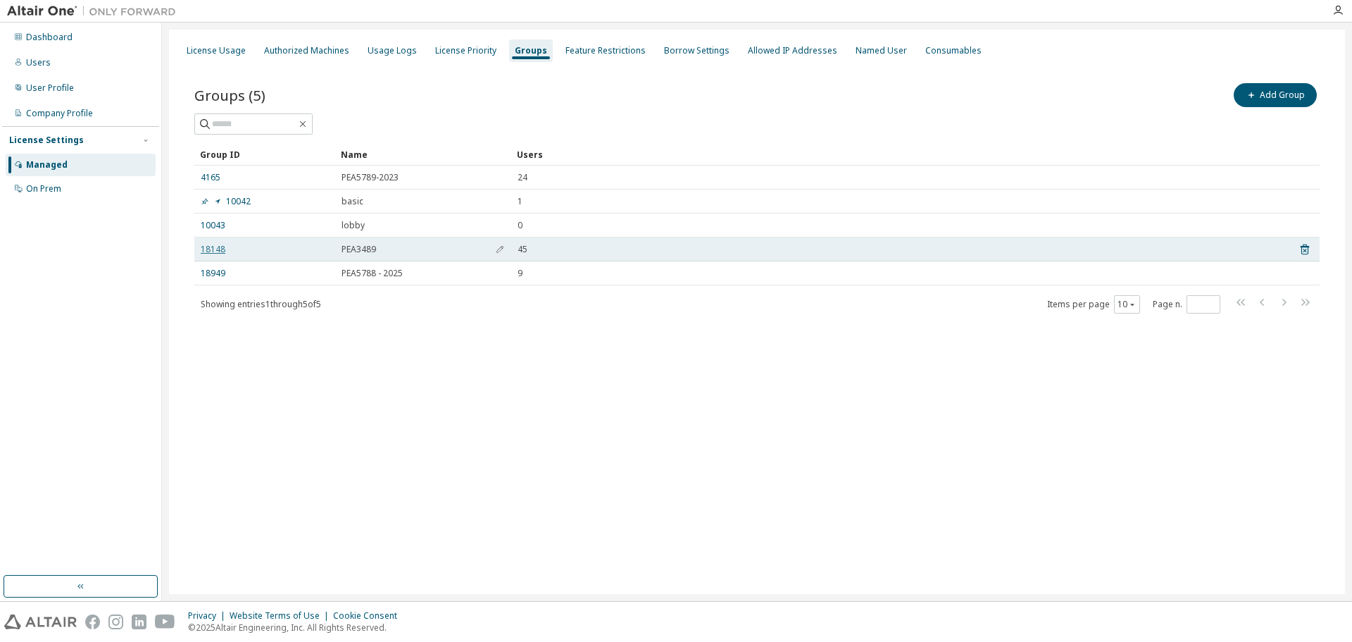
click at [211, 249] on link "18148" at bounding box center [213, 249] width 25 height 11
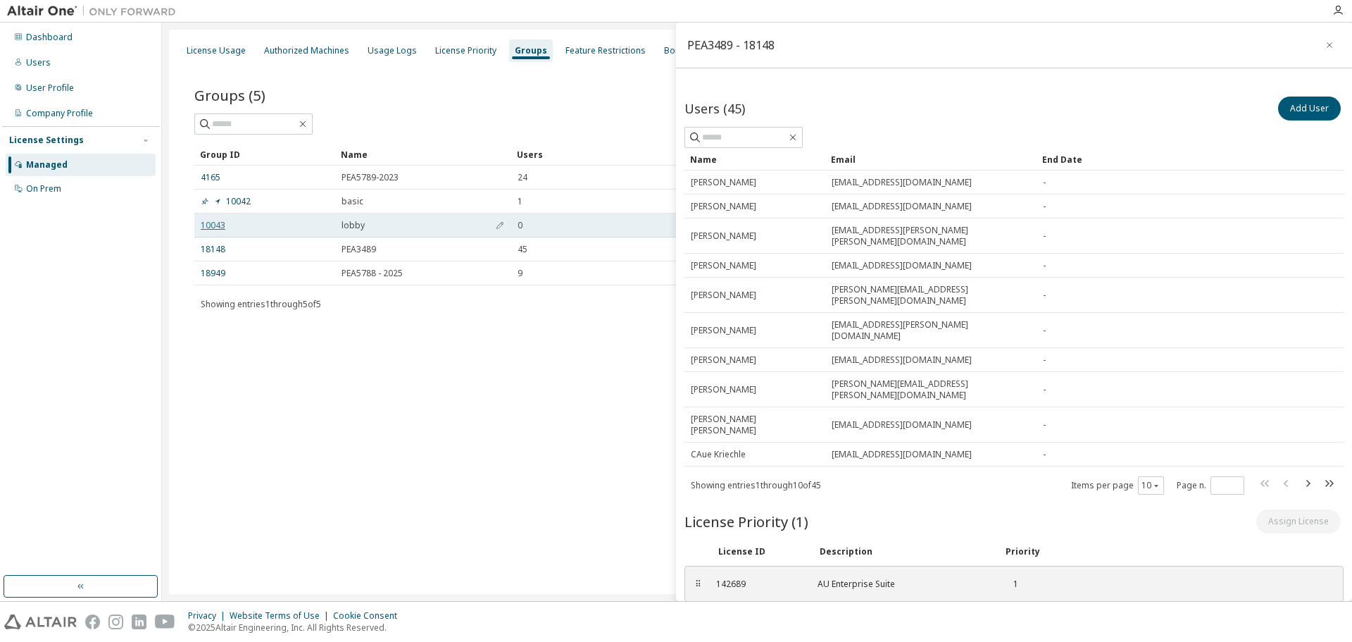
click at [218, 222] on link "10043" at bounding box center [213, 225] width 25 height 11
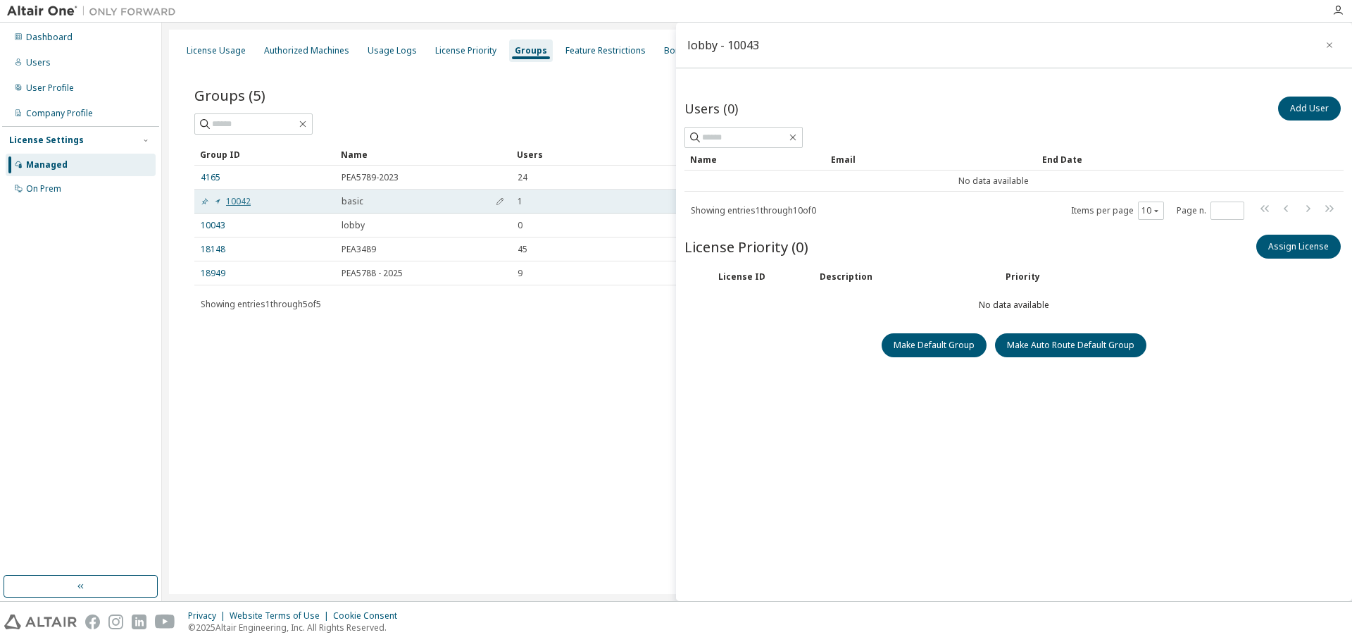
click at [233, 201] on link "10042" at bounding box center [226, 201] width 50 height 11
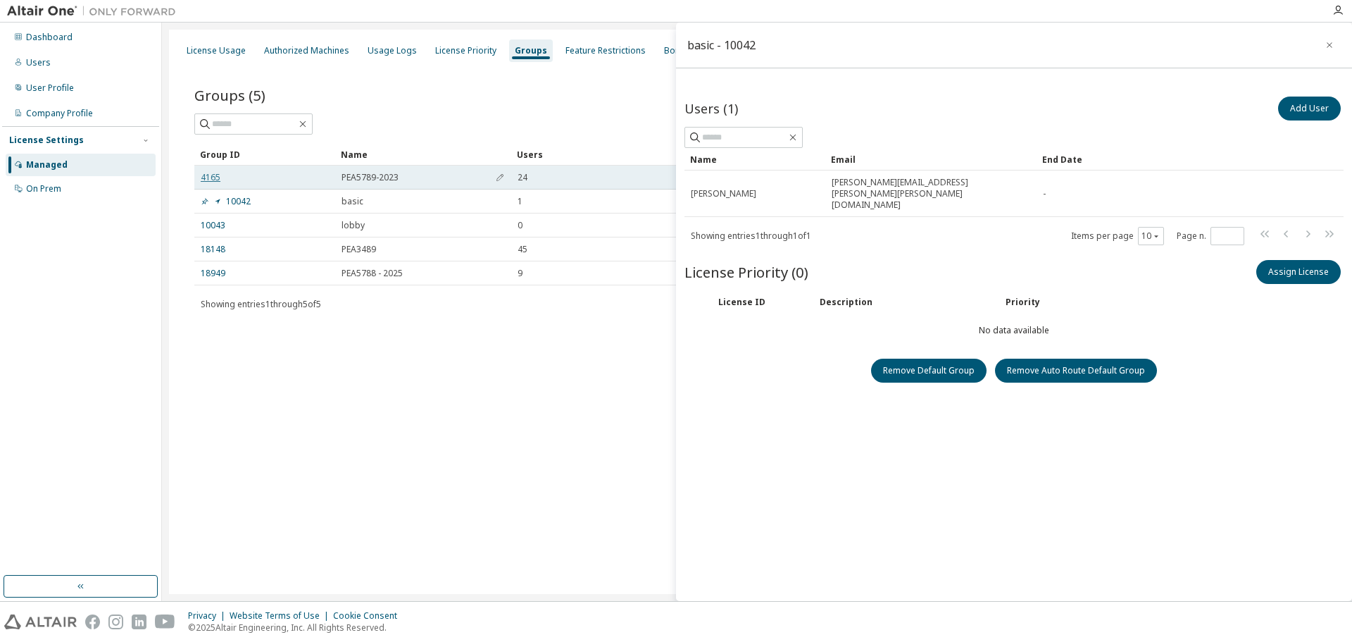
click at [208, 176] on link "4165" at bounding box center [211, 177] width 20 height 11
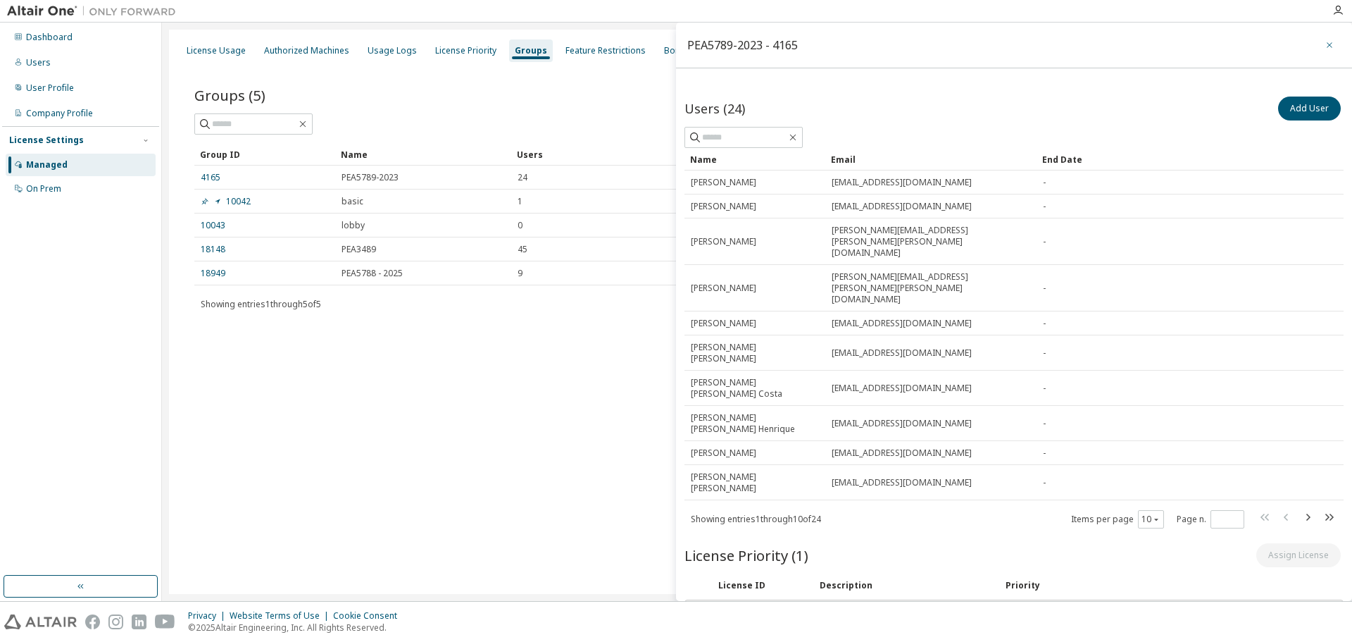
click at [1328, 44] on button "button" at bounding box center [1329, 45] width 23 height 23
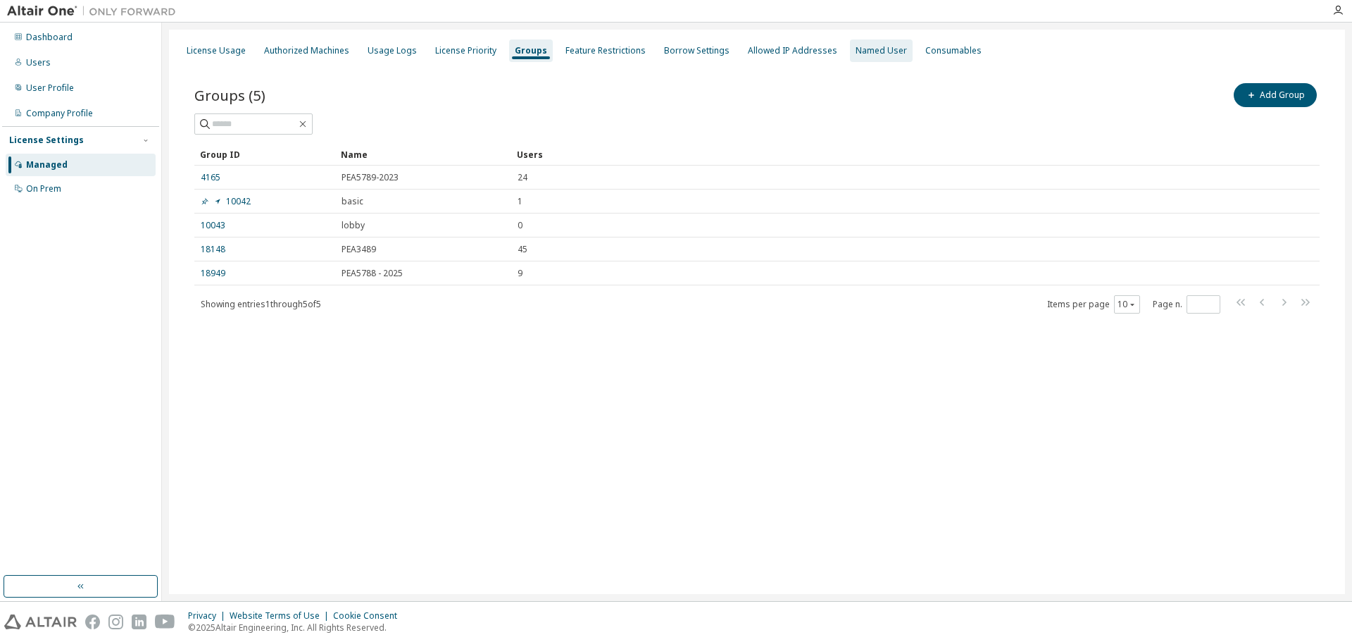
click at [862, 51] on div "Named User" at bounding box center [881, 50] width 51 height 11
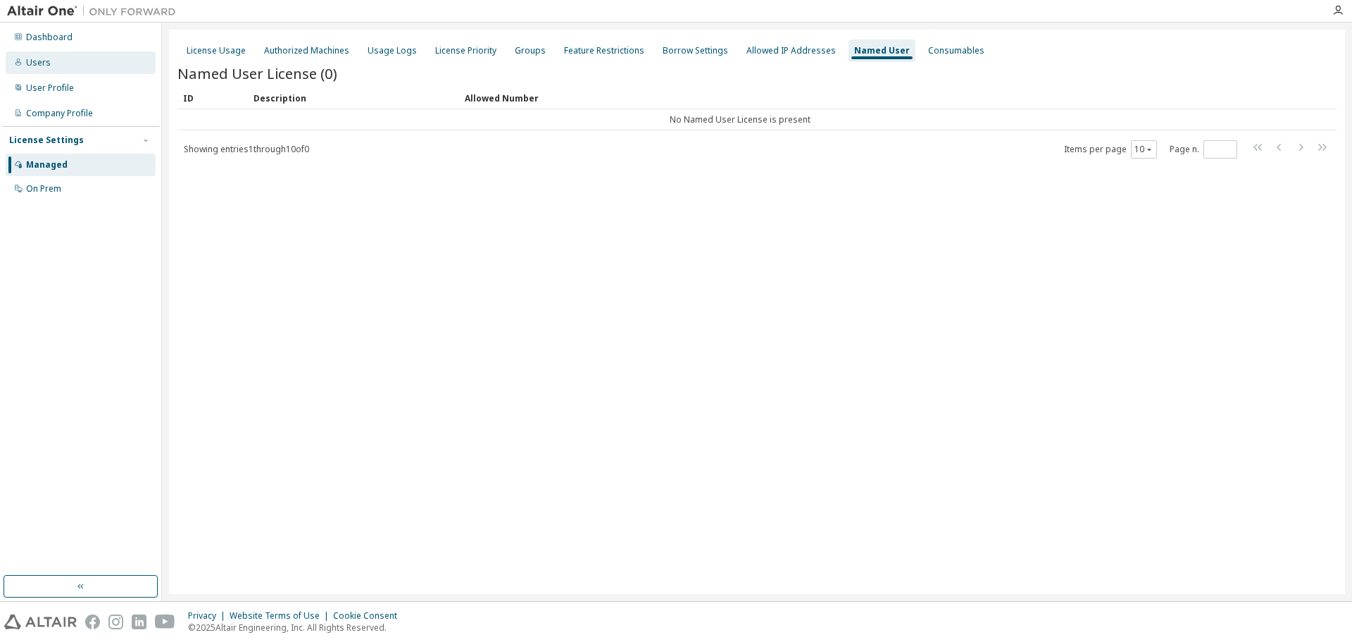
click at [30, 65] on div "Users" at bounding box center [38, 62] width 25 height 11
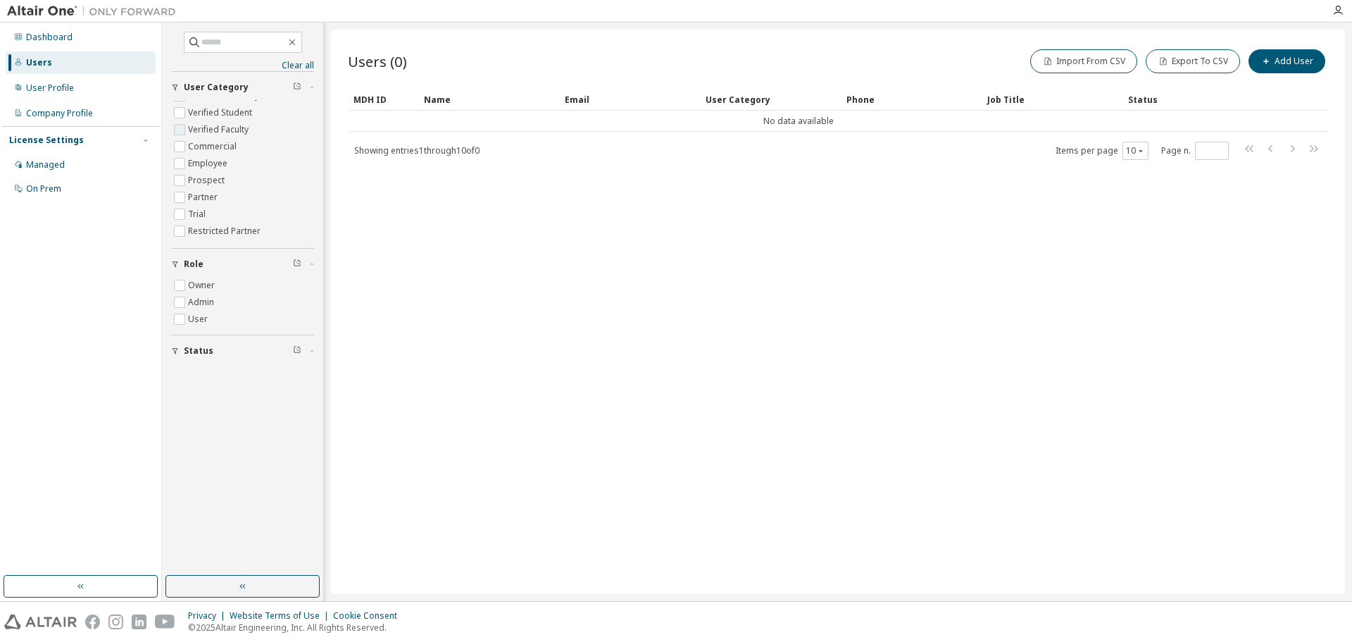
scroll to position [45, 0]
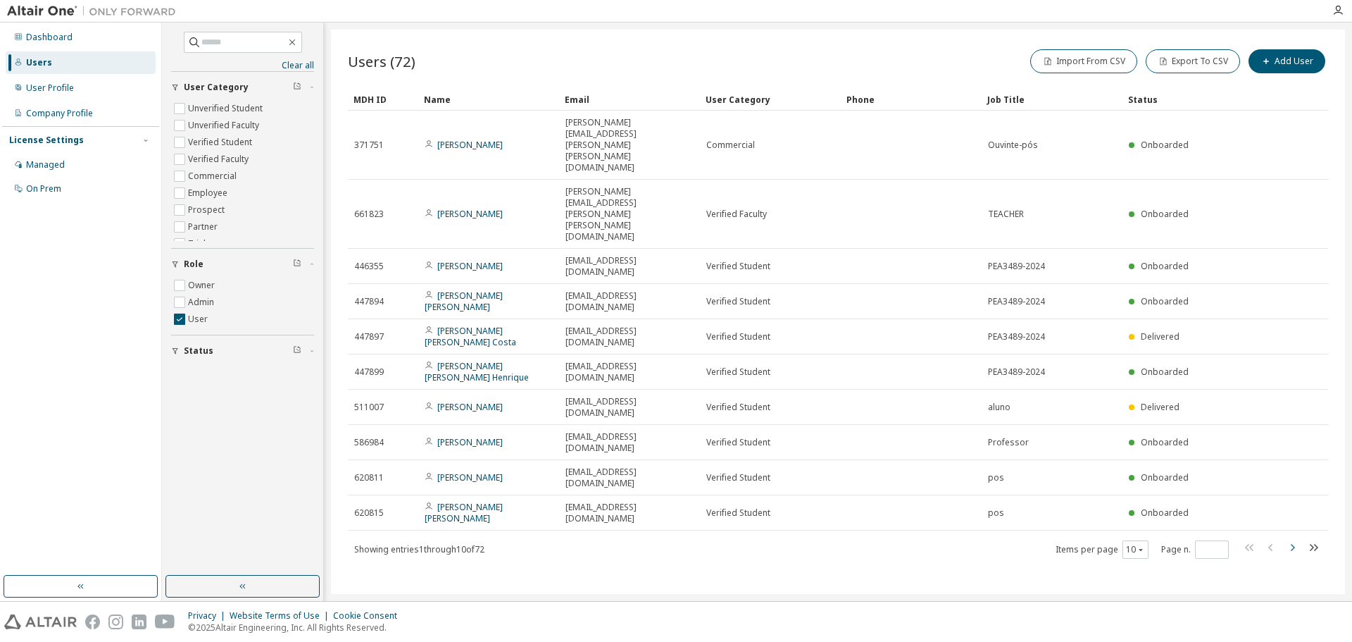
click at [1292, 539] on icon "button" at bounding box center [1292, 547] width 17 height 17
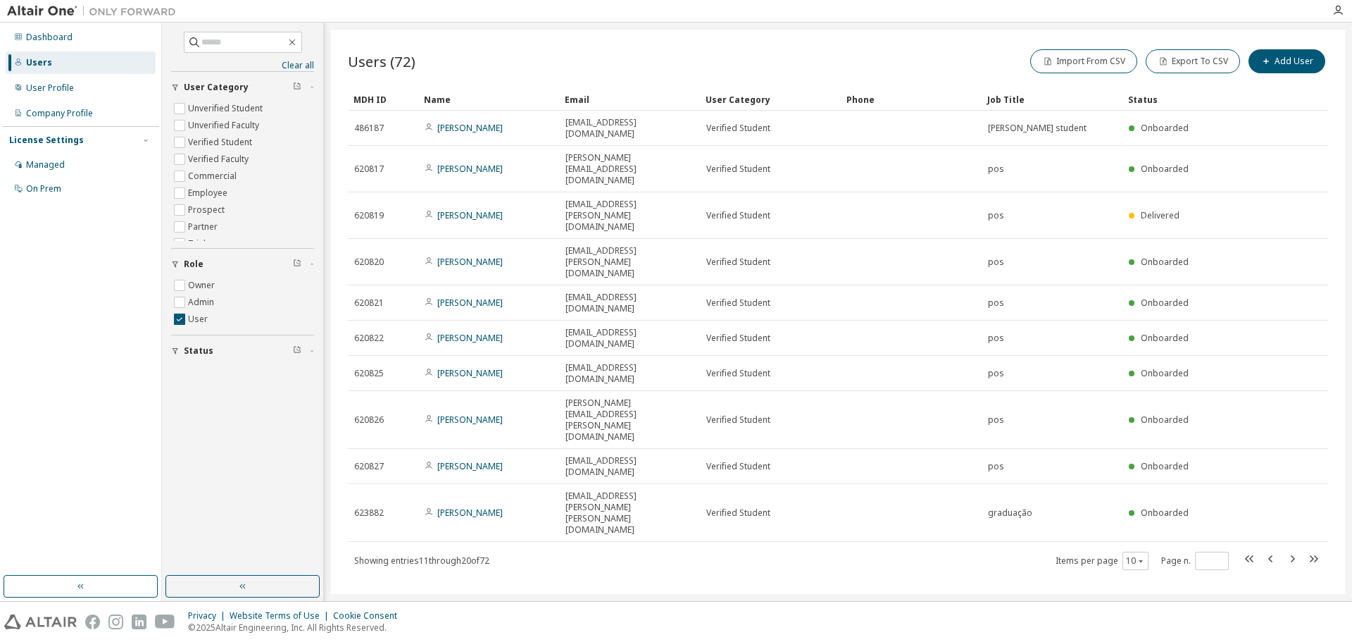
click at [1293, 379] on div "Users (72) Import From CSV Export To CSV Add User Clear Load Save Save As Field…" at bounding box center [838, 312] width 1014 height 564
click at [1296, 550] on icon "button" at bounding box center [1292, 558] width 17 height 17
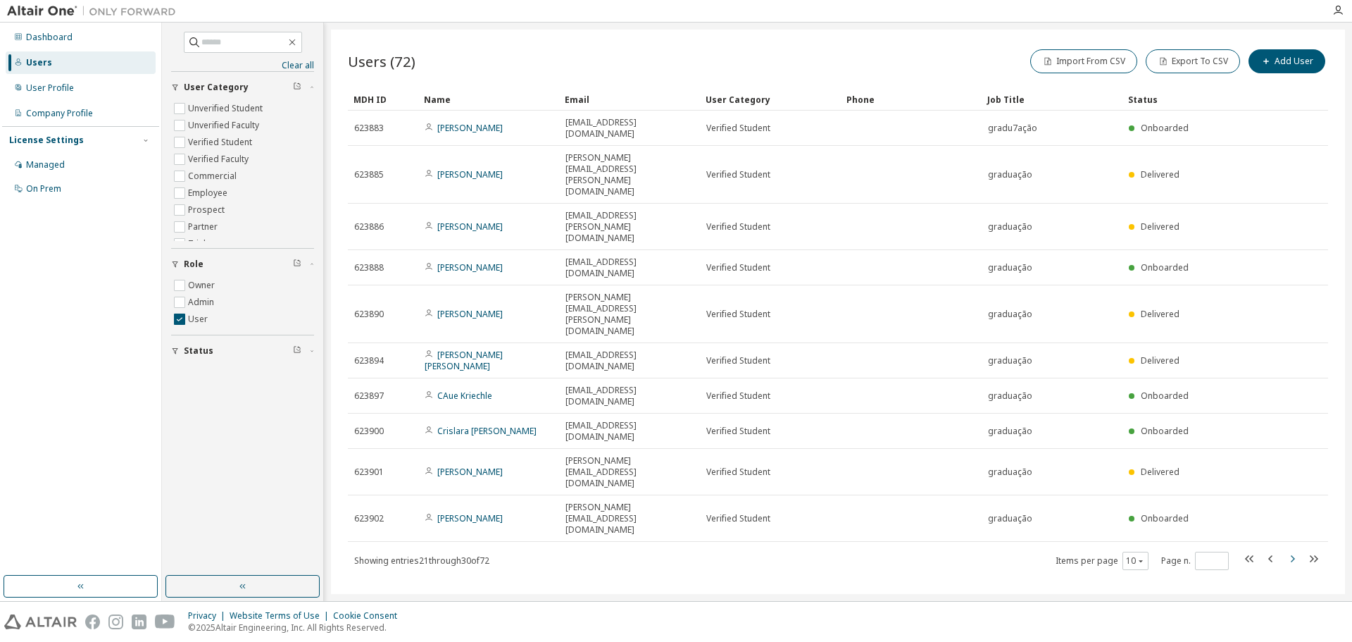
click at [1296, 550] on icon "button" at bounding box center [1292, 558] width 17 height 17
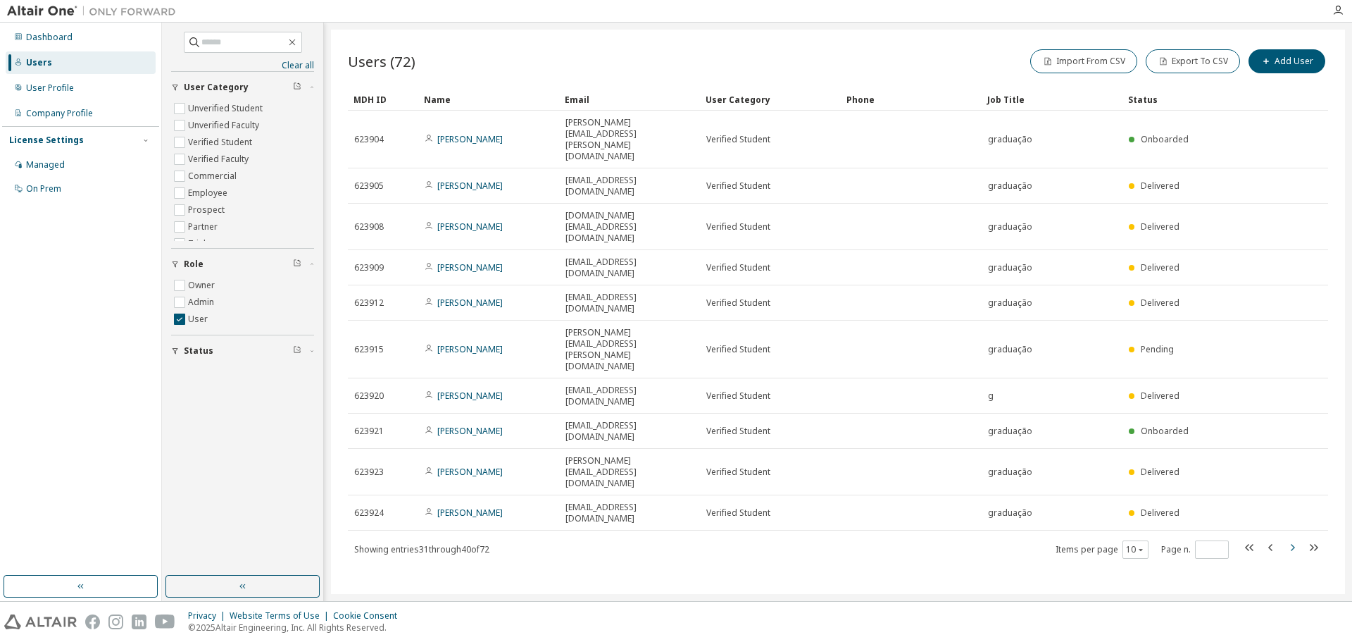
click at [1296, 539] on icon "button" at bounding box center [1292, 547] width 17 height 17
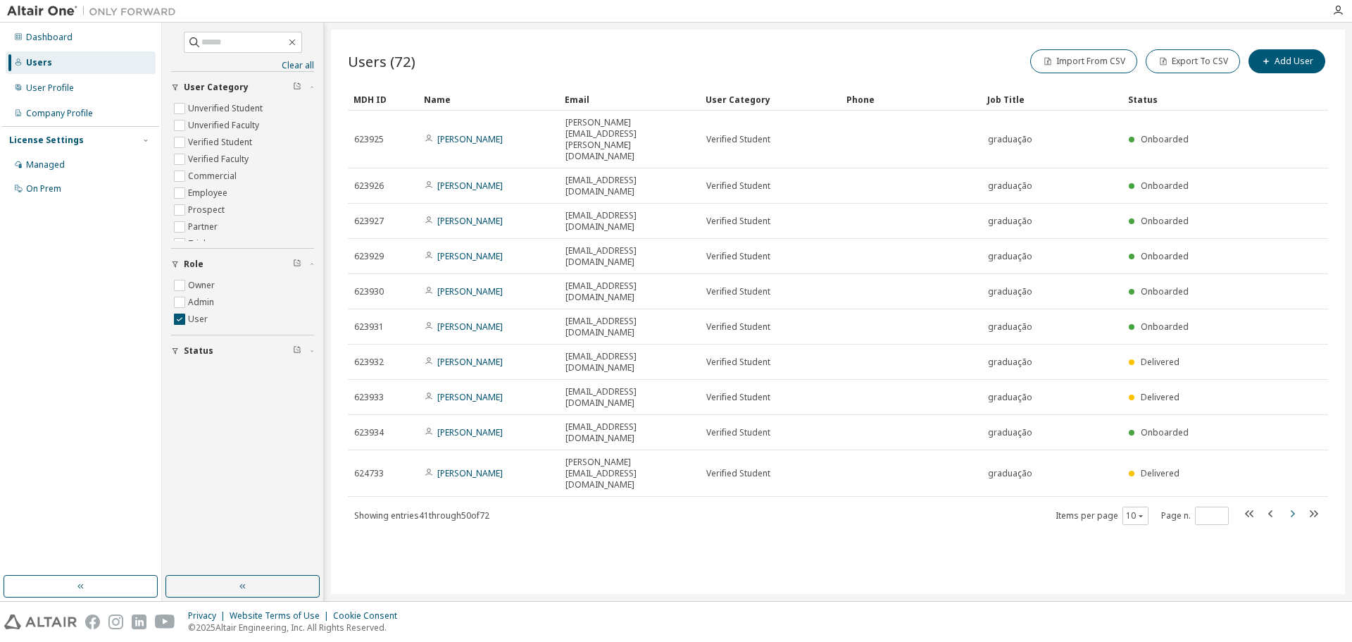
click at [1296, 505] on icon "button" at bounding box center [1292, 513] width 17 height 17
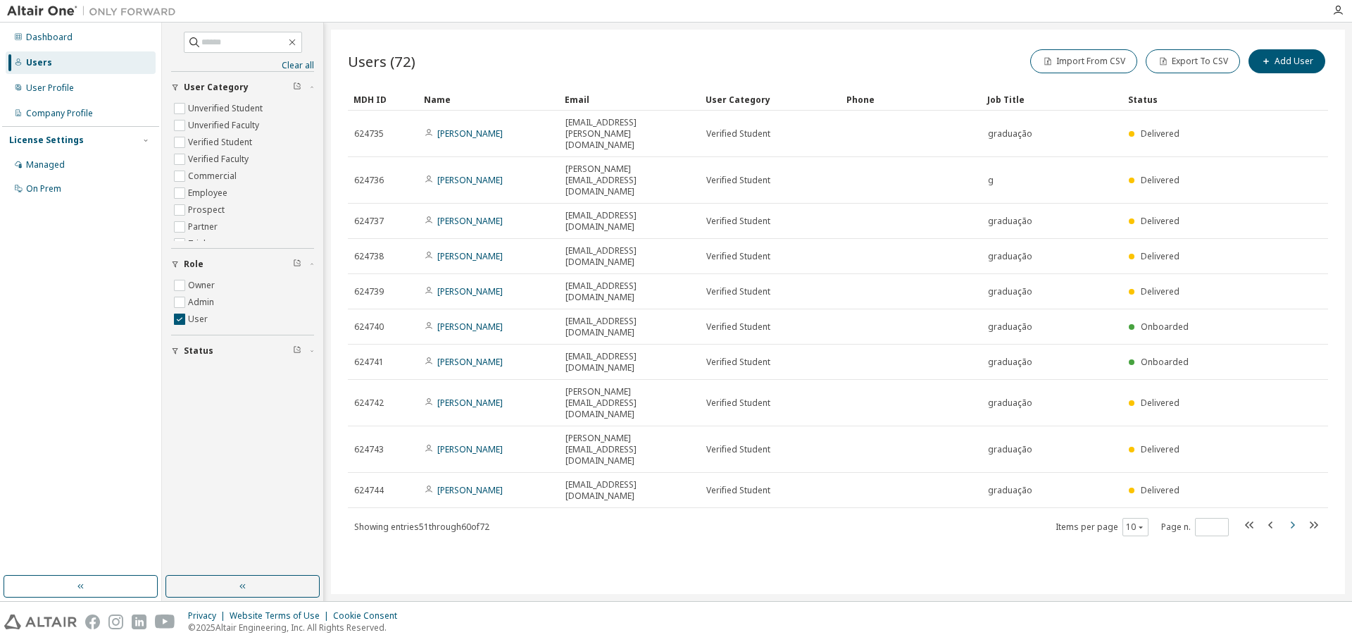
click at [1295, 516] on icon "button" at bounding box center [1292, 524] width 17 height 17
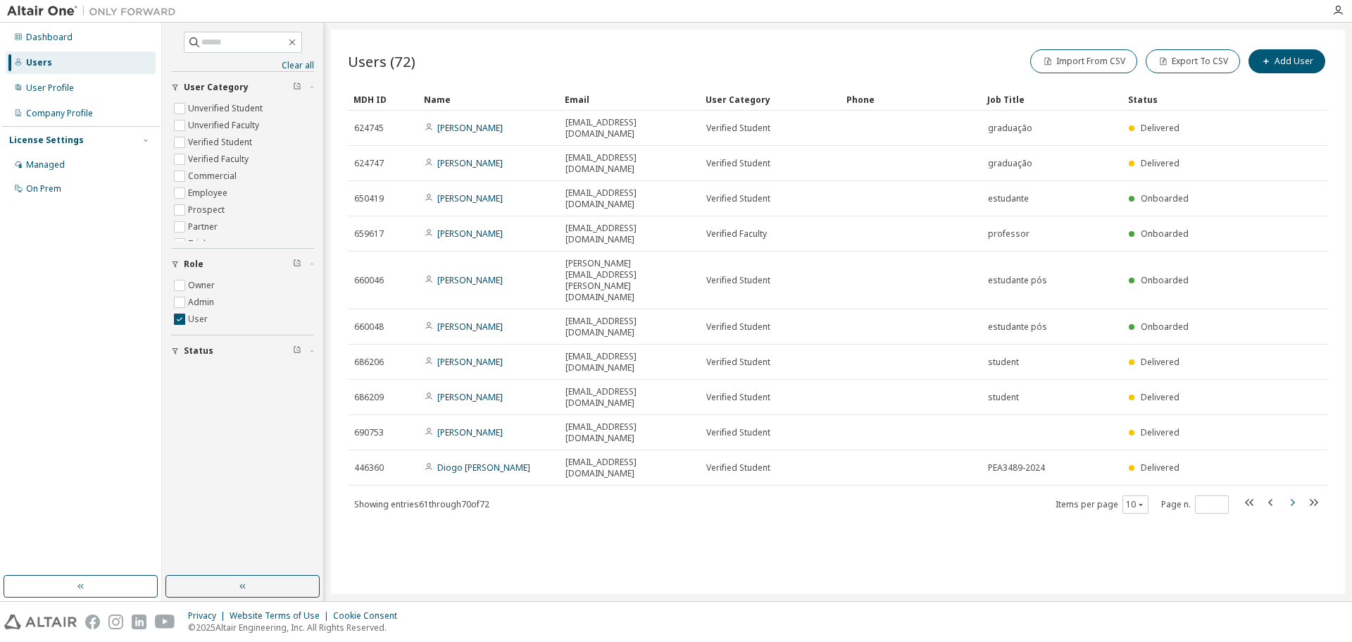
click at [1294, 367] on div "MDH ID Name Email User Category Phone Job Title Status 624745 [PERSON_NAME] [EM…" at bounding box center [838, 301] width 980 height 426
click at [1293, 499] on icon "button" at bounding box center [1293, 502] width 4 height 7
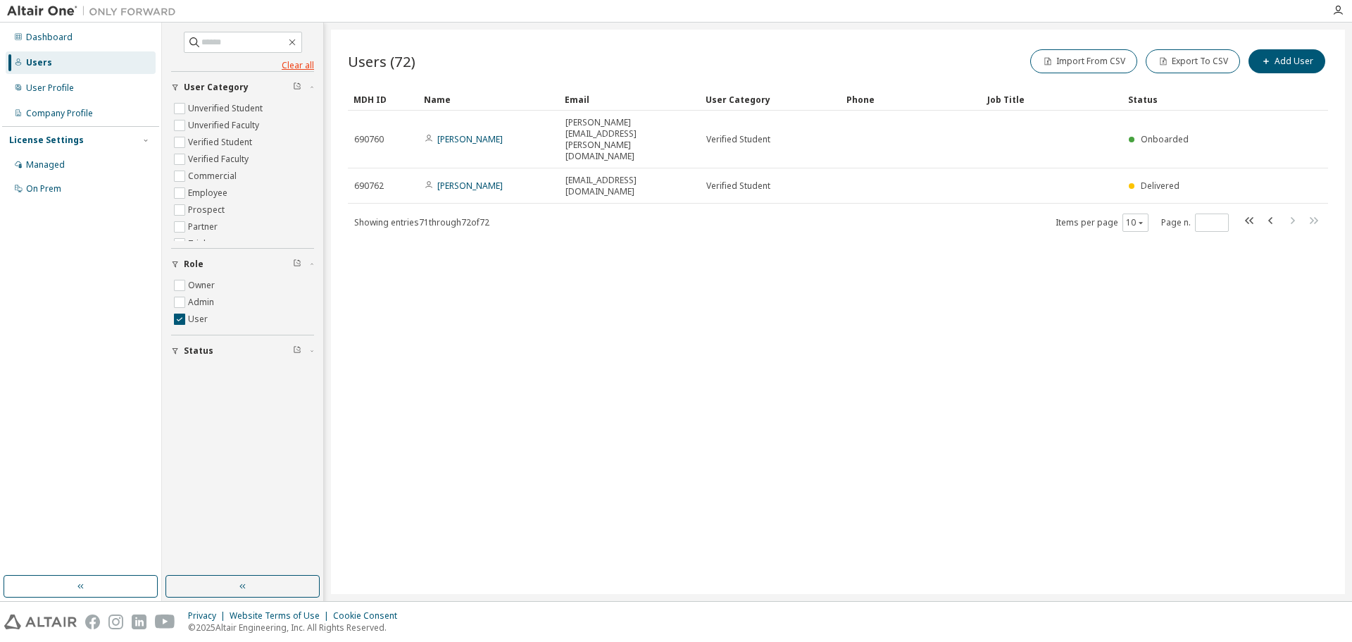
click at [300, 63] on link "Clear all" at bounding box center [242, 65] width 143 height 11
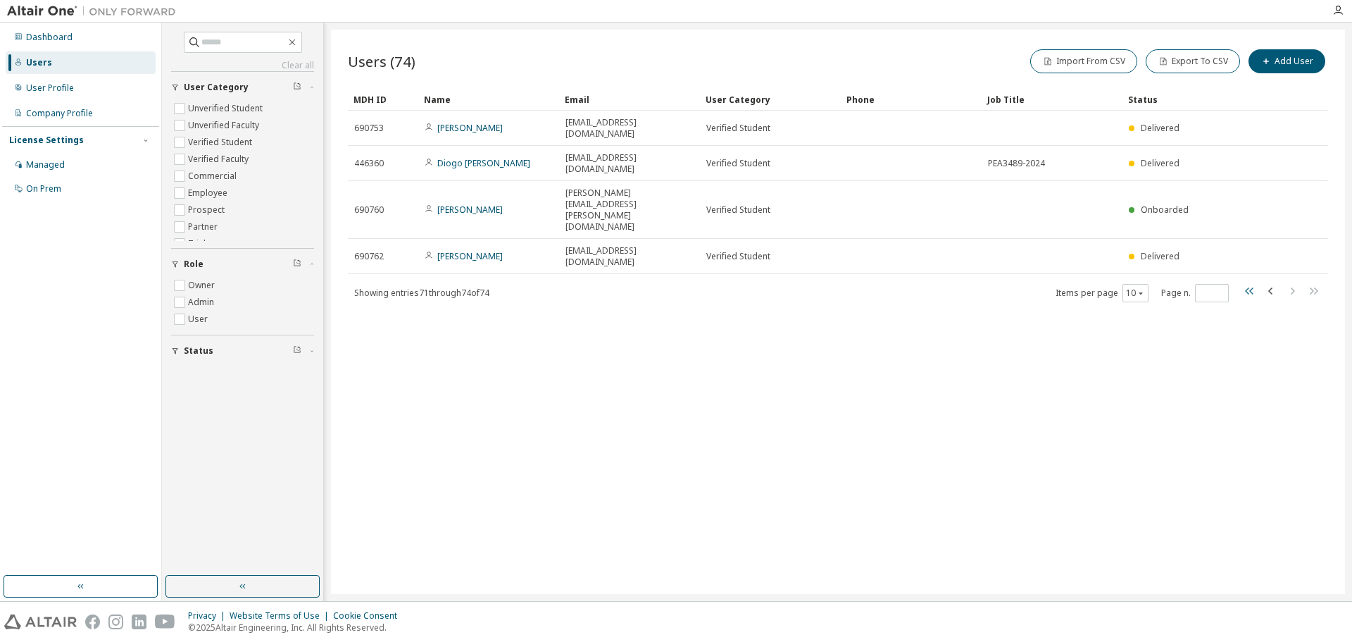
click at [1245, 282] on icon "button" at bounding box center [1249, 290] width 17 height 17
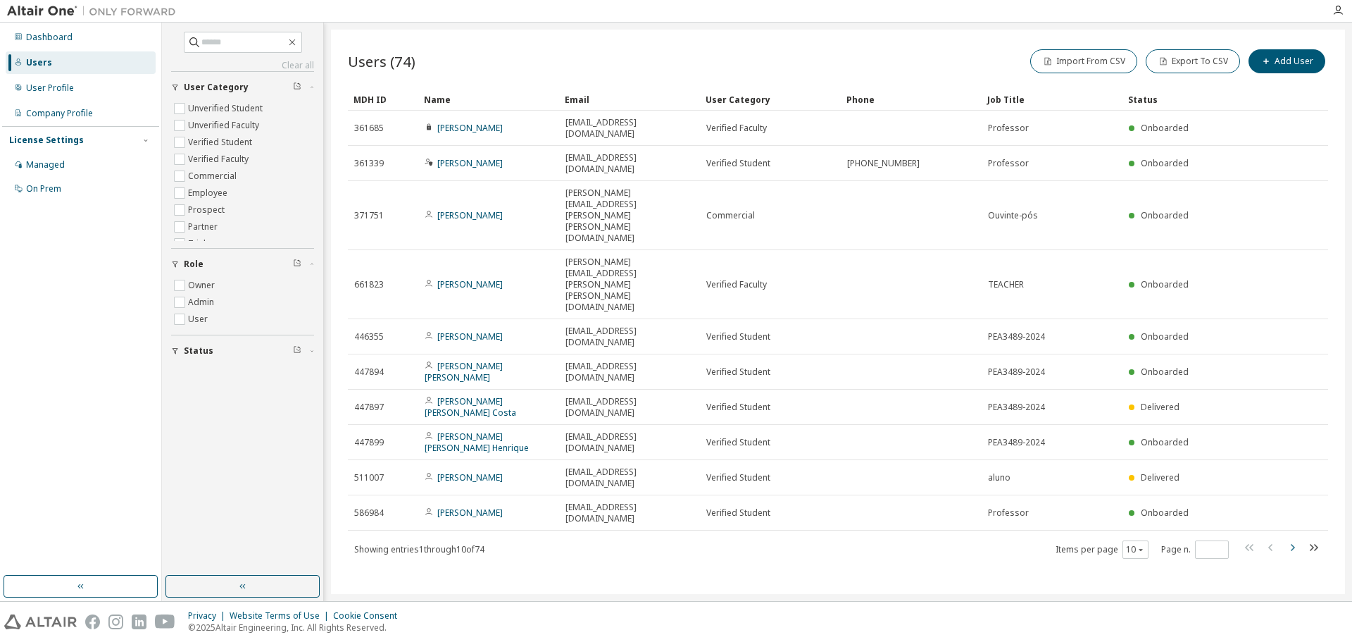
click at [1295, 539] on icon "button" at bounding box center [1292, 547] width 17 height 17
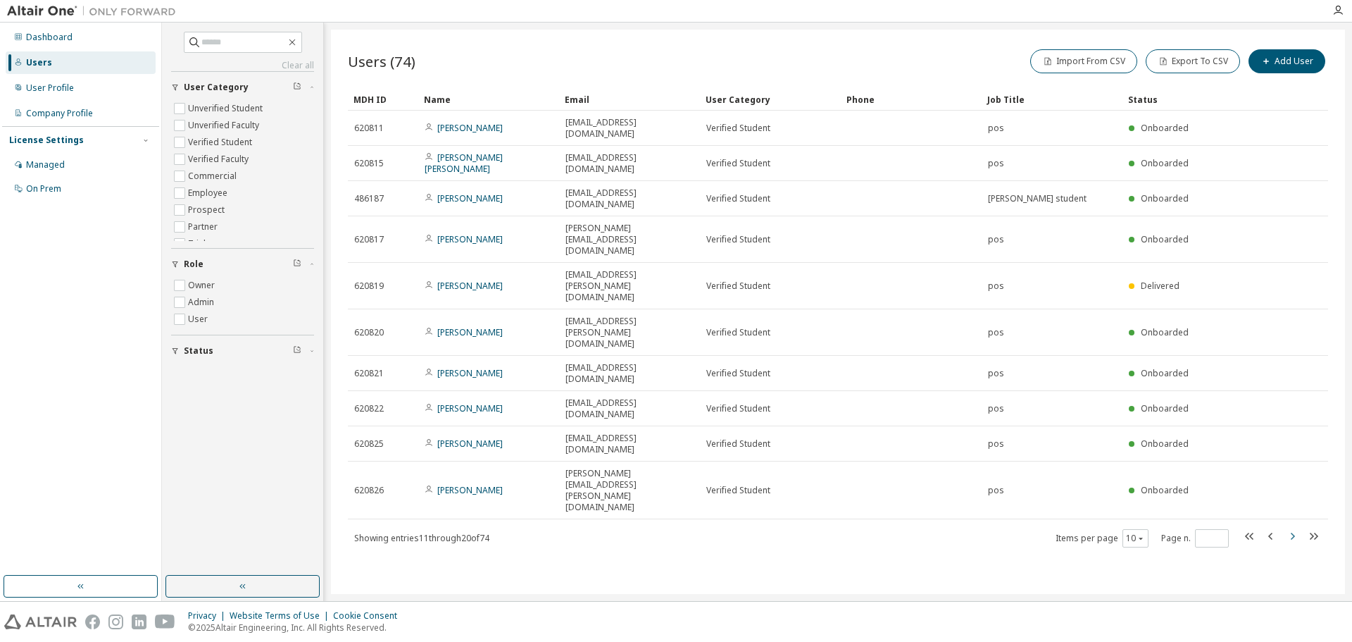
click at [1295, 379] on div "Users (74) Import From CSV Export To CSV Add User Clear Load Save Save As Field…" at bounding box center [838, 312] width 1014 height 564
click at [1294, 527] on icon "button" at bounding box center [1292, 535] width 17 height 17
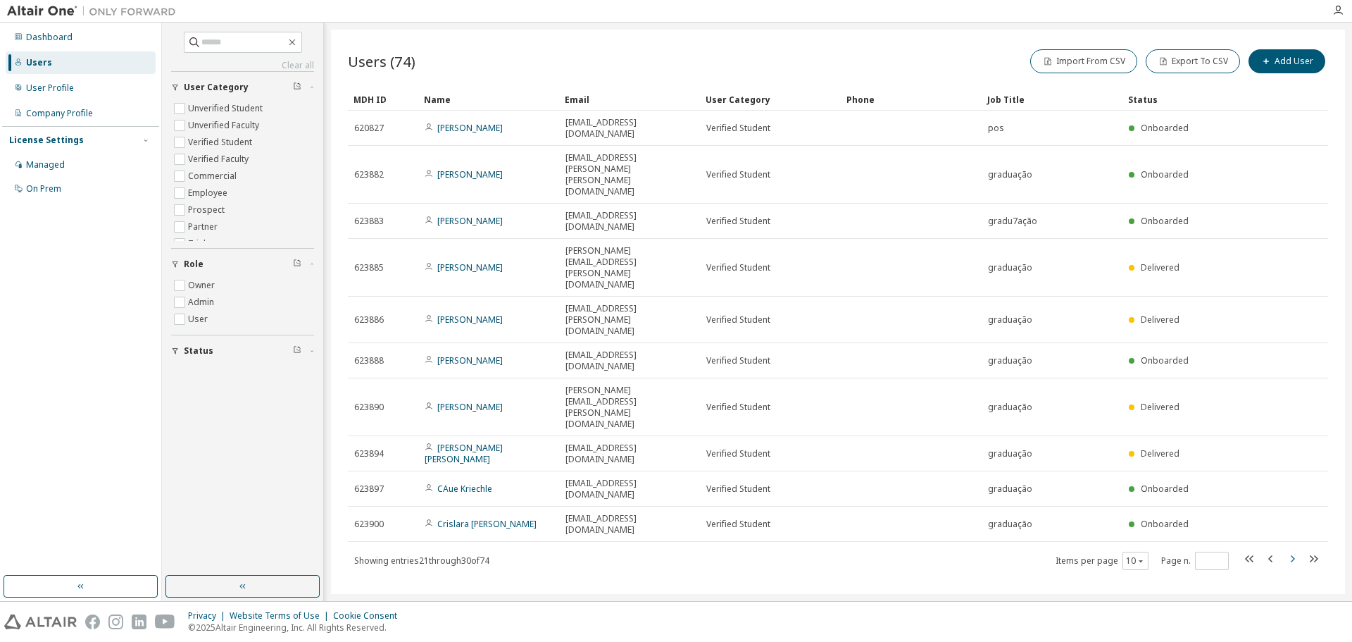
click at [1294, 550] on icon "button" at bounding box center [1292, 558] width 17 height 17
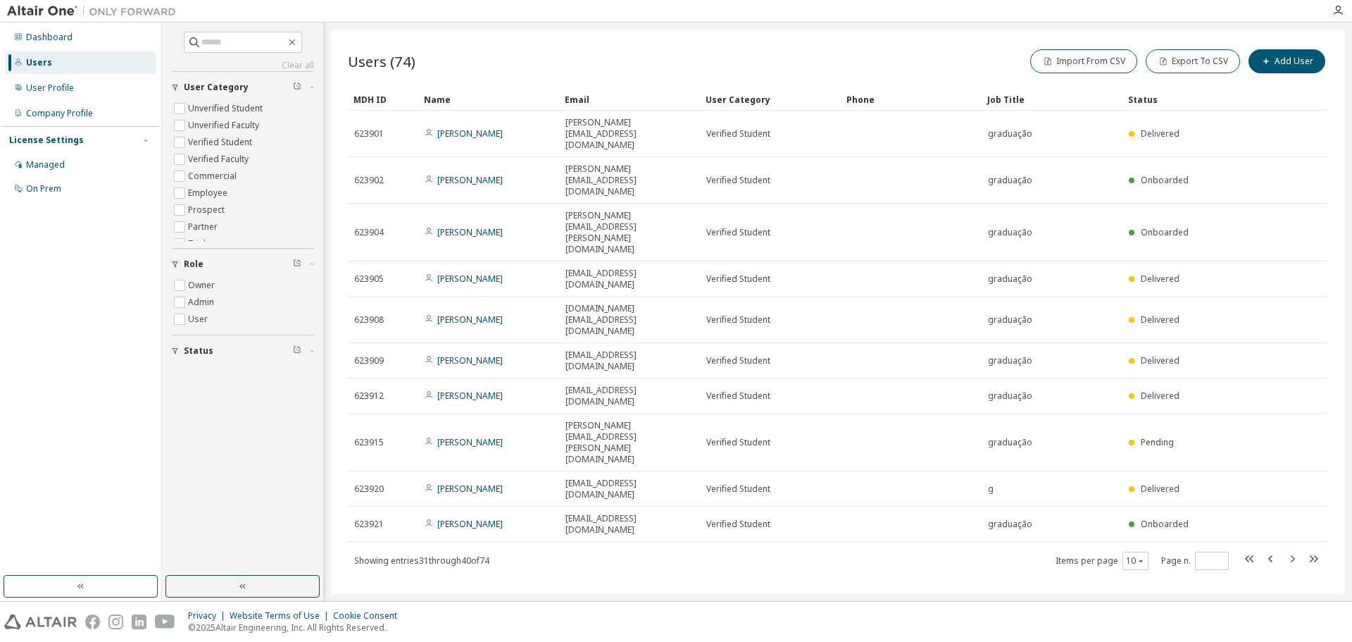
click at [1294, 550] on icon "button" at bounding box center [1292, 558] width 17 height 17
type input "*"
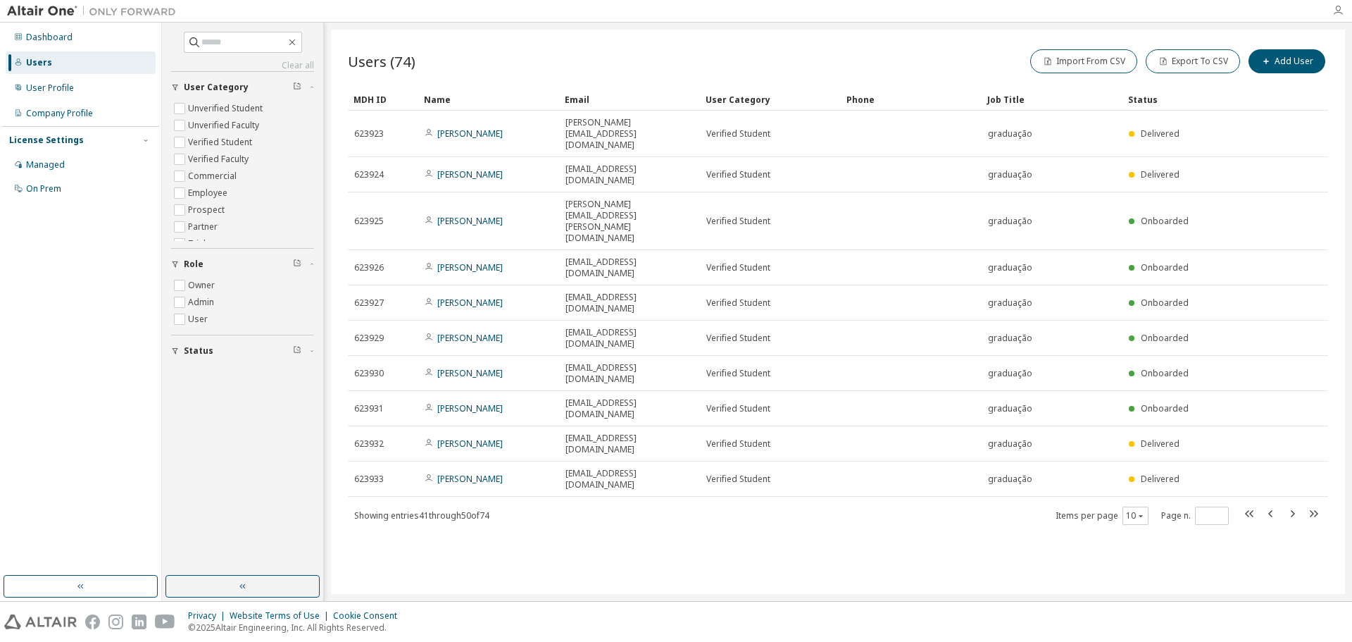
click at [1339, 13] on icon "button" at bounding box center [1337, 10] width 11 height 11
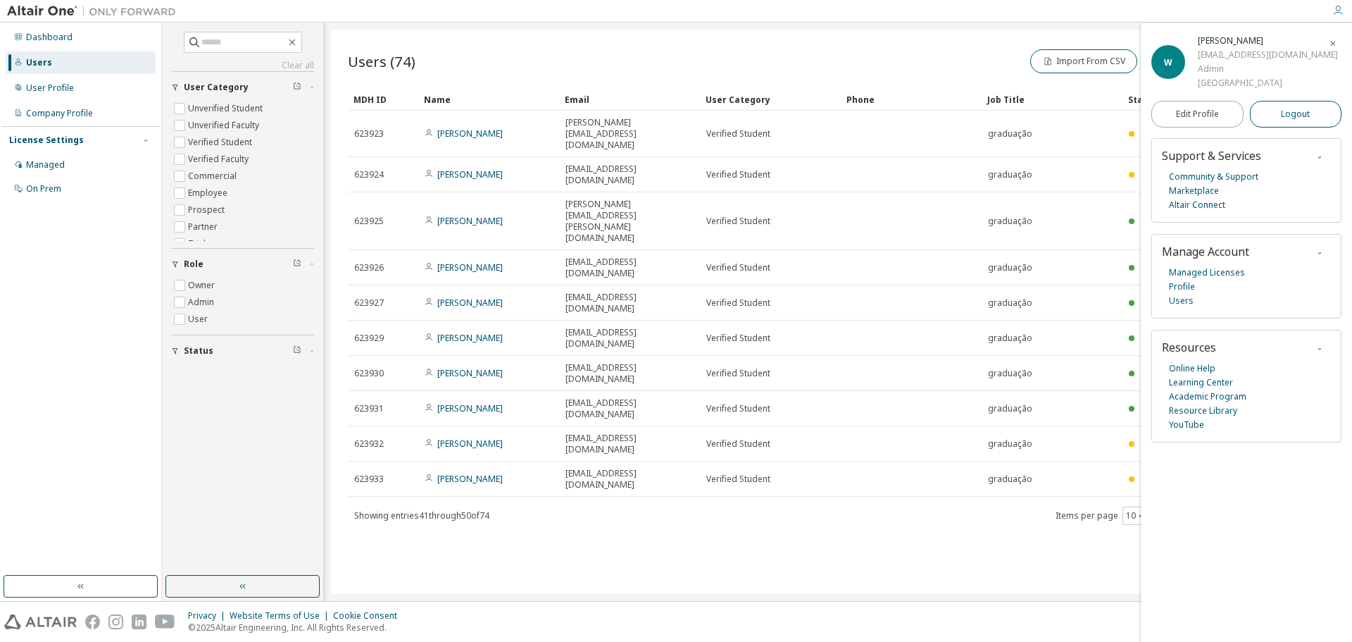
click at [1294, 121] on span "Logout" at bounding box center [1295, 114] width 29 height 14
